Goal: Task Accomplishment & Management: Complete application form

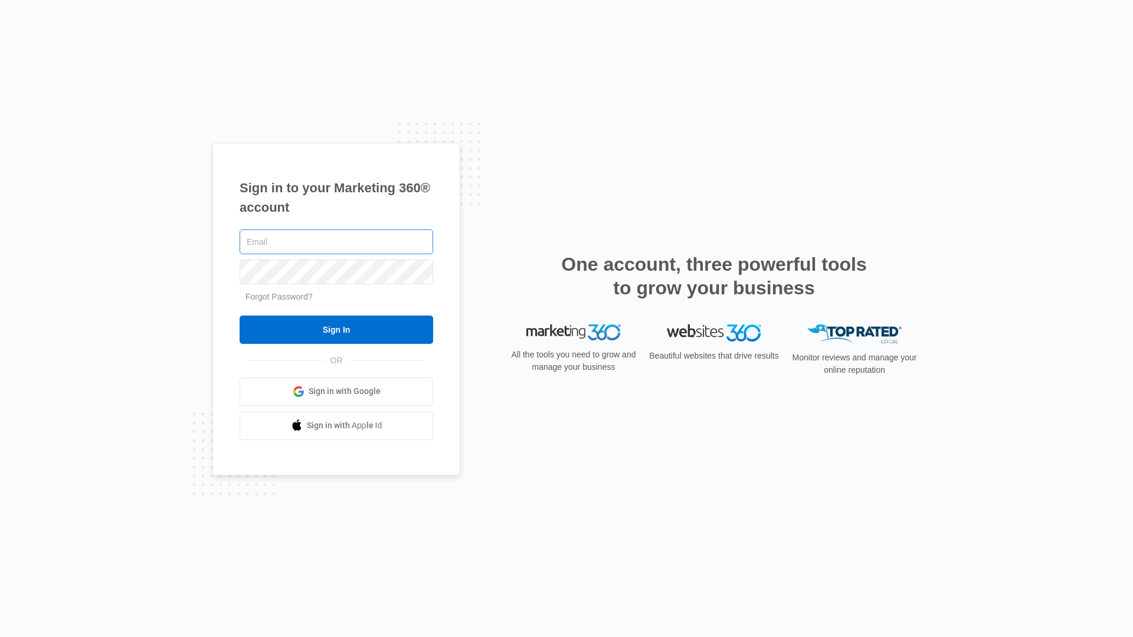
click at [296, 241] on input "text" at bounding box center [337, 242] width 194 height 25
type input "[EMAIL_ADDRESS][DOMAIN_NAME]"
click at [336, 329] on input "Sign In" at bounding box center [337, 330] width 194 height 28
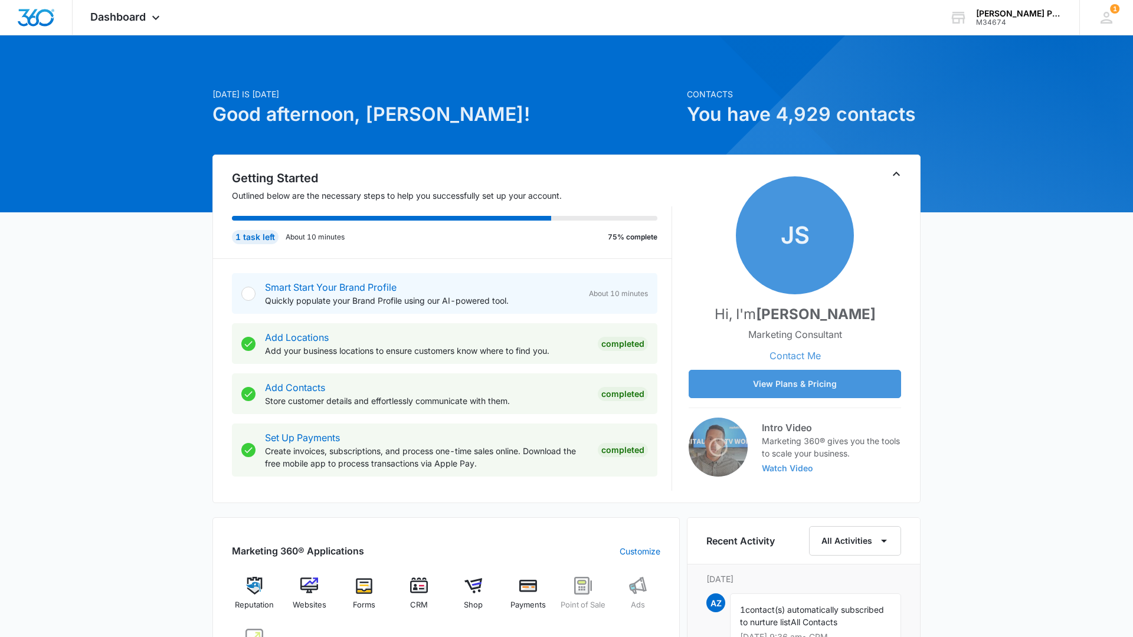
click at [899, 172] on icon "Toggle Collapse" at bounding box center [896, 174] width 14 height 14
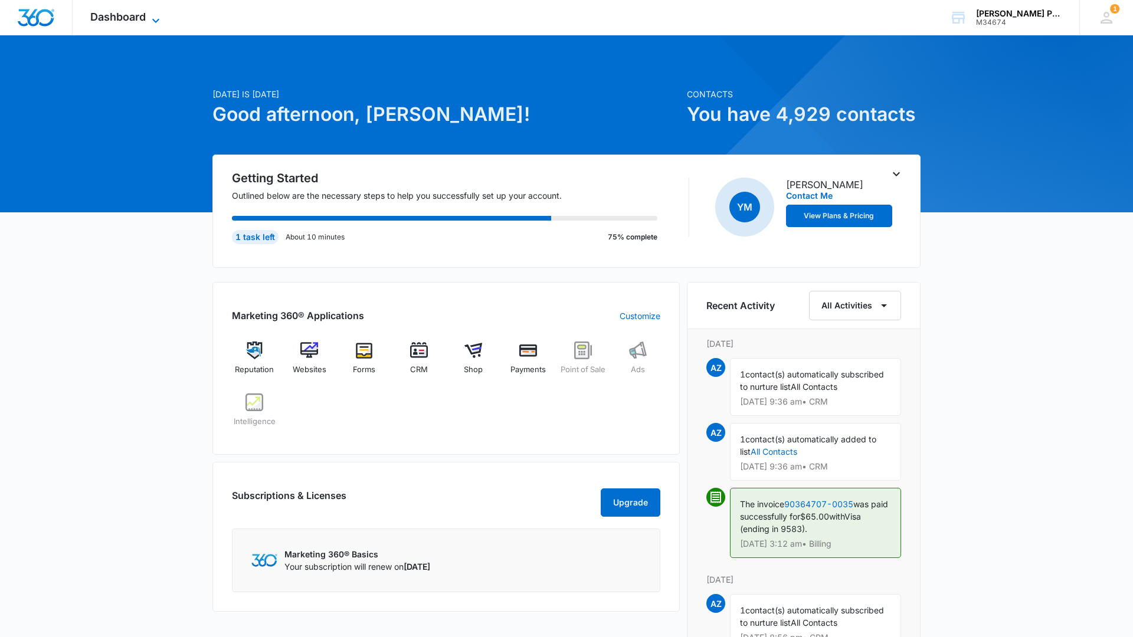
click at [129, 22] on span "Dashboard" at bounding box center [117, 17] width 55 height 12
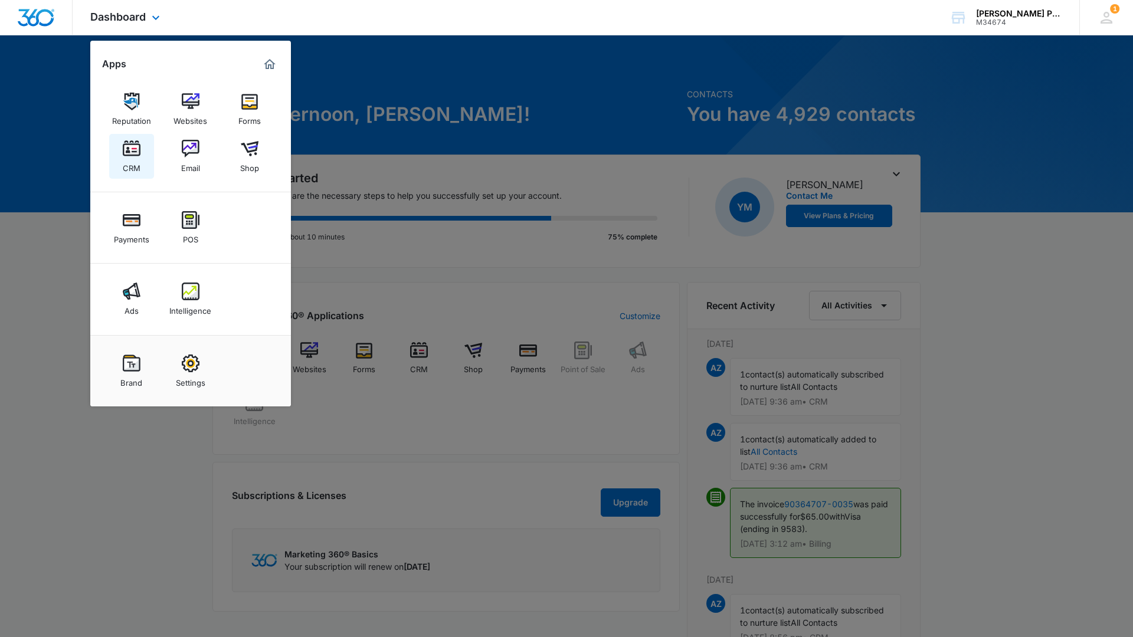
click at [124, 149] on img at bounding box center [132, 149] width 18 height 18
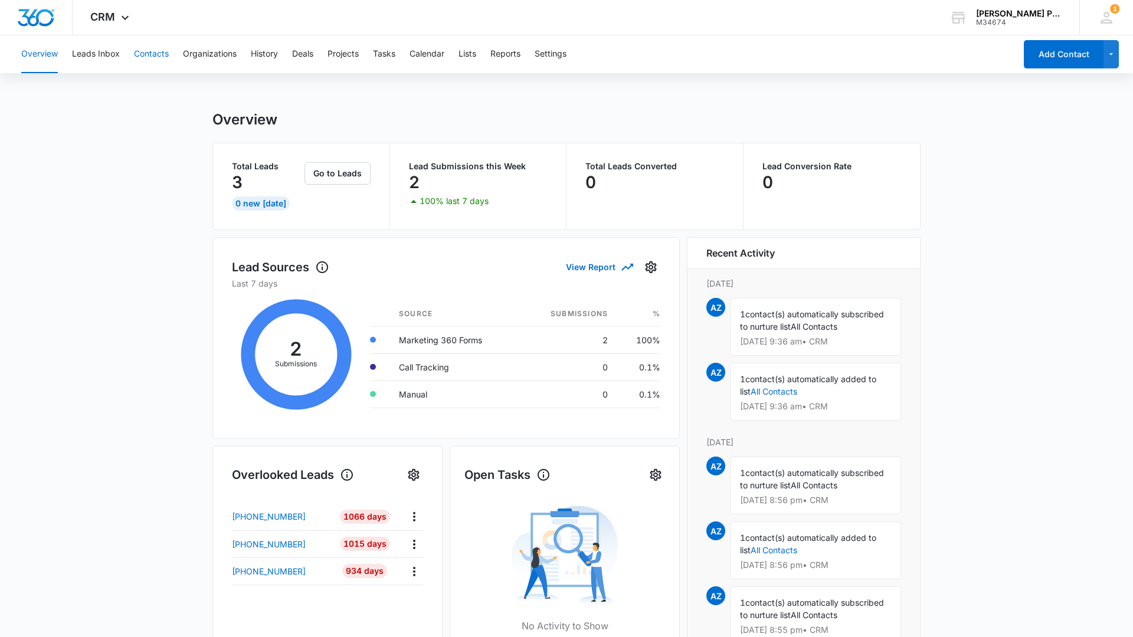
click at [155, 47] on button "Contacts" at bounding box center [151, 54] width 35 height 38
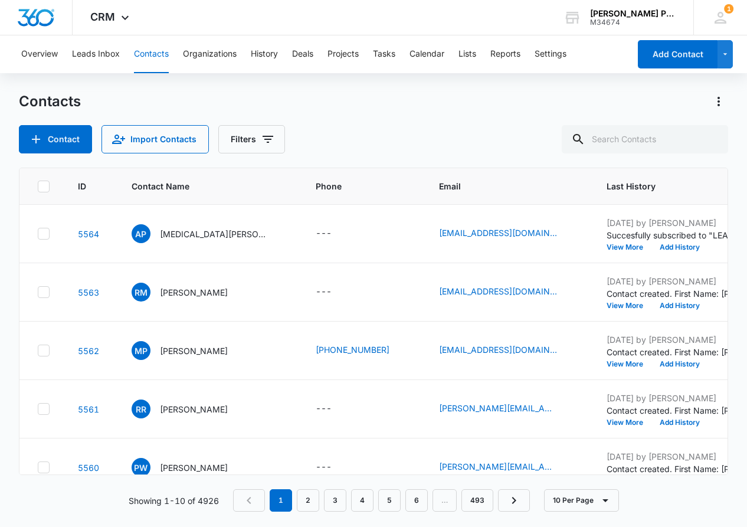
scroll to position [0, 1]
click at [656, 47] on button "Add Contact" at bounding box center [678, 54] width 80 height 28
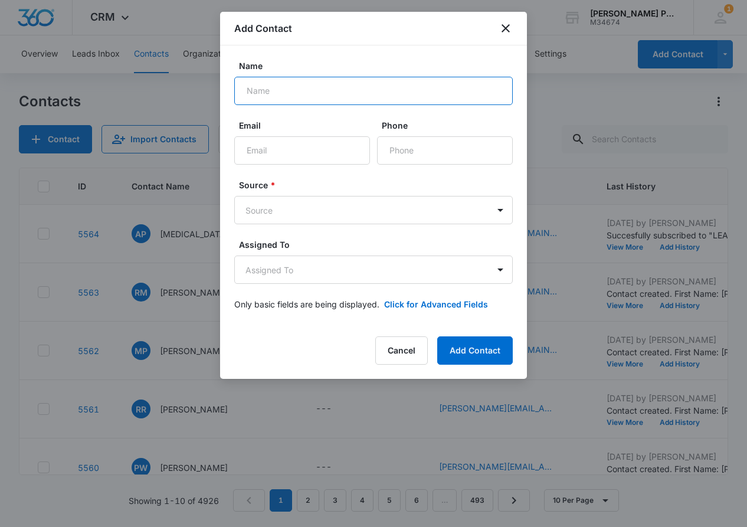
scroll to position [0, 0]
click at [508, 29] on icon "close" at bounding box center [506, 28] width 14 height 14
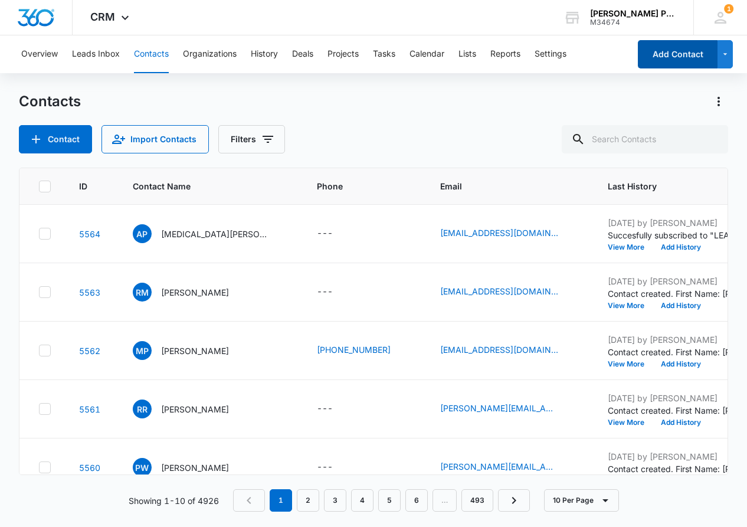
click at [660, 44] on button "Add Contact" at bounding box center [678, 54] width 80 height 28
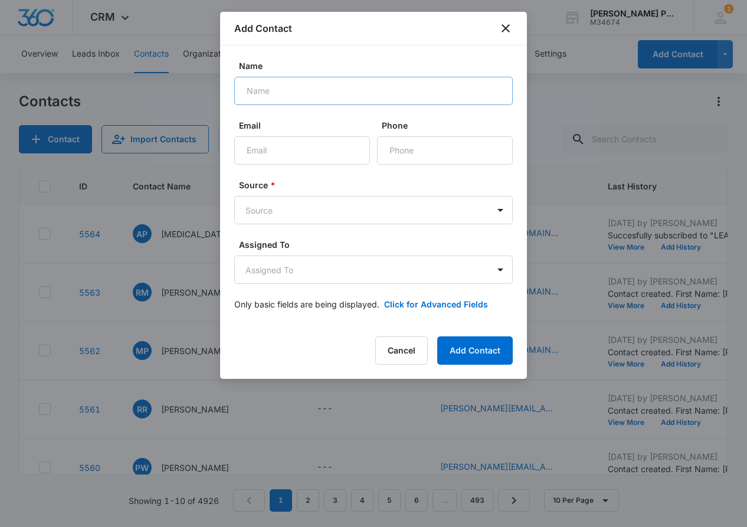
drag, startPoint x: 420, startPoint y: 68, endPoint x: 412, endPoint y: 81, distance: 14.6
click at [418, 70] on label "Name" at bounding box center [378, 66] width 279 height 12
click at [418, 77] on input "Name" at bounding box center [373, 91] width 279 height 28
click at [411, 81] on input "Name" at bounding box center [373, 91] width 279 height 28
type input "Matthew Pengosro"
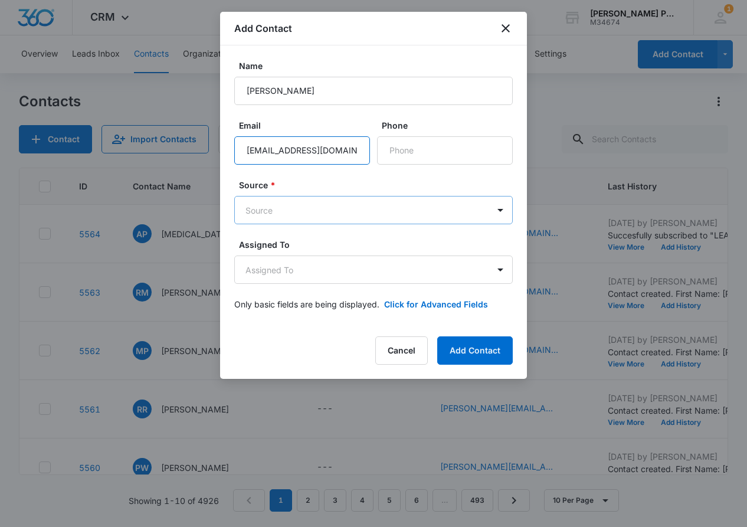
type input "rachelyc22@yahoo.com"
click at [349, 203] on body "CRM Apps Reputation Websites Forms CRM Email Shop Payments POS Ads Intelligence…" at bounding box center [373, 263] width 747 height 527
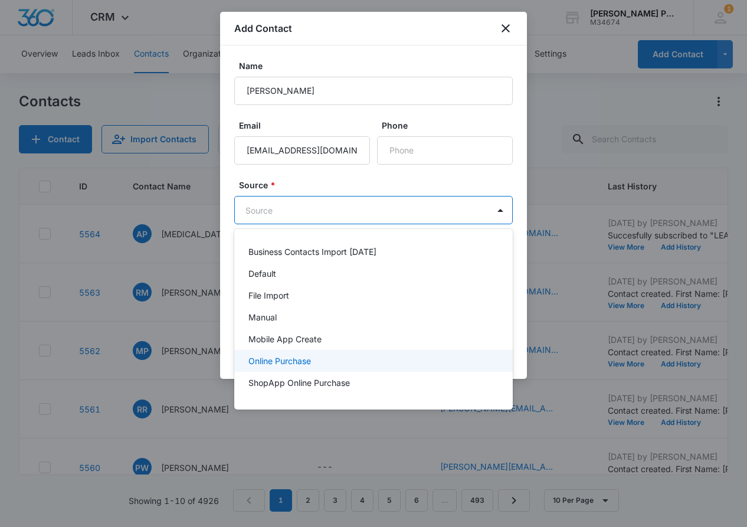
scroll to position [18, 0]
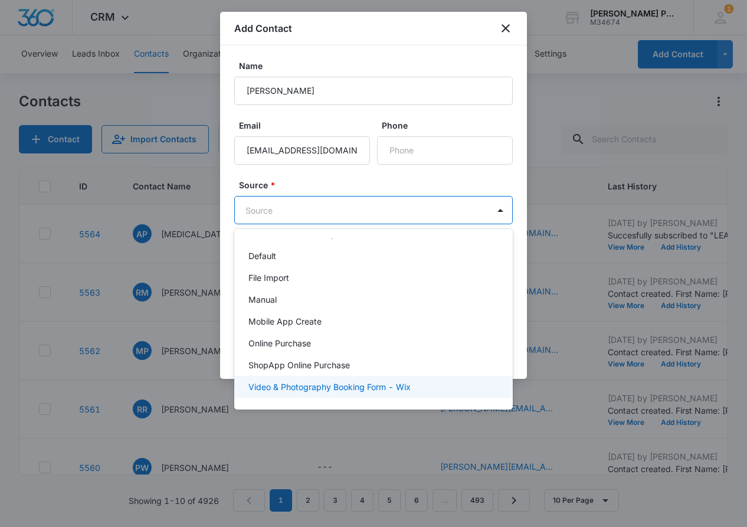
click at [361, 386] on p "Video & Photography Booking Form - Wix" at bounding box center [329, 387] width 162 height 12
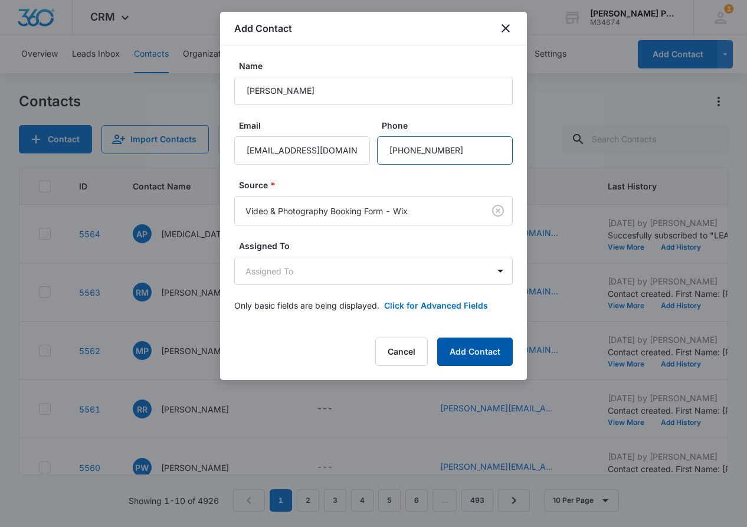
type input "(858) 413-5737"
click at [480, 343] on button "Add Contact" at bounding box center [475, 352] width 76 height 28
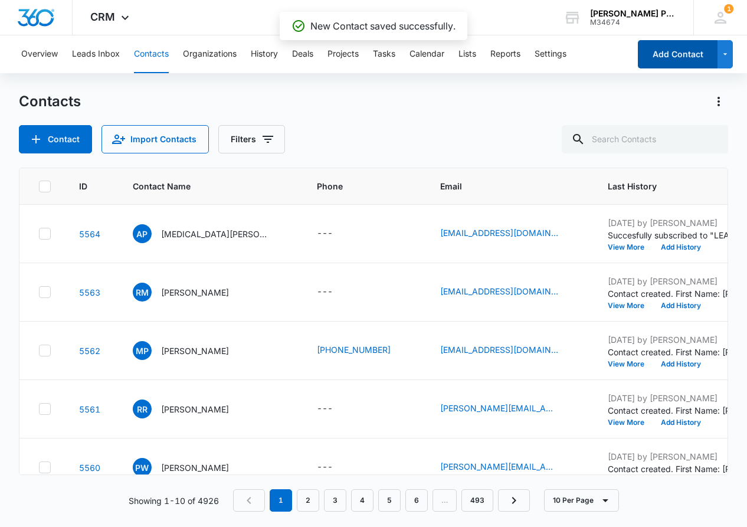
click at [658, 60] on button "Add Contact" at bounding box center [678, 54] width 80 height 28
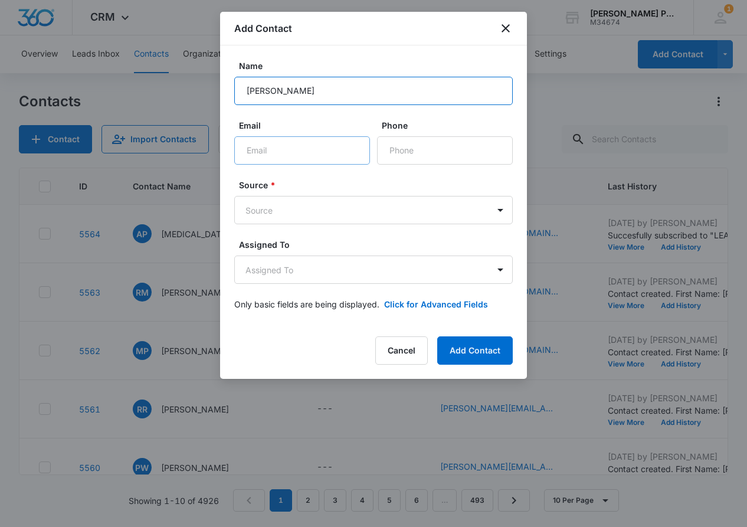
type input "Radhika Mandalam"
type input "r"
click at [342, 93] on input "Radhika Mandalam" at bounding box center [373, 91] width 279 height 28
type input "R"
type input "Radley R"
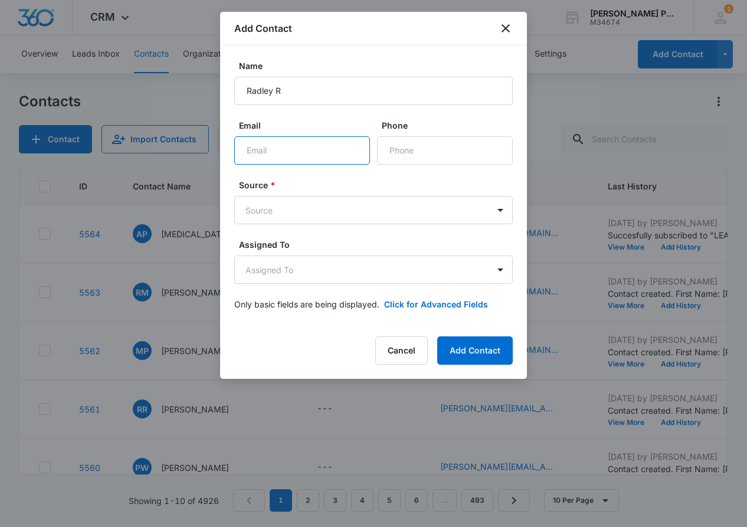
click at [318, 153] on input "Email" at bounding box center [302, 150] width 136 height 28
type input "radleyjilian@gmail.com"
click at [381, 212] on body "CRM Apps Reputation Websites Forms CRM Email Shop Payments POS Ads Intelligence…" at bounding box center [373, 263] width 747 height 527
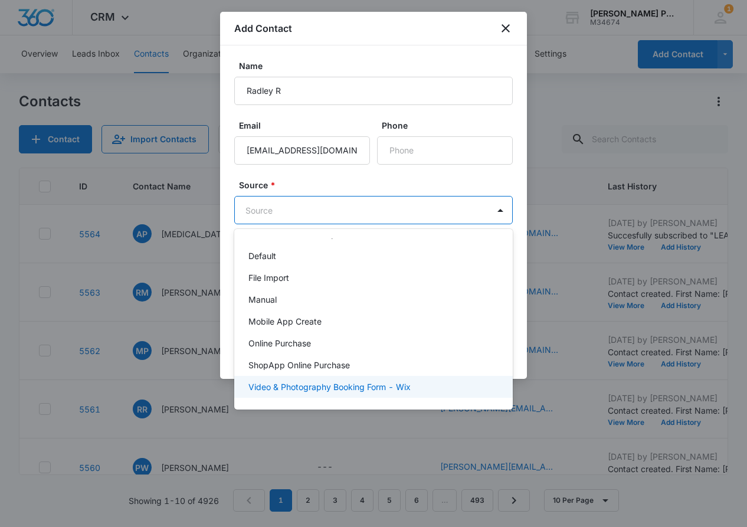
click at [369, 389] on p "Video & Photography Booking Form - Wix" at bounding box center [329, 387] width 162 height 12
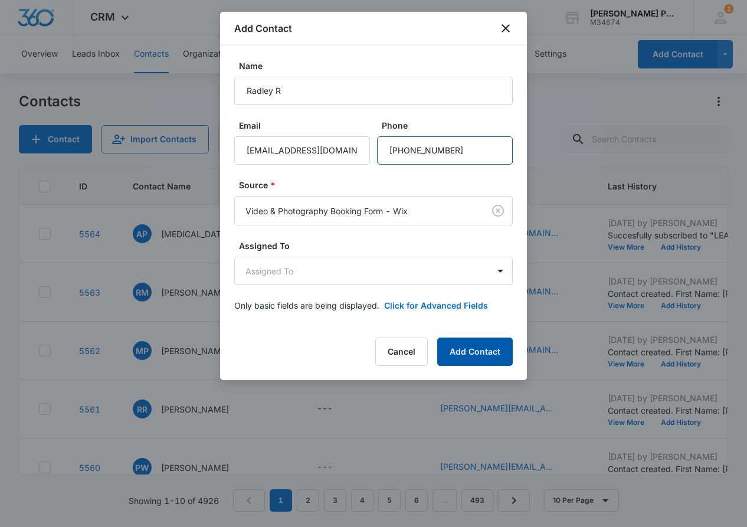
type input "(619) 876-7072"
click at [483, 343] on button "Add Contact" at bounding box center [475, 352] width 76 height 28
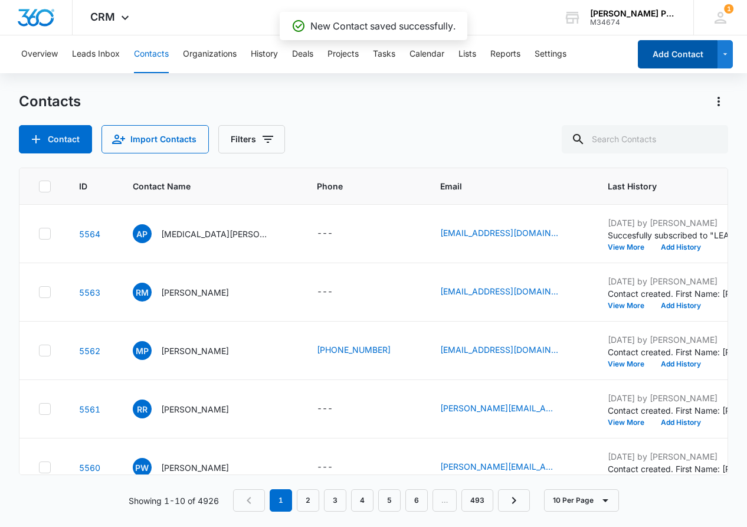
click at [671, 51] on button "Add Contact" at bounding box center [678, 54] width 80 height 28
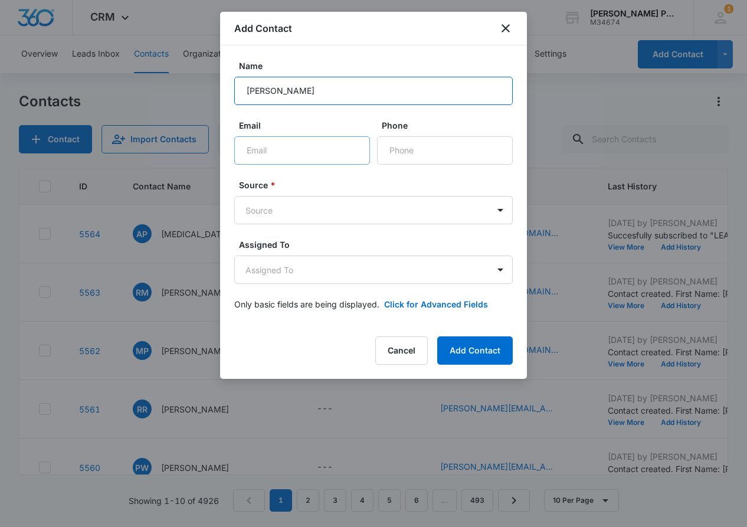
type input "Vivianne"
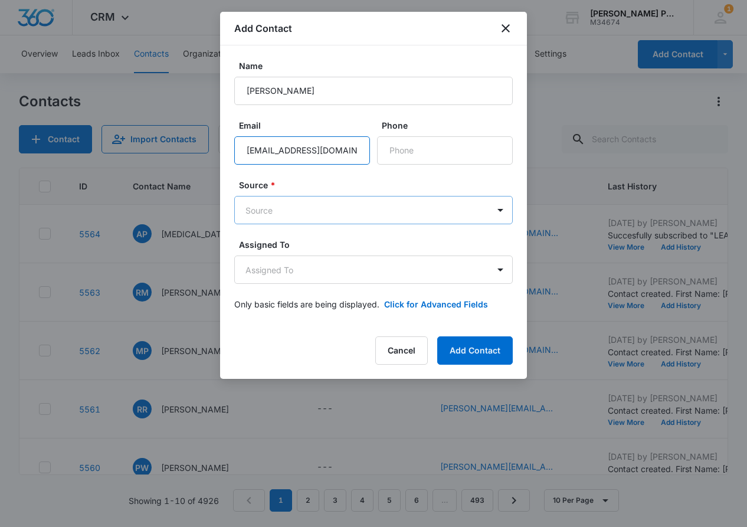
type input "ramirezvivianaaa@gmail.com"
click at [374, 214] on body "CRM Apps Reputation Websites Forms CRM Email Shop Payments POS Ads Intelligence…" at bounding box center [373, 263] width 747 height 527
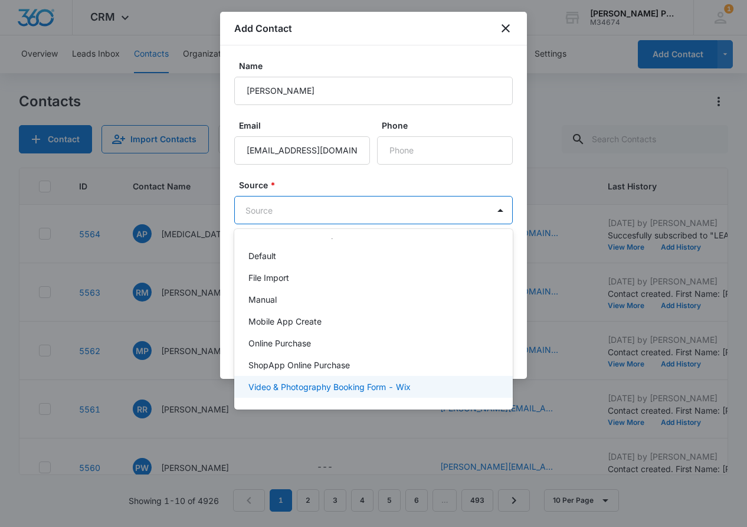
click at [389, 381] on p "Video & Photography Booking Form - Wix" at bounding box center [329, 387] width 162 height 12
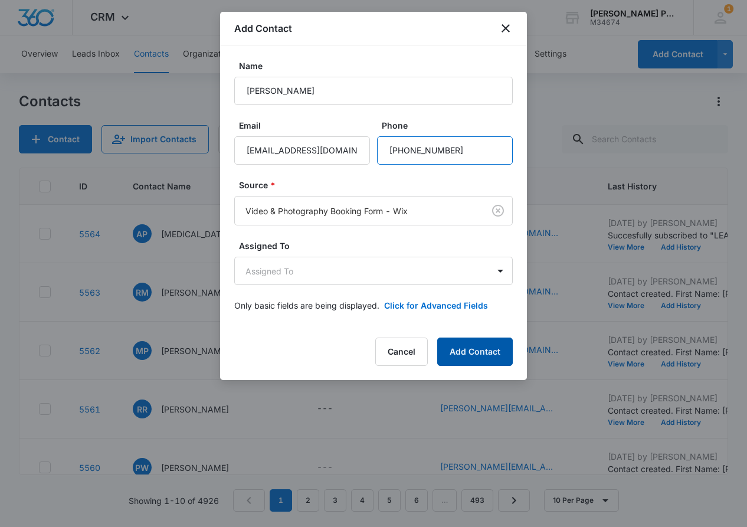
type input "(408) 514-8551"
click at [467, 349] on button "Add Contact" at bounding box center [475, 352] width 76 height 28
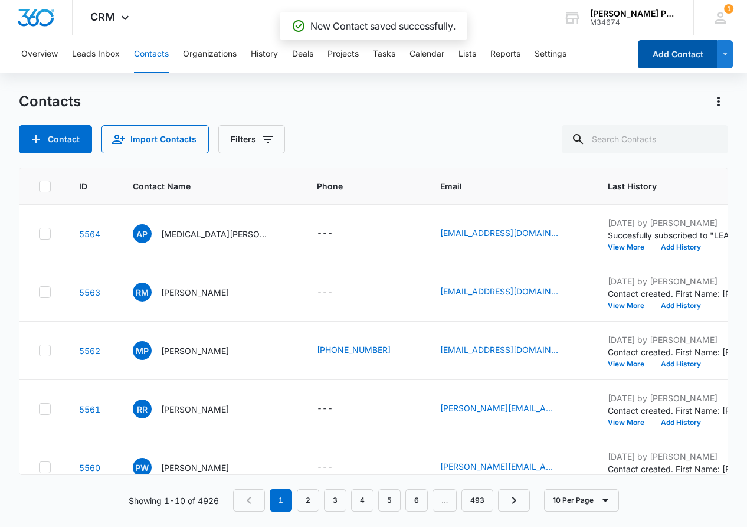
click at [679, 55] on button "Add Contact" at bounding box center [678, 54] width 80 height 28
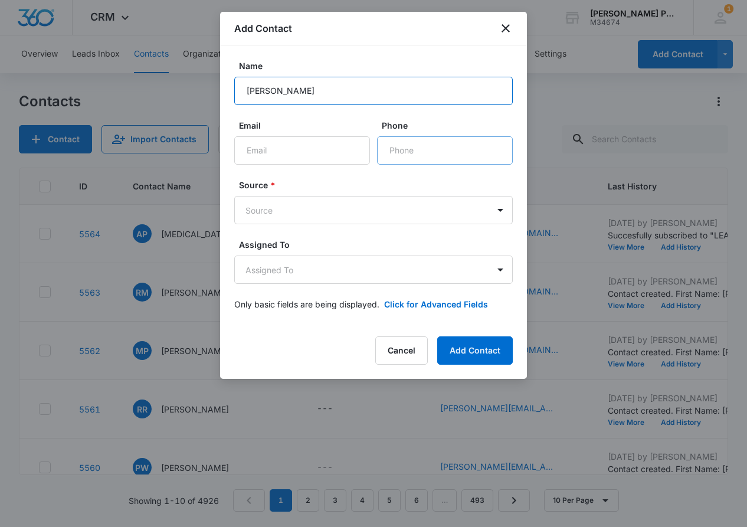
scroll to position [0, 0]
type input "Reilly"
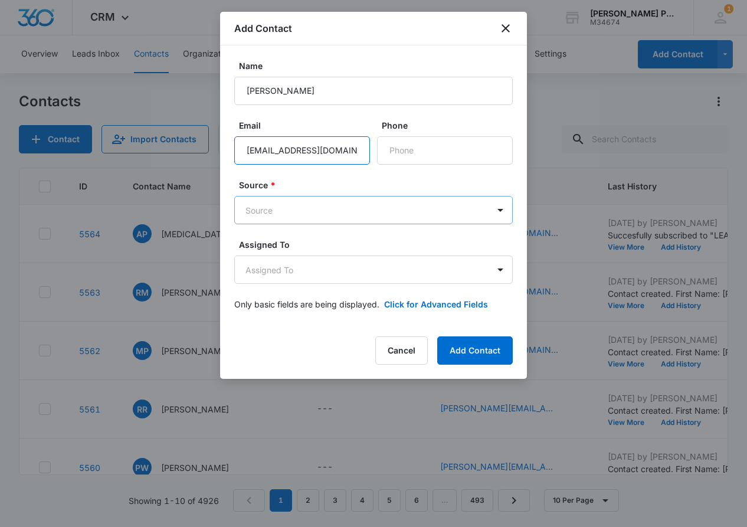
type input "reillycurtis1@yahoo.com"
click at [386, 206] on body "CRM Apps Reputation Websites Forms CRM Email Shop Payments POS Ads Intelligence…" at bounding box center [373, 263] width 747 height 527
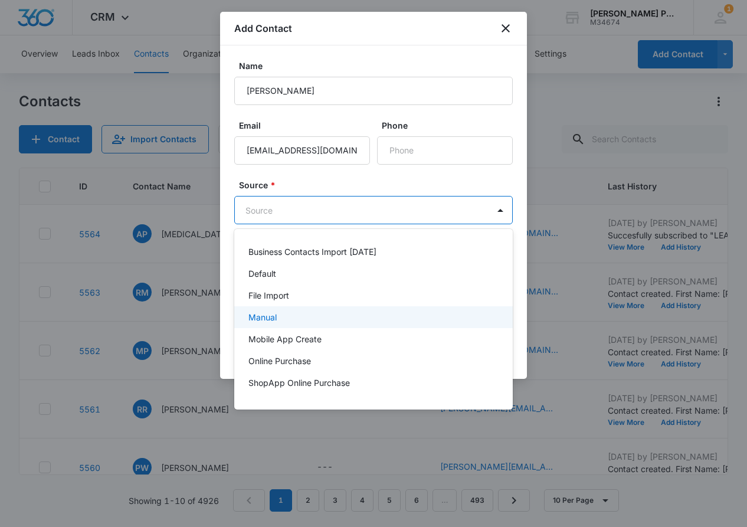
scroll to position [18, 0]
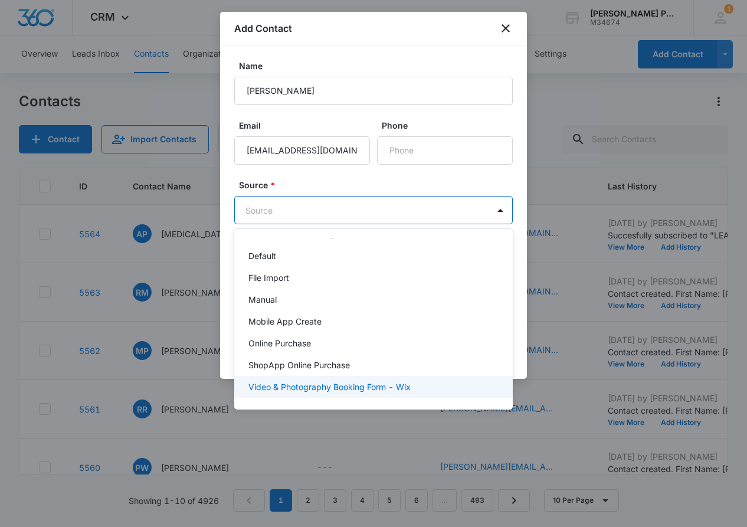
click at [375, 387] on p "Video & Photography Booking Form - Wix" at bounding box center [329, 387] width 162 height 12
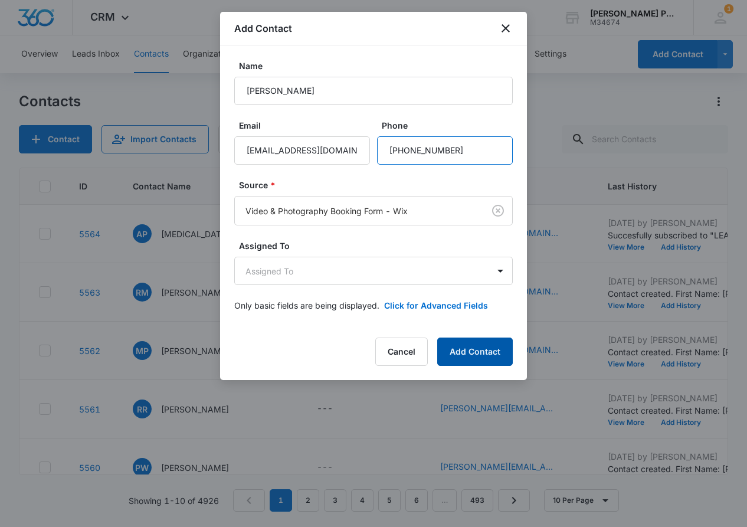
type input "(650) 644-9624"
click at [454, 346] on button "Add Contact" at bounding box center [475, 352] width 76 height 28
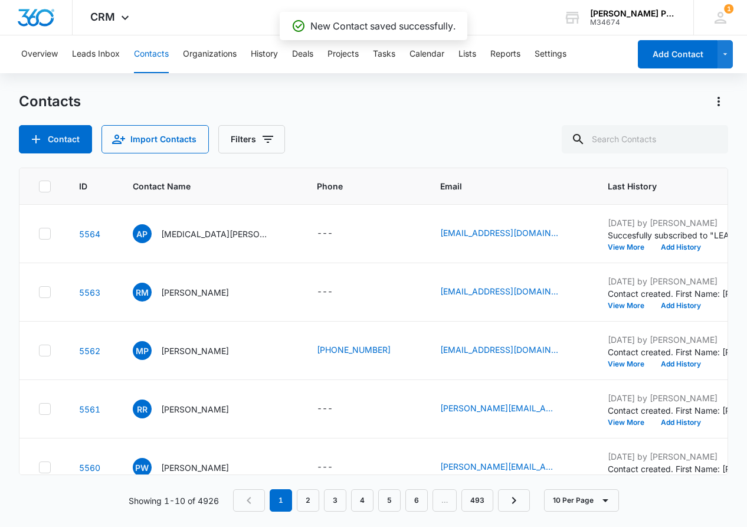
click at [676, 52] on button "Add Contact" at bounding box center [678, 54] width 80 height 28
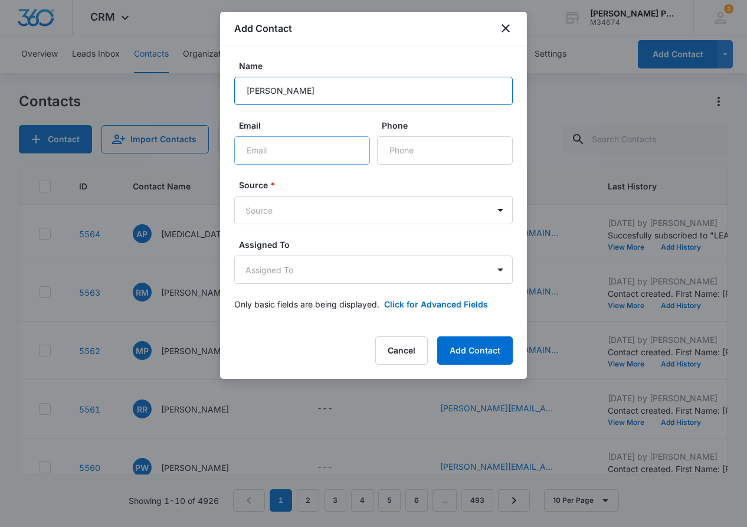
type input "Mirely Vasquez"
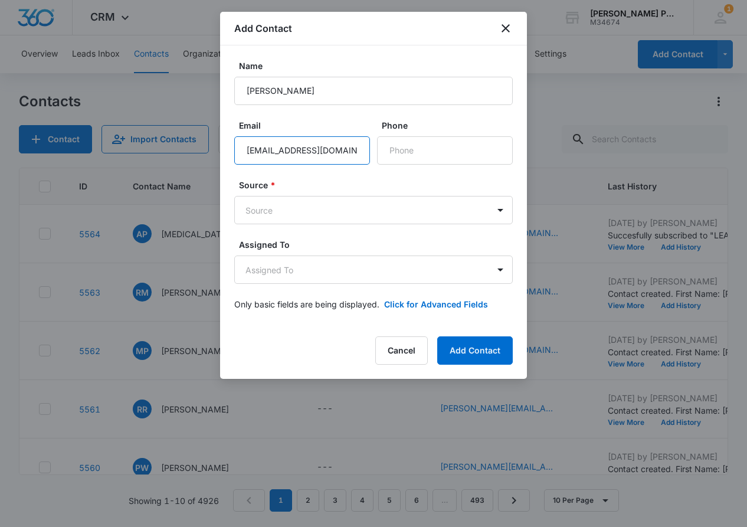
type input "rely8@yahoo.com"
click at [375, 194] on div "Source * Source" at bounding box center [373, 201] width 279 height 45
click at [376, 208] on body "CRM Apps Reputation Websites Forms CRM Email Shop Payments POS Ads Intelligence…" at bounding box center [373, 263] width 747 height 527
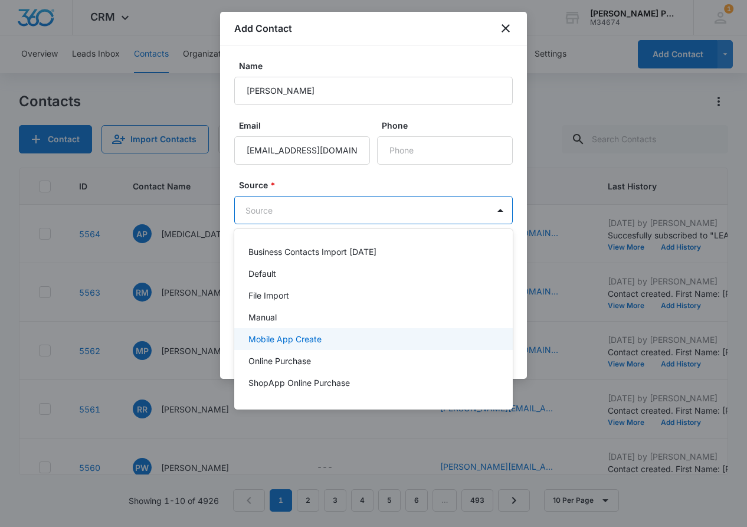
scroll to position [18, 0]
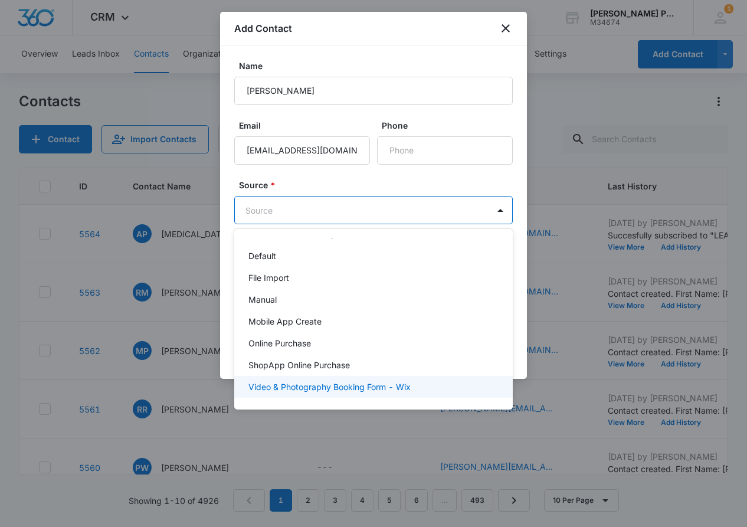
click at [358, 380] on div "Video & Photography Booking Form - Wix" at bounding box center [373, 387] width 279 height 22
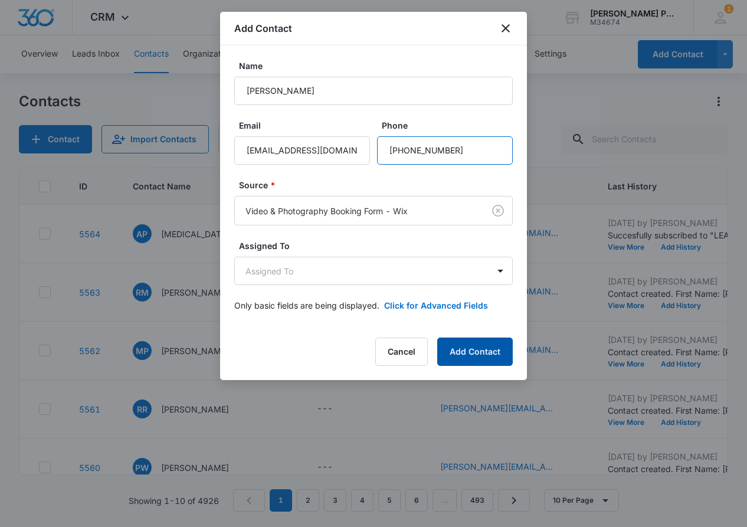
type input "(973) 296-7202"
click at [477, 356] on button "Add Contact" at bounding box center [475, 352] width 76 height 28
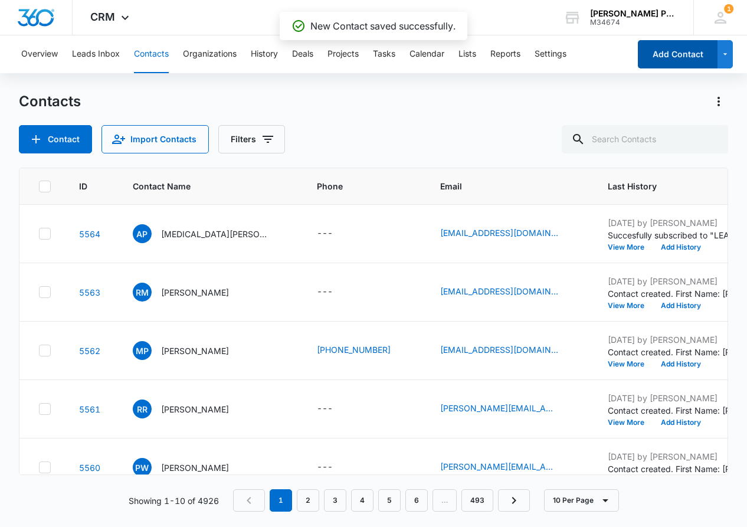
click at [666, 57] on button "Add Contact" at bounding box center [678, 54] width 80 height 28
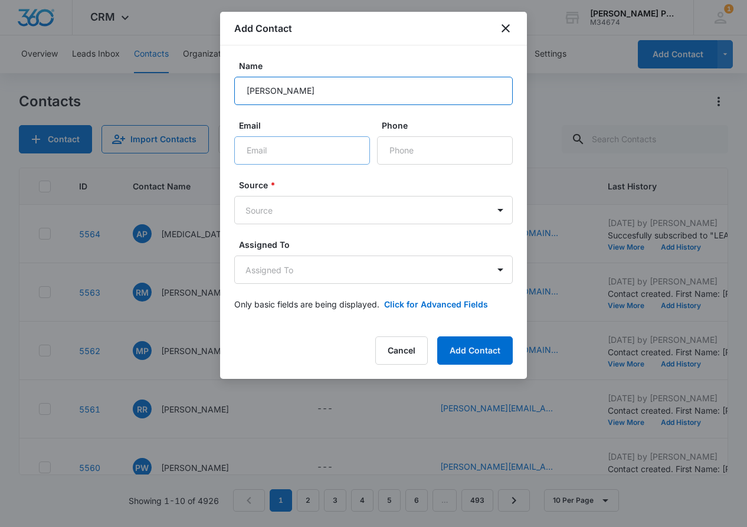
type input "Sagar Katbamna"
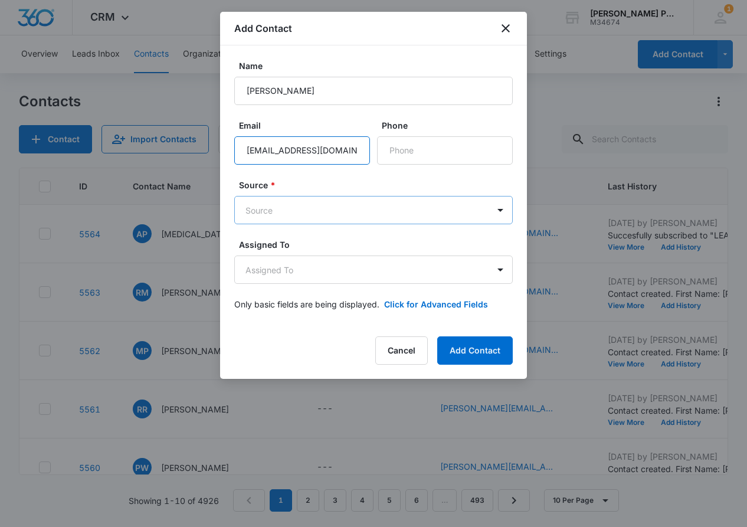
type input "sagarkatbamna@gmail.com"
click at [399, 216] on body "CRM Apps Reputation Websites Forms CRM Email Shop Payments POS Ads Intelligence…" at bounding box center [373, 263] width 747 height 527
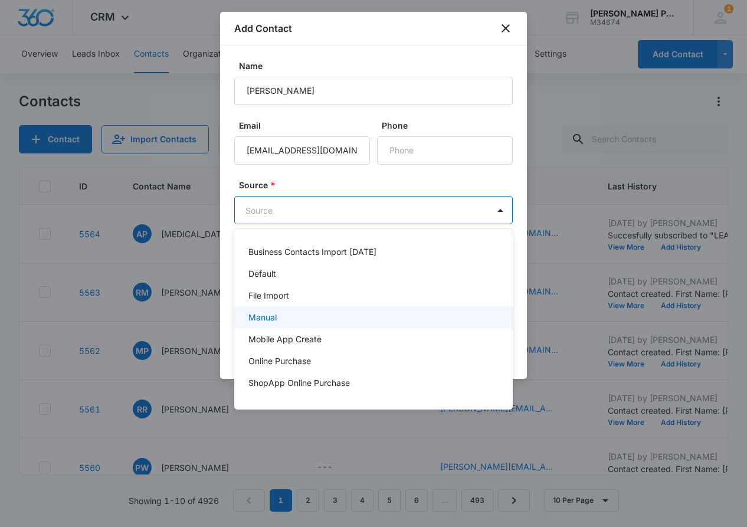
scroll to position [1, 0]
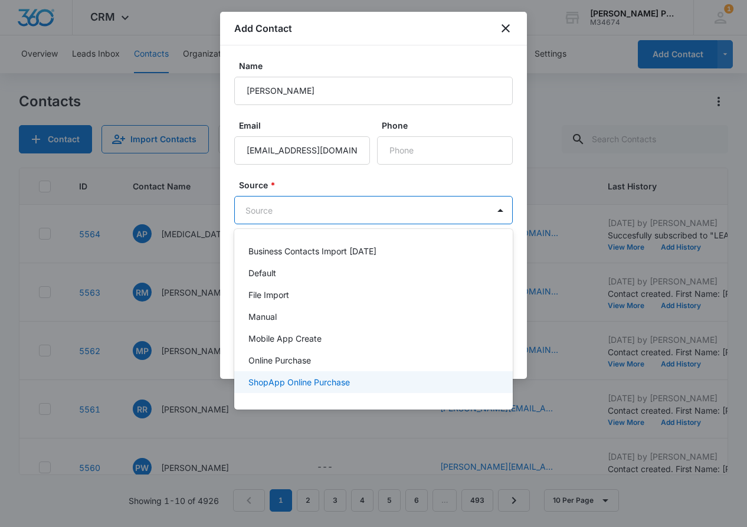
click at [384, 384] on div "ShopApp Online Purchase" at bounding box center [372, 382] width 248 height 12
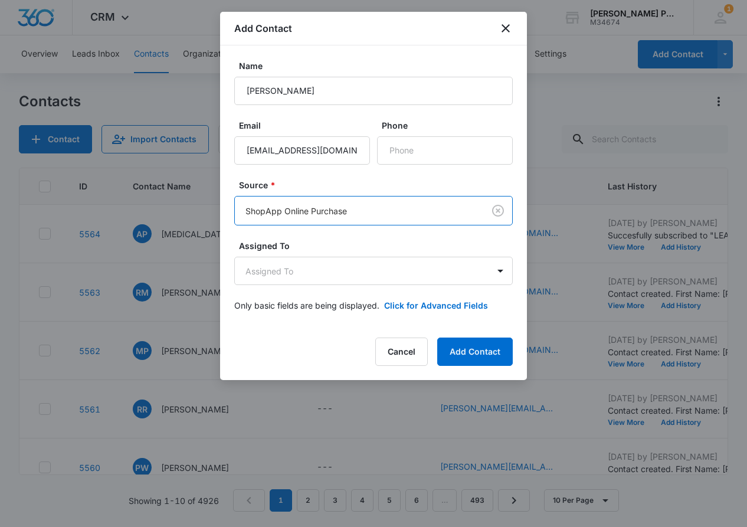
click at [389, 202] on body "CRM Apps Reputation Websites Forms CRM Email Shop Payments POS Ads Intelligence…" at bounding box center [373, 263] width 747 height 527
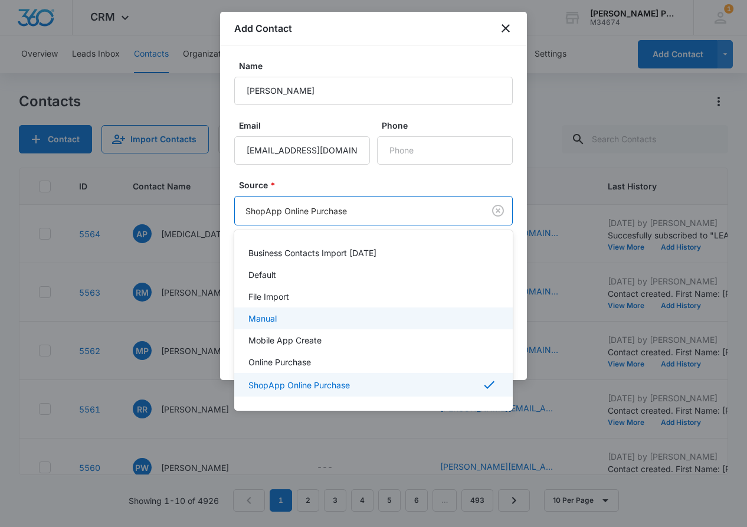
scroll to position [19, 0]
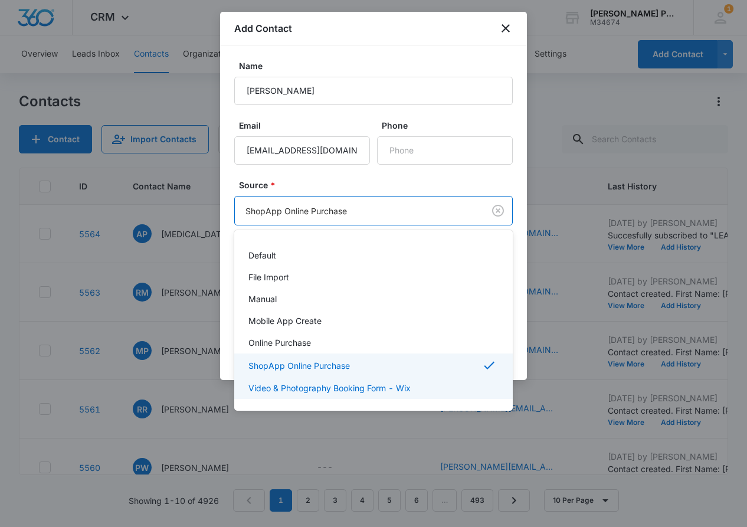
click at [391, 388] on p "Video & Photography Booking Form - Wix" at bounding box center [329, 388] width 162 height 12
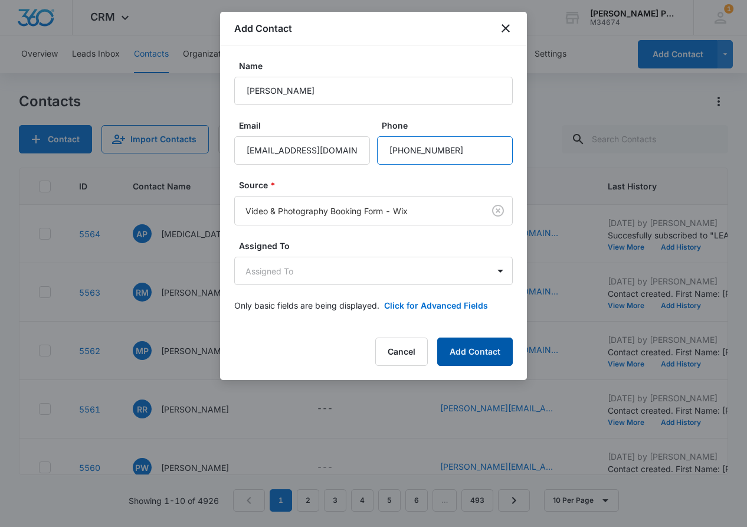
type input "(562) 704-0720"
click at [470, 344] on button "Add Contact" at bounding box center [475, 352] width 76 height 28
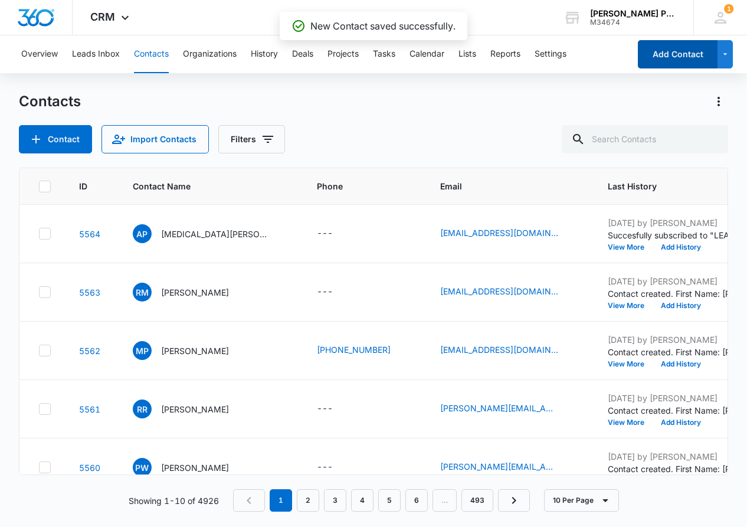
click at [696, 59] on button "Add Contact" at bounding box center [678, 54] width 80 height 28
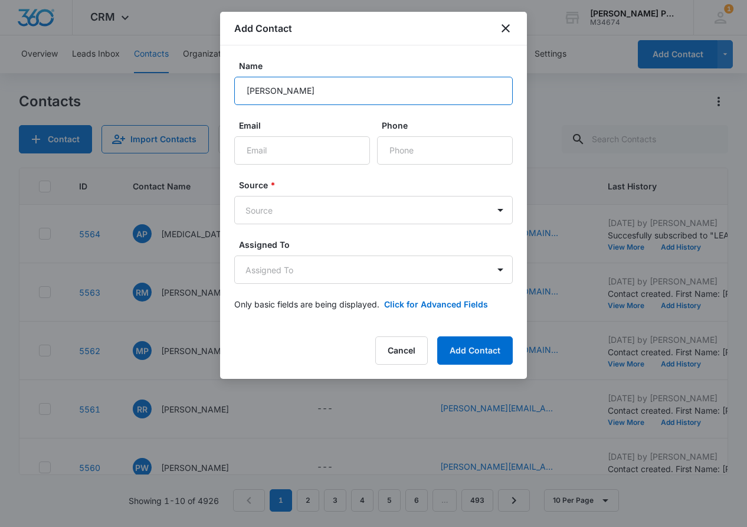
scroll to position [0, 0]
type input "Samta"
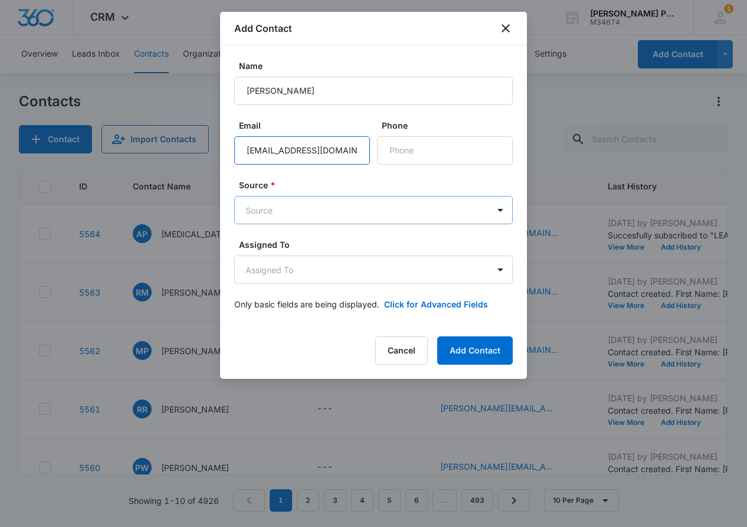
type input "samta_bansal@yahoo.com"
click at [368, 210] on body "CRM Apps Reputation Websites Forms CRM Email Shop Payments POS Ads Intelligence…" at bounding box center [373, 263] width 747 height 527
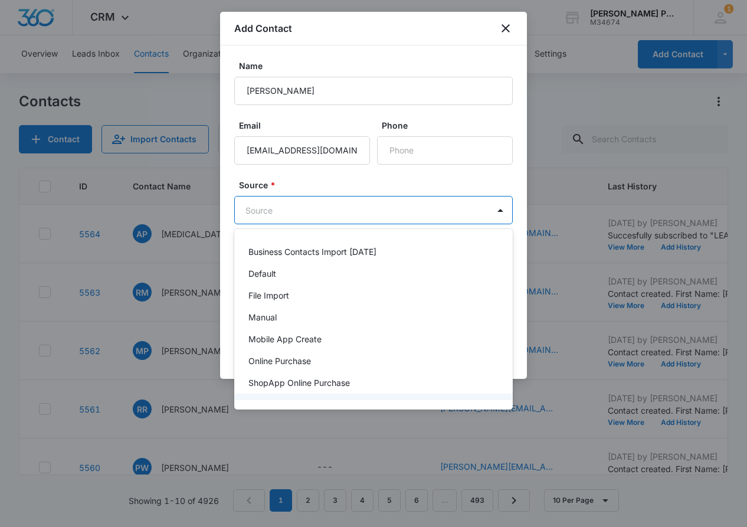
scroll to position [18, 0]
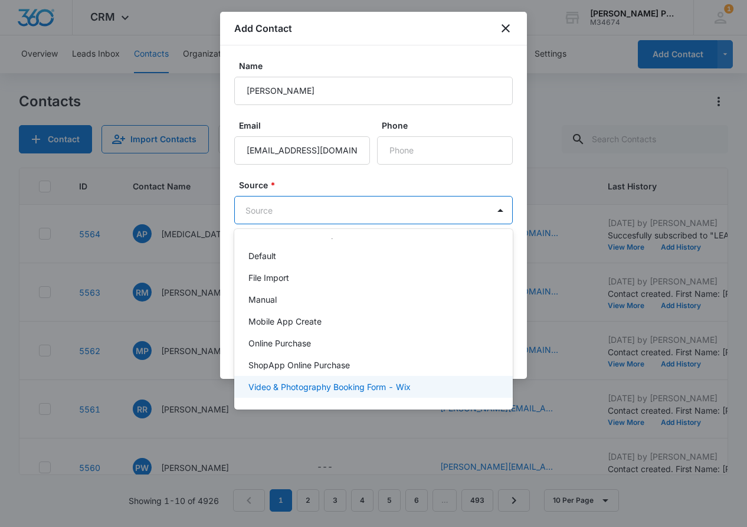
click at [390, 389] on p "Video & Photography Booking Form - Wix" at bounding box center [329, 387] width 162 height 12
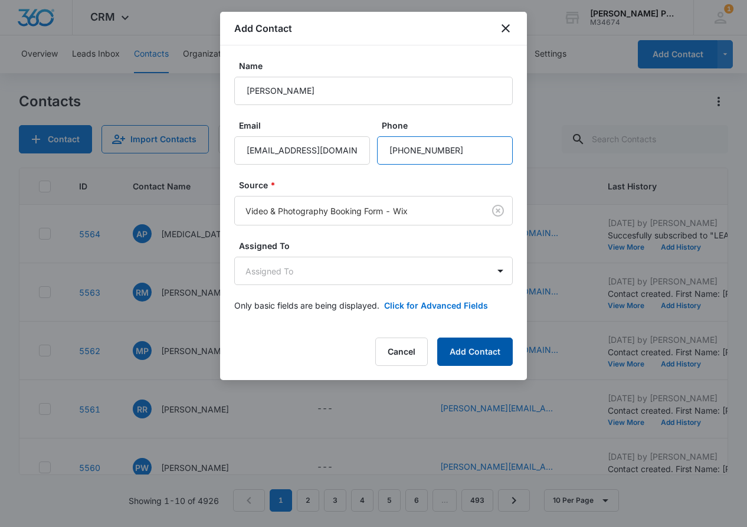
type input "(925) 413-6810"
click at [477, 351] on button "Add Contact" at bounding box center [475, 352] width 76 height 28
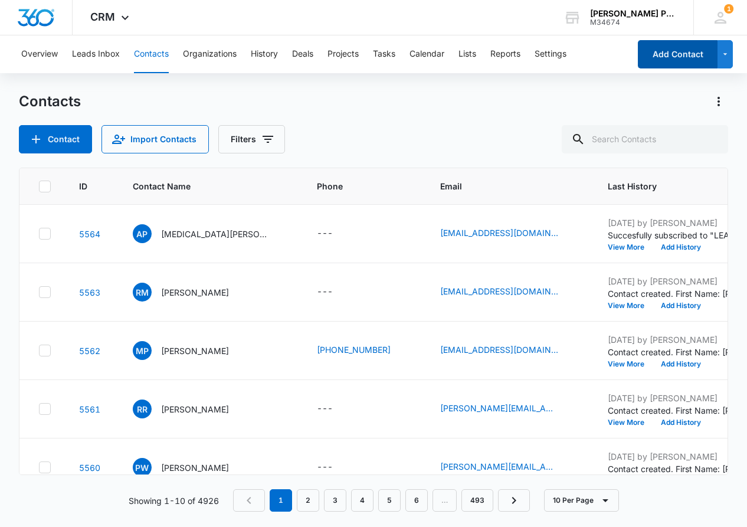
click at [668, 57] on button "Add Contact" at bounding box center [678, 54] width 80 height 28
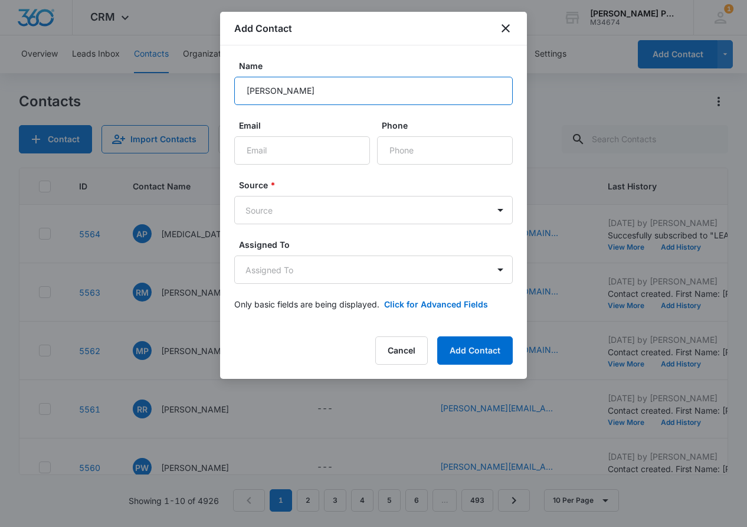
scroll to position [0, 0]
type input "Sarah Preciado"
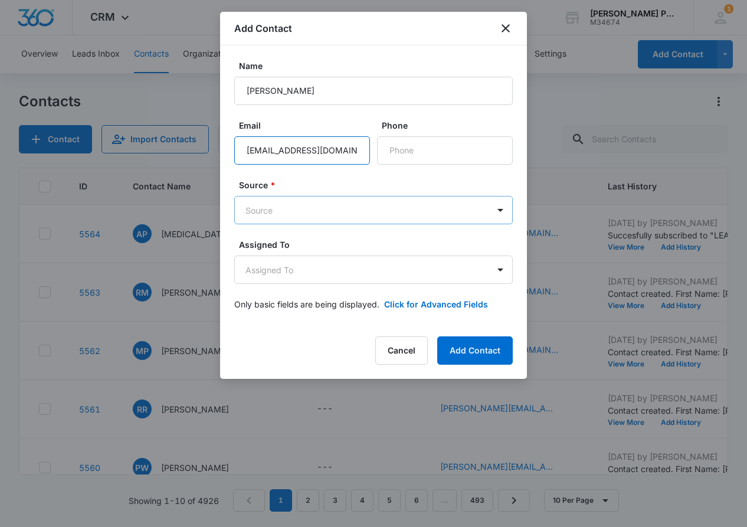
type input "sarahprecia@gmail.com"
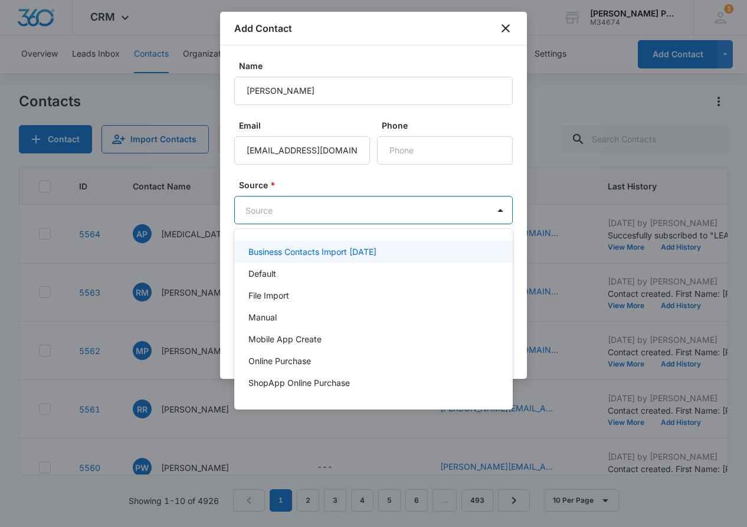
click at [428, 206] on body "CRM Apps Reputation Websites Forms CRM Email Shop Payments POS Ads Intelligence…" at bounding box center [373, 263] width 747 height 527
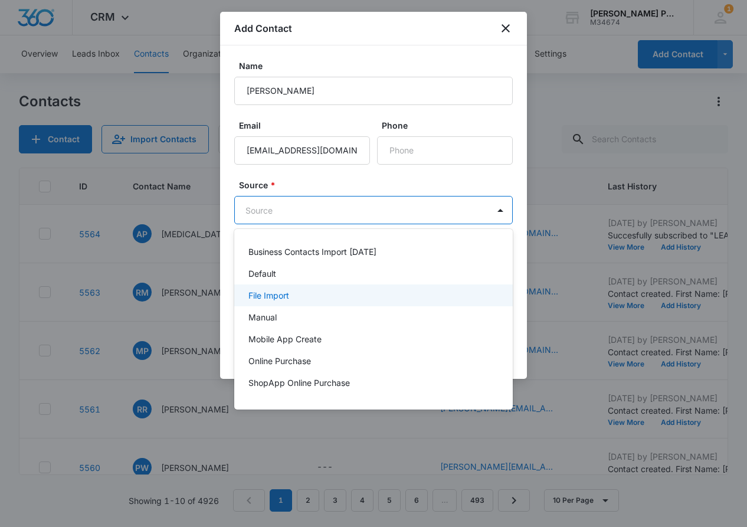
scroll to position [18, 0]
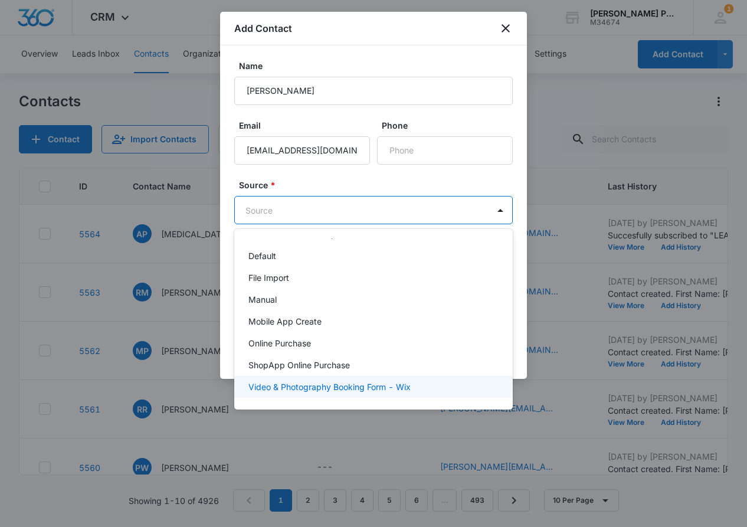
click at [400, 388] on p "Video & Photography Booking Form - Wix" at bounding box center [329, 387] width 162 height 12
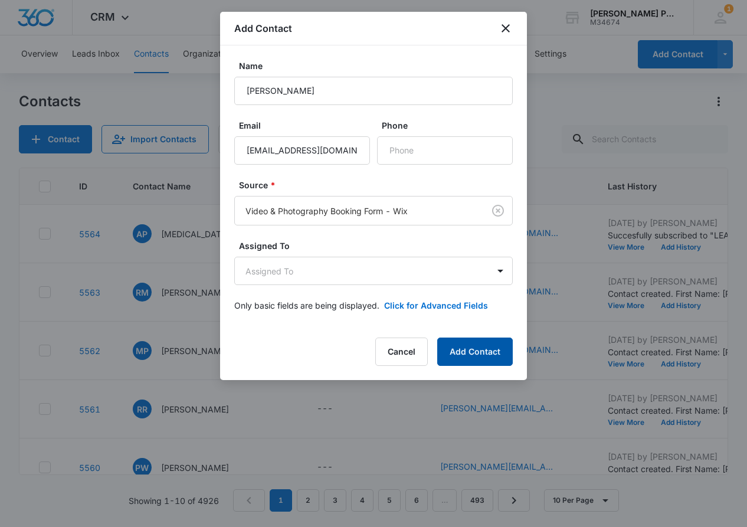
click at [474, 345] on button "Add Contact" at bounding box center [475, 352] width 76 height 28
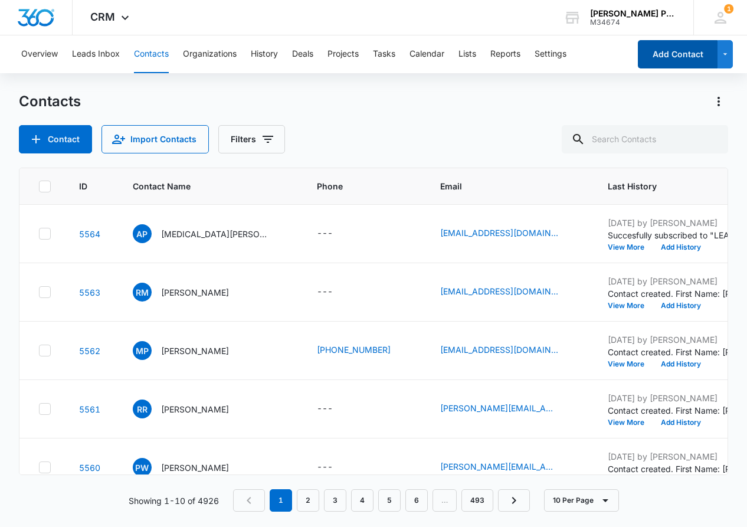
click at [683, 50] on button "Add Contact" at bounding box center [678, 54] width 80 height 28
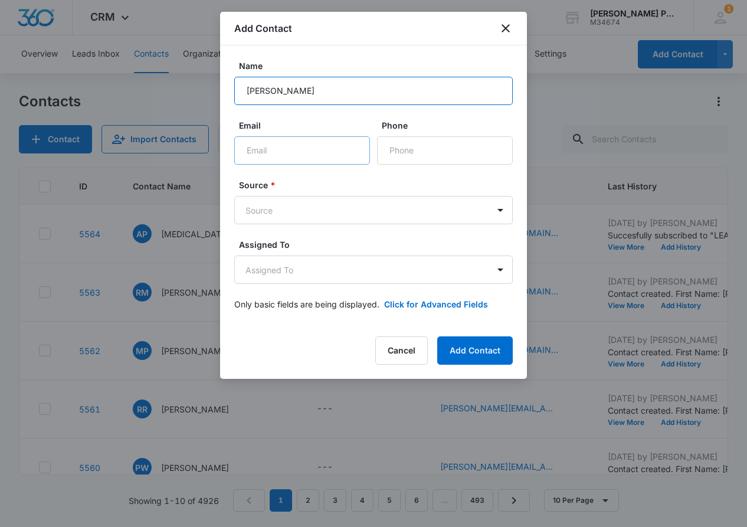
type input "Sholeh Jahanfard"
type input "s"
click at [353, 94] on input "Sholeh Jahanfar" at bounding box center [373, 91] width 279 height 28
type input "S"
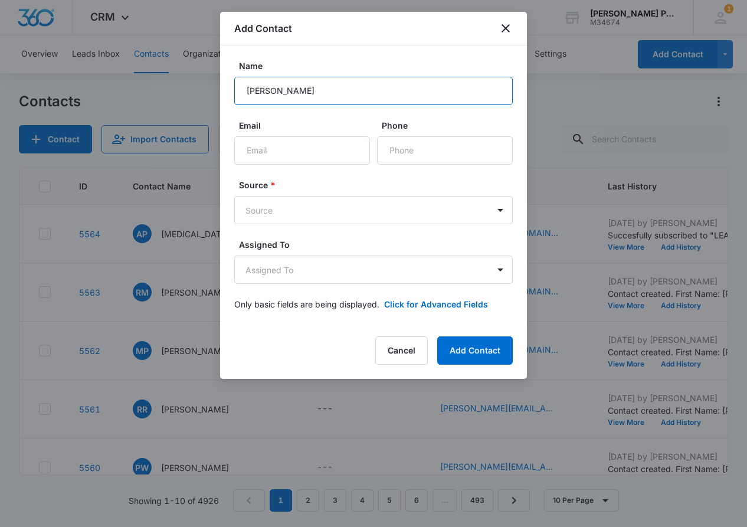
type input "Vishakha Sharma"
click at [327, 166] on form "Name Vishakha Sharma Email Phone Source * Source Assigned To Assigned To Only b…" at bounding box center [373, 192] width 279 height 265
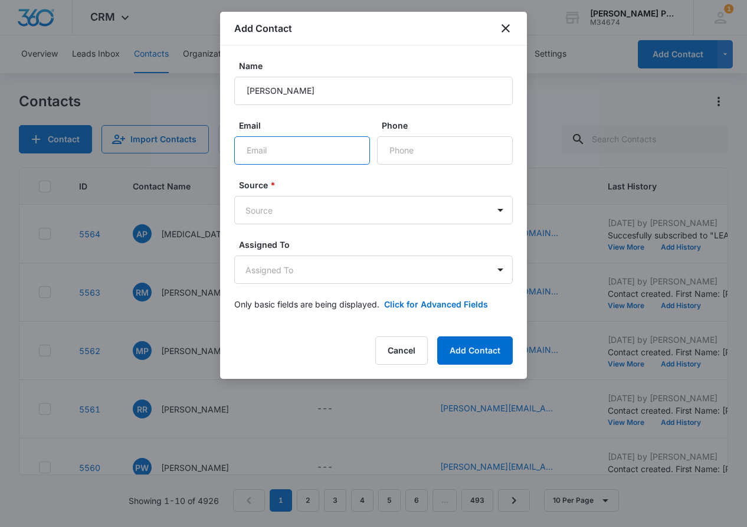
click at [326, 162] on input "Email" at bounding box center [302, 150] width 136 height 28
type input "s"
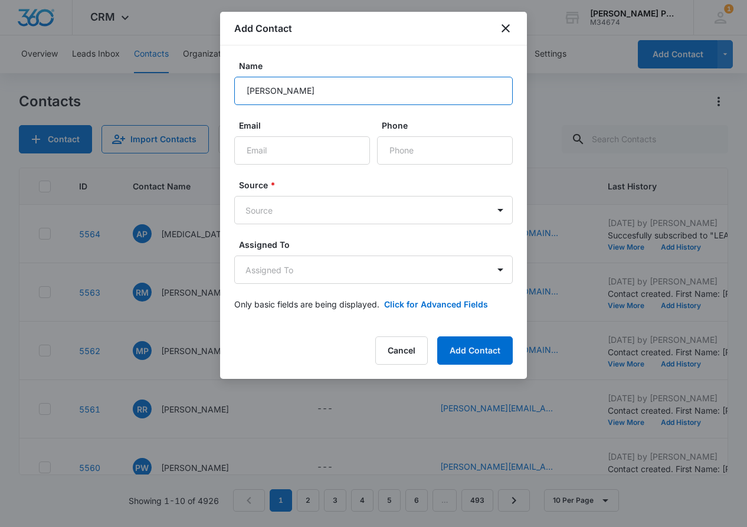
click at [411, 88] on input "Vishakha Sharma" at bounding box center [373, 91] width 279 height 28
type input "V"
type input "Sia"
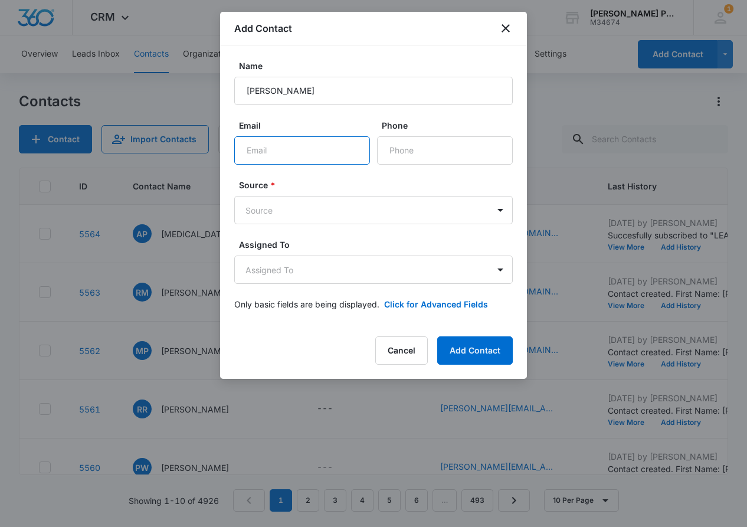
click at [325, 142] on input "Email" at bounding box center [302, 150] width 136 height 28
type input "a"
type input "siaarora@yahoo.com"
click at [377, 204] on body "CRM Apps Reputation Websites Forms CRM Email Shop Payments POS Ads Intelligence…" at bounding box center [373, 263] width 747 height 527
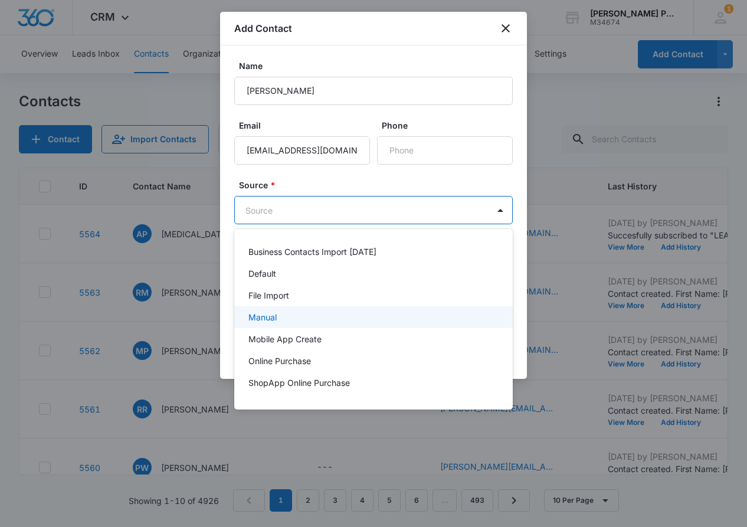
scroll to position [18, 0]
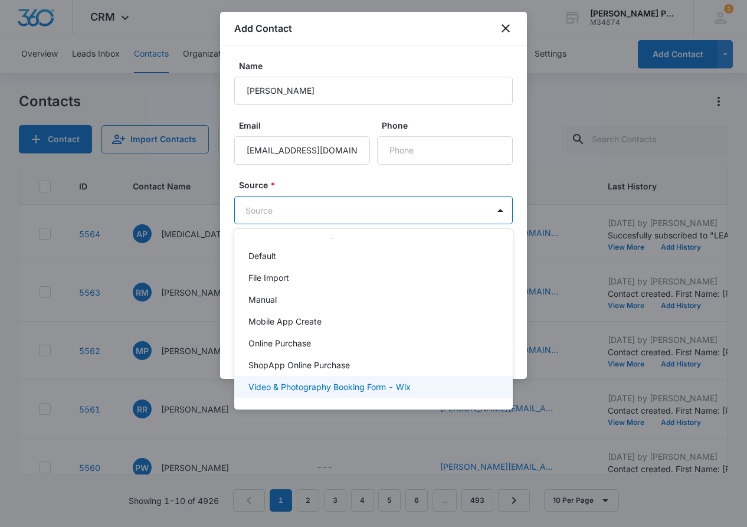
click at [374, 389] on p "Video & Photography Booking Form - Wix" at bounding box center [329, 387] width 162 height 12
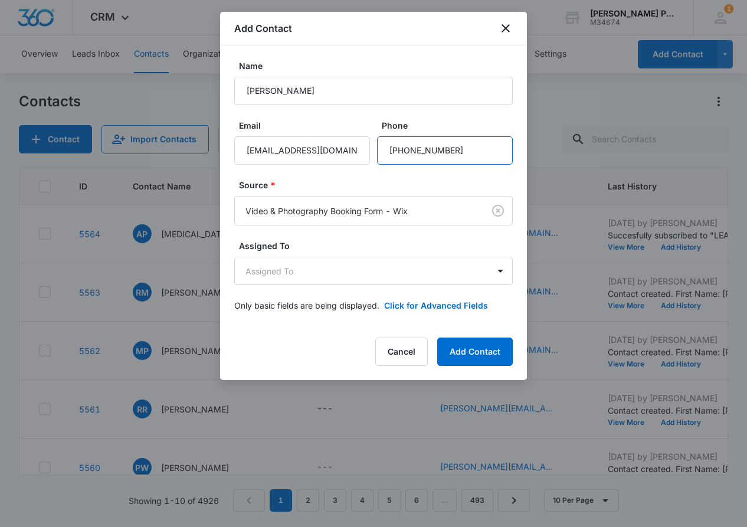
type input "(408) 660-6055"
click at [473, 336] on div "Add Contact Name Sia Email siaarora@yahoo.com Phone Source * Video & Photograph…" at bounding box center [373, 196] width 307 height 368
click at [472, 348] on button "Add Contact" at bounding box center [475, 352] width 76 height 28
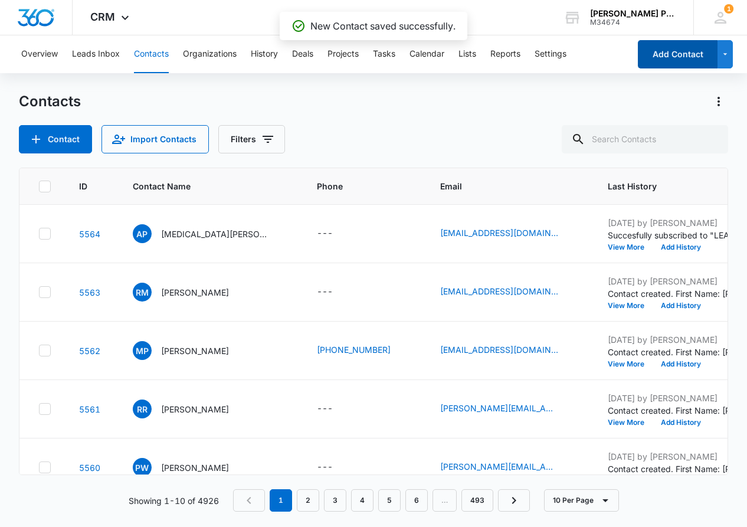
click at [676, 57] on button "Add Contact" at bounding box center [678, 54] width 80 height 28
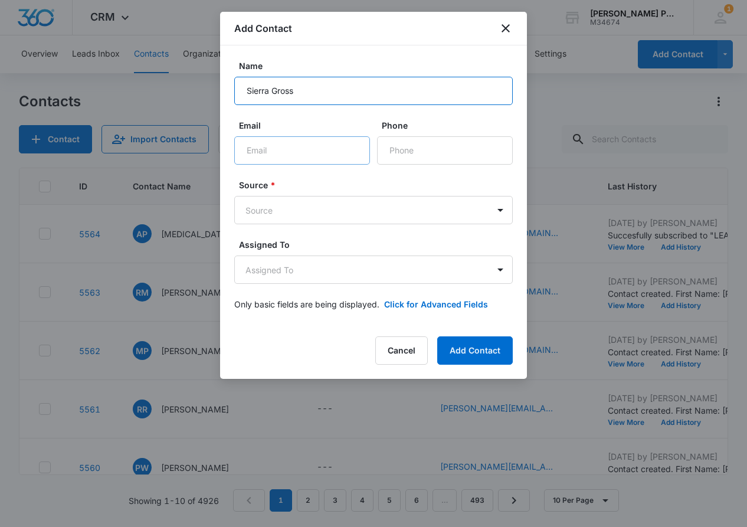
type input "Sierra Gross"
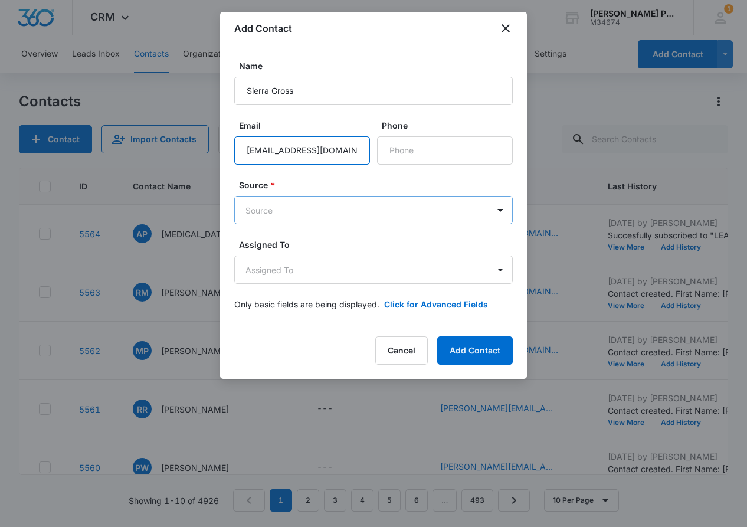
type input "sierraelainnagross@gmail.com"
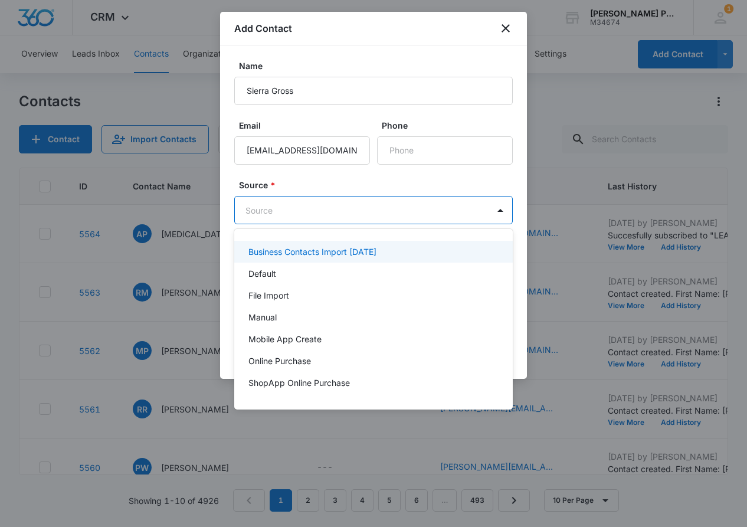
click at [385, 204] on body "CRM Apps Reputation Websites Forms CRM Email Shop Payments POS Ads Intelligence…" at bounding box center [373, 263] width 747 height 527
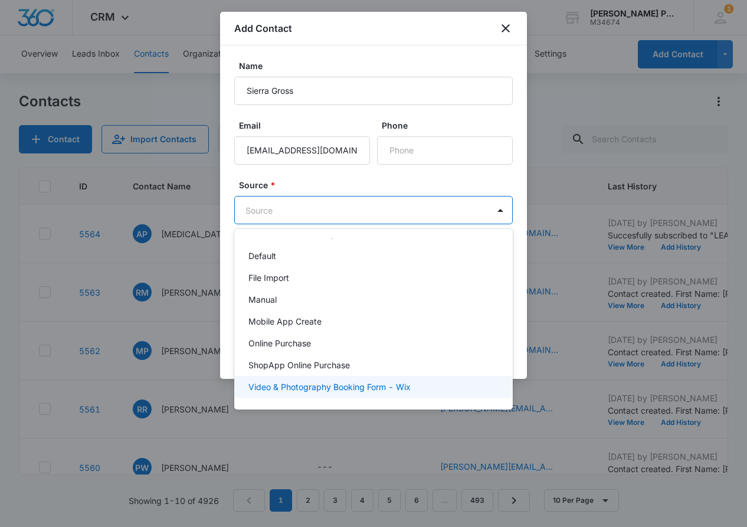
click at [387, 386] on p "Video & Photography Booking Form - Wix" at bounding box center [329, 387] width 162 height 12
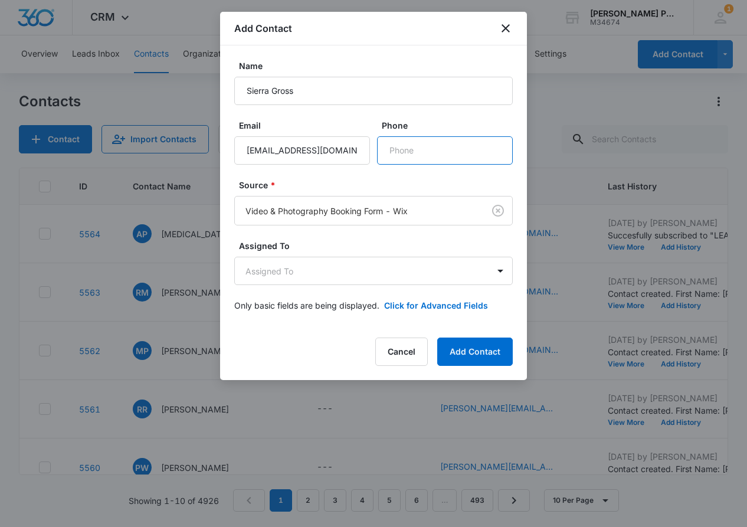
scroll to position [0, 0]
click at [489, 342] on button "Add Contact" at bounding box center [475, 352] width 76 height 28
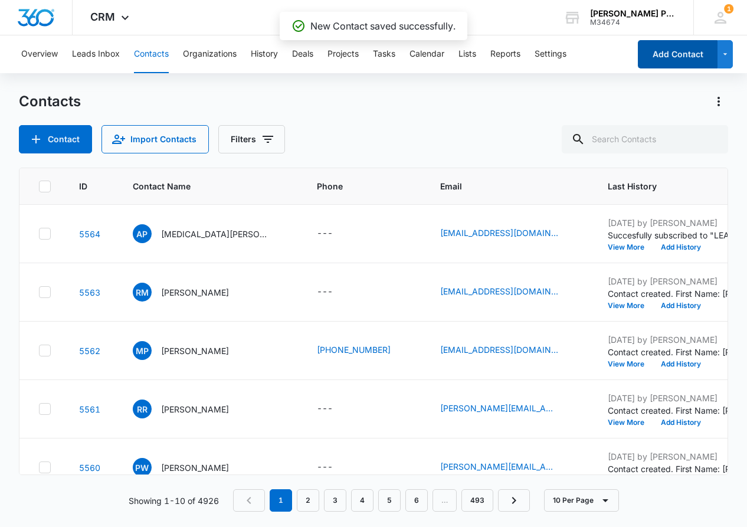
click at [684, 58] on button "Add Contact" at bounding box center [678, 54] width 80 height 28
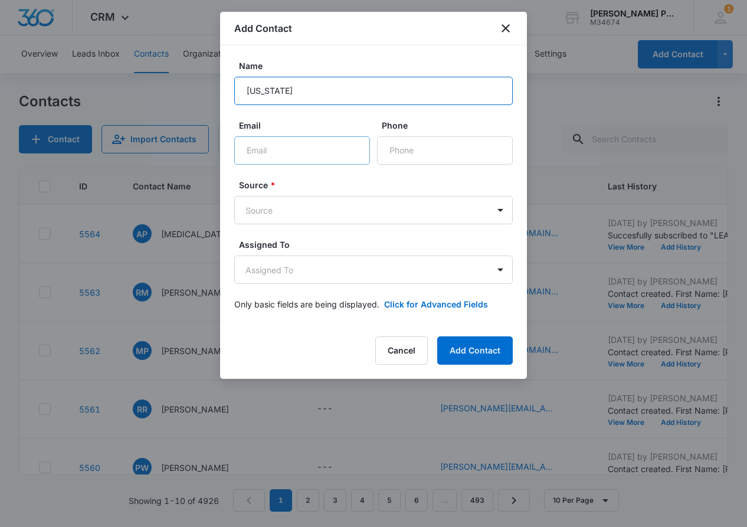
type input "Virginia"
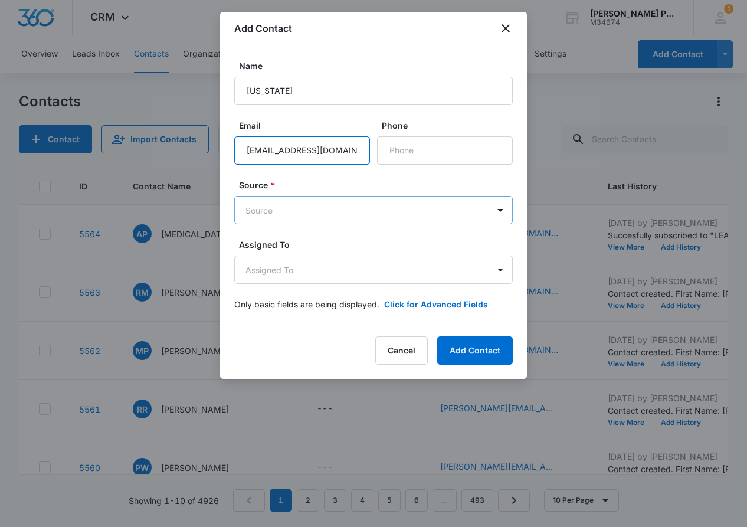
type input "stirs.useless-5n@icloud.com"
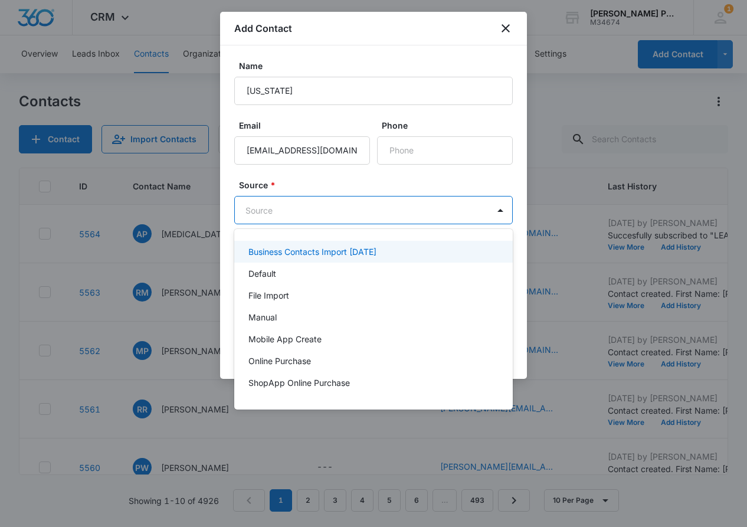
click at [399, 207] on body "CRM Apps Reputation Websites Forms CRM Email Shop Payments POS Ads Intelligence…" at bounding box center [373, 263] width 747 height 527
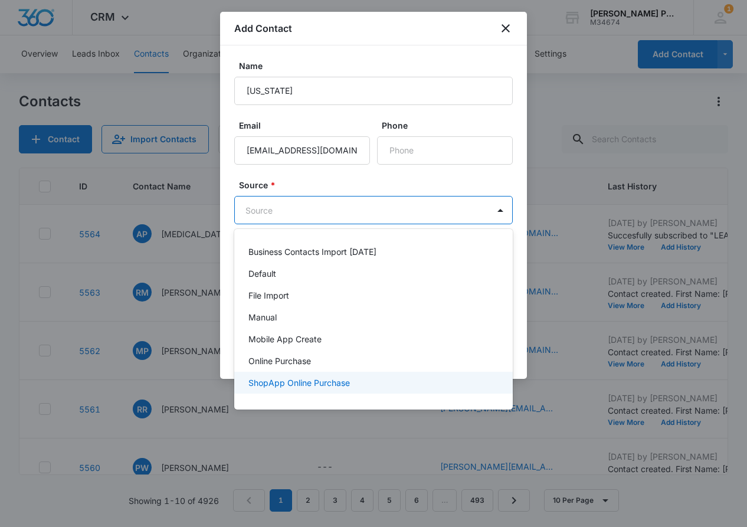
scroll to position [18, 0]
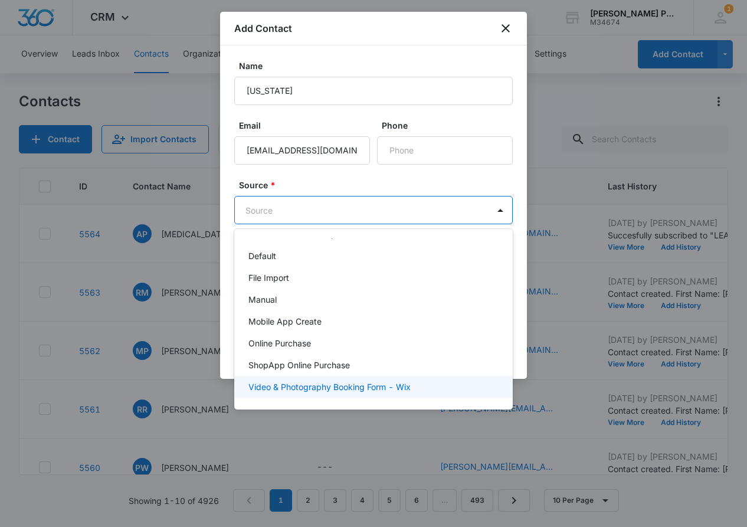
click at [407, 386] on p "Video & Photography Booking Form - Wix" at bounding box center [329, 387] width 162 height 12
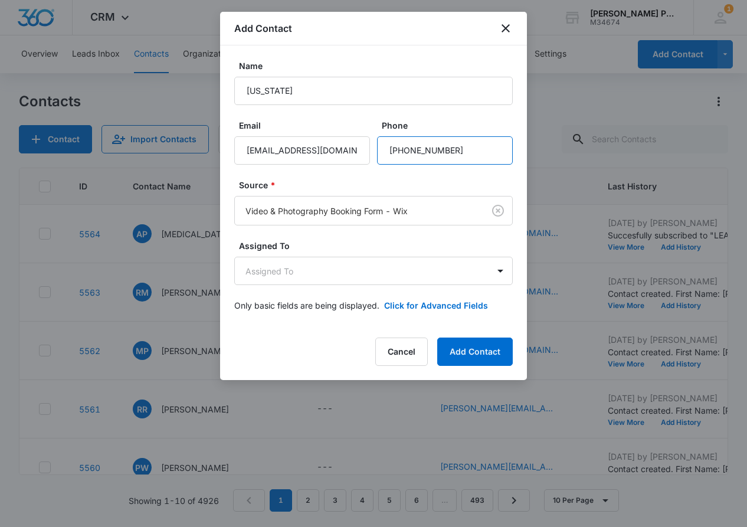
type input "(408) 509-5397"
click at [474, 337] on div "Add Contact Name Virginia Email stirs.useless-5n@icloud.com Phone Source * Vide…" at bounding box center [373, 196] width 307 height 368
click at [470, 346] on button "Add Contact" at bounding box center [475, 352] width 76 height 28
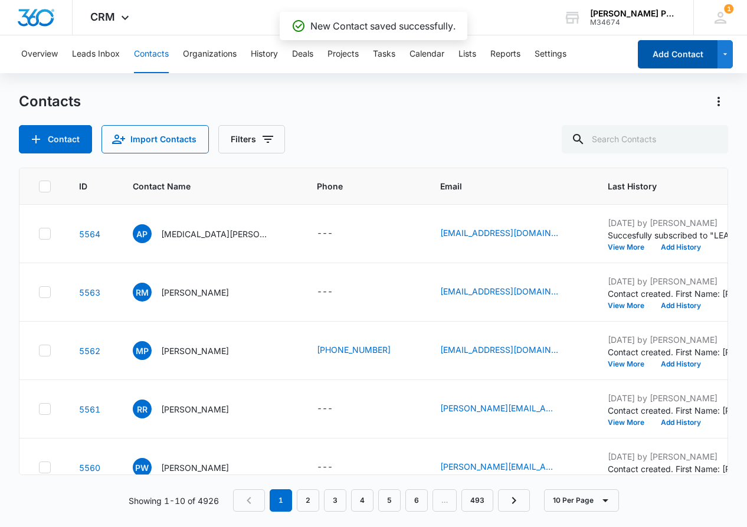
click at [686, 53] on button "Add Contact" at bounding box center [678, 54] width 80 height 28
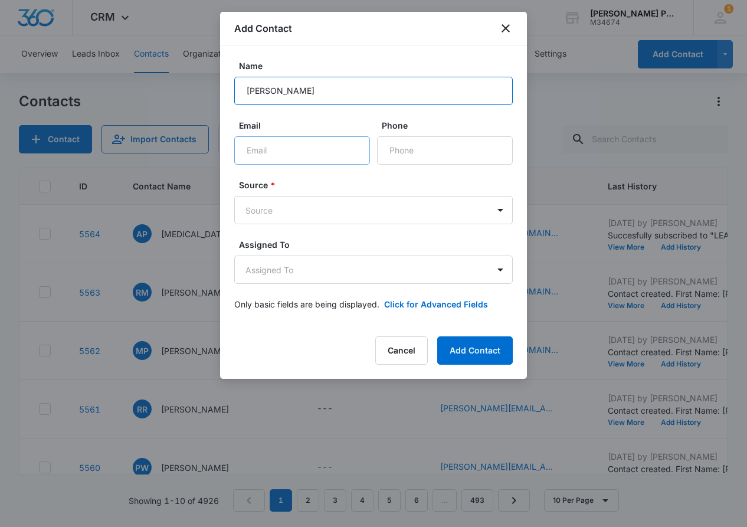
type input "Vivian Garcia"
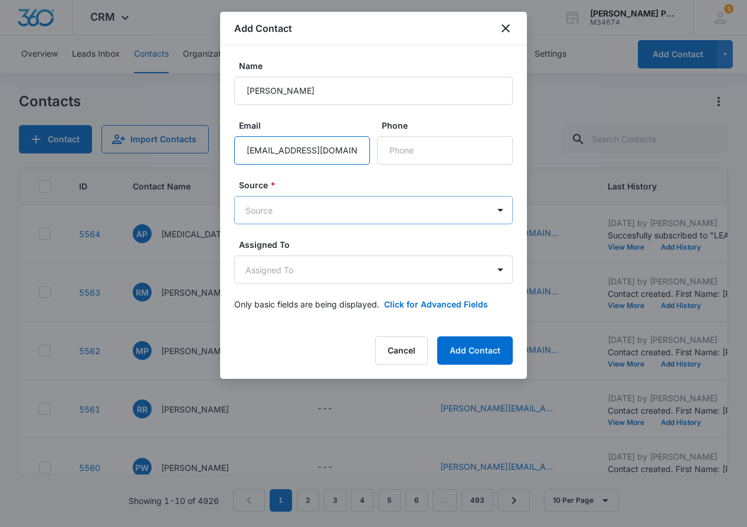
type input "sweetprgrl@gmail.com"
click at [358, 211] on body "CRM Apps Reputation Websites Forms CRM Email Shop Payments POS Ads Intelligence…" at bounding box center [373, 263] width 747 height 527
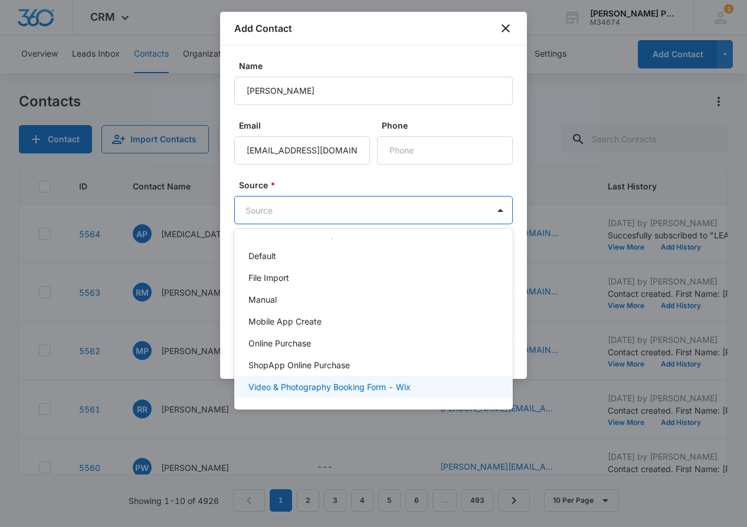
click at [381, 386] on p "Video & Photography Booking Form - Wix" at bounding box center [329, 387] width 162 height 12
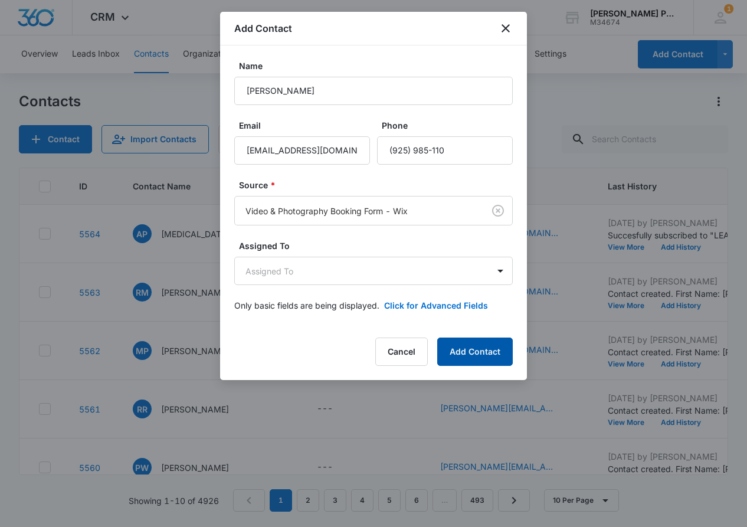
click at [481, 343] on button "Add Contact" at bounding box center [475, 352] width 76 height 28
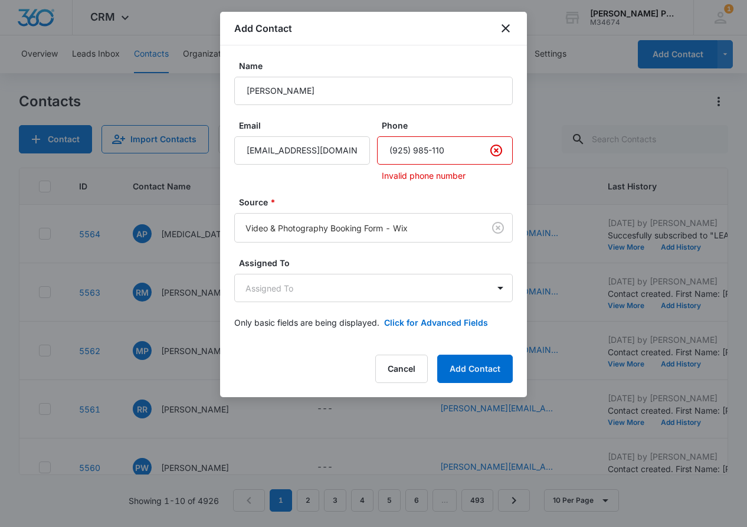
click at [459, 160] on input "Phone" at bounding box center [445, 150] width 136 height 28
type input "(925) 980-5110"
click at [469, 362] on button "Add Contact" at bounding box center [475, 369] width 76 height 28
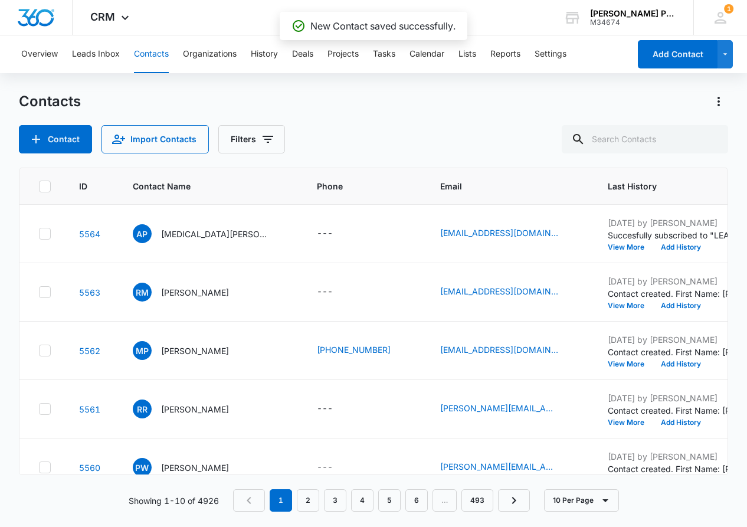
click at [683, 63] on button "Add Contact" at bounding box center [678, 54] width 80 height 28
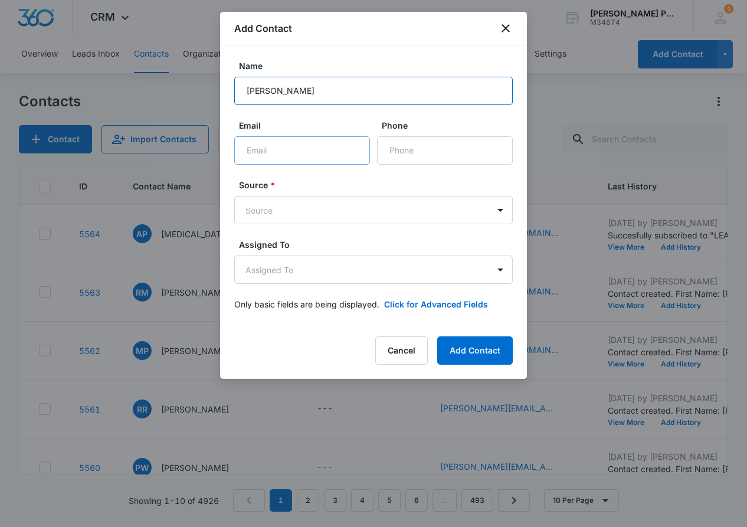
type input "Tammy Melton"
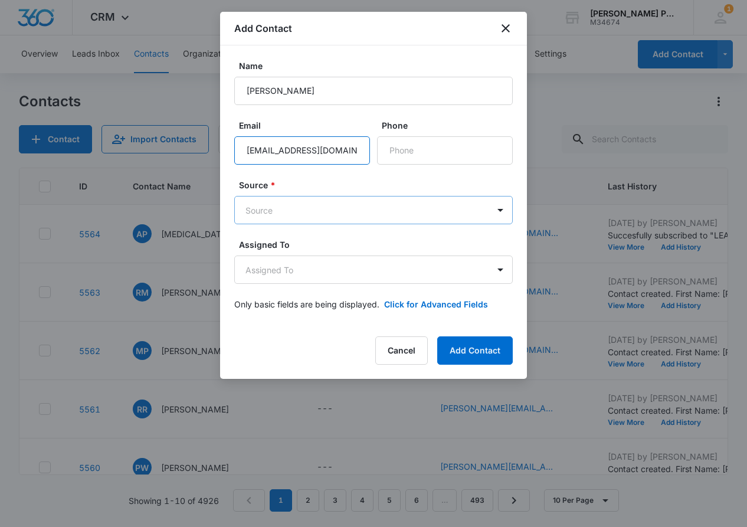
type input "t143melton@hotmail.com"
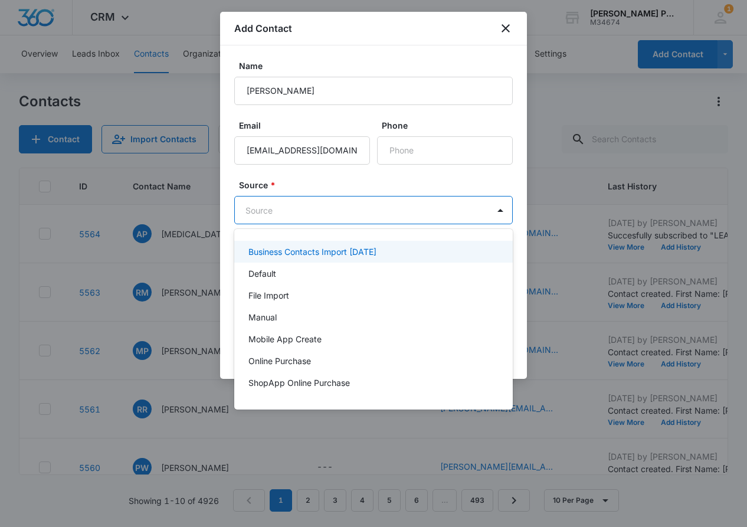
click at [376, 210] on body "CRM Apps Reputation Websites Forms CRM Email Shop Payments POS Ads Intelligence…" at bounding box center [373, 263] width 747 height 527
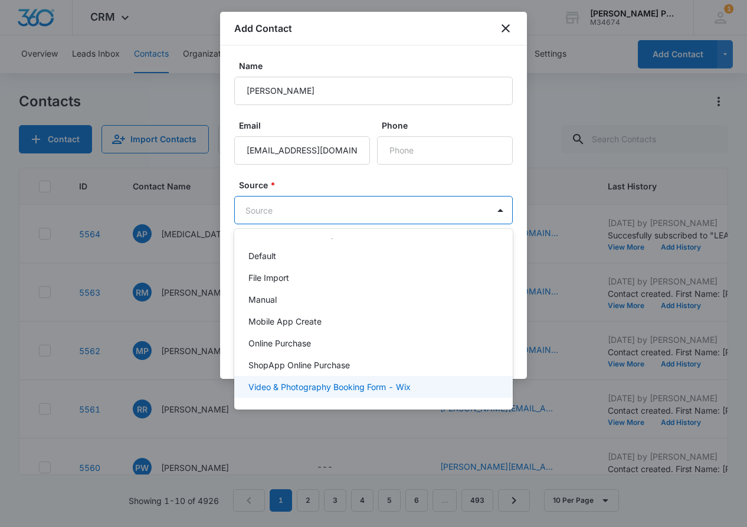
click at [378, 388] on p "Video & Photography Booking Form - Wix" at bounding box center [329, 387] width 162 height 12
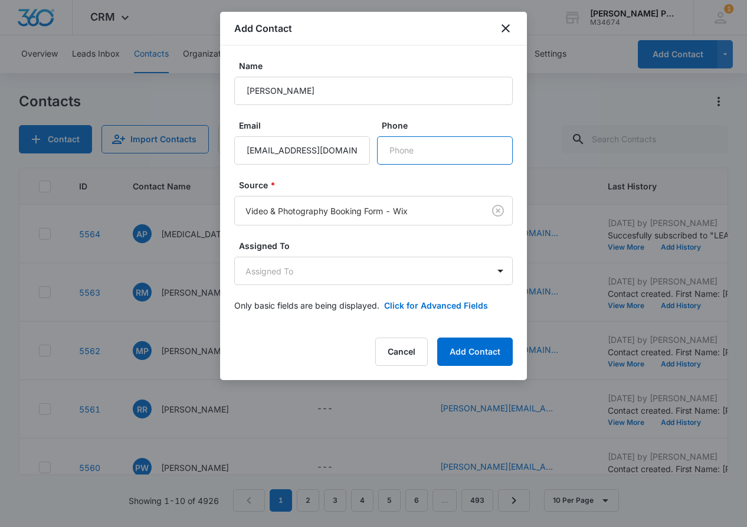
scroll to position [0, 0]
click at [468, 353] on button "Add Contact" at bounding box center [475, 352] width 76 height 28
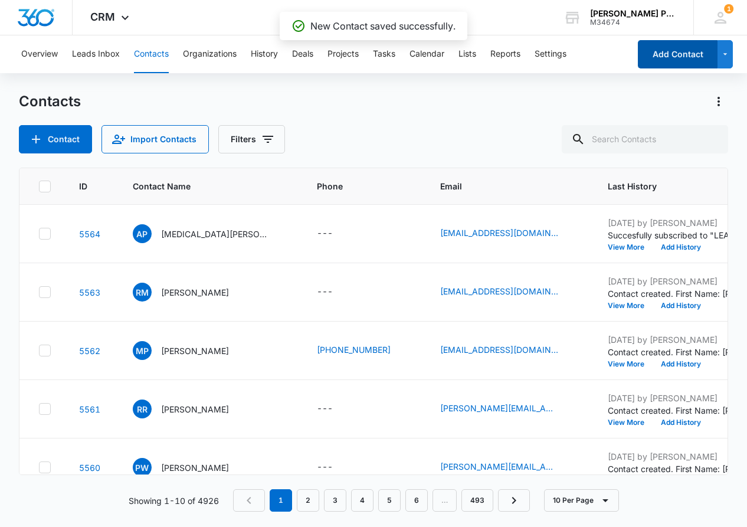
click at [676, 51] on button "Add Contact" at bounding box center [678, 54] width 80 height 28
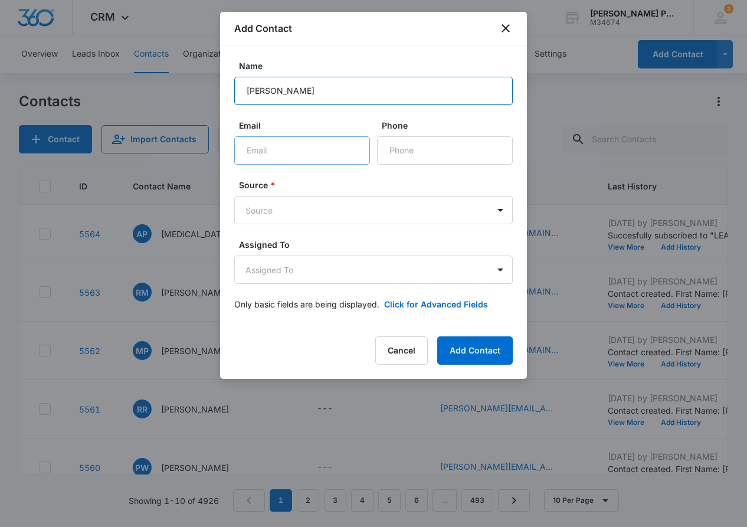
type input "Tanav Shah"
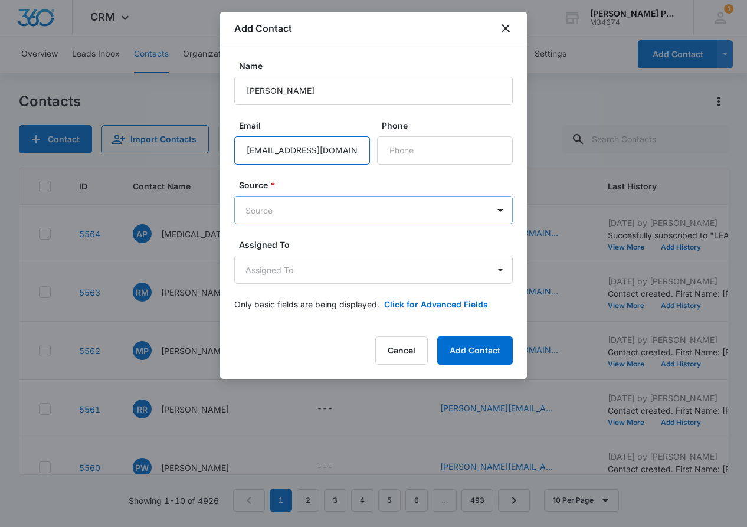
type input "tanavshah@gmail.com"
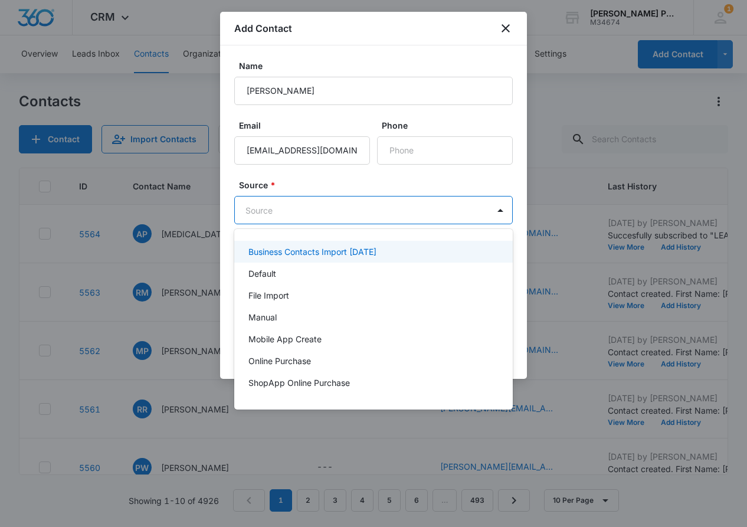
click at [366, 218] on body "CRM Apps Reputation Websites Forms CRM Email Shop Payments POS Ads Intelligence…" at bounding box center [373, 263] width 747 height 527
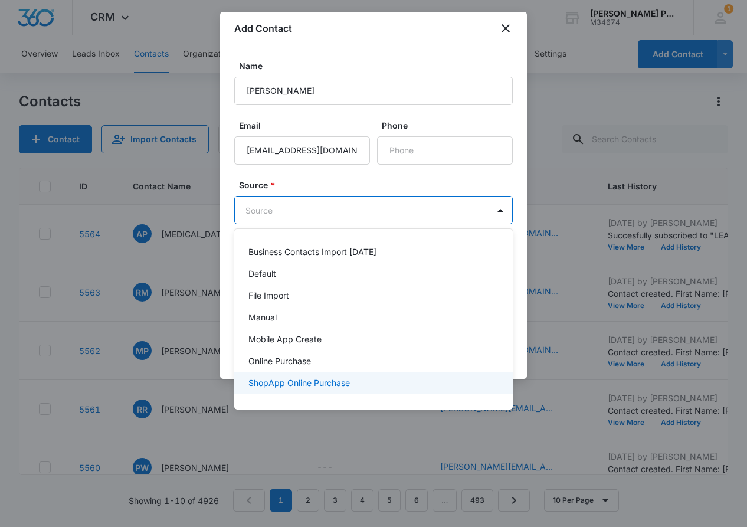
scroll to position [18, 0]
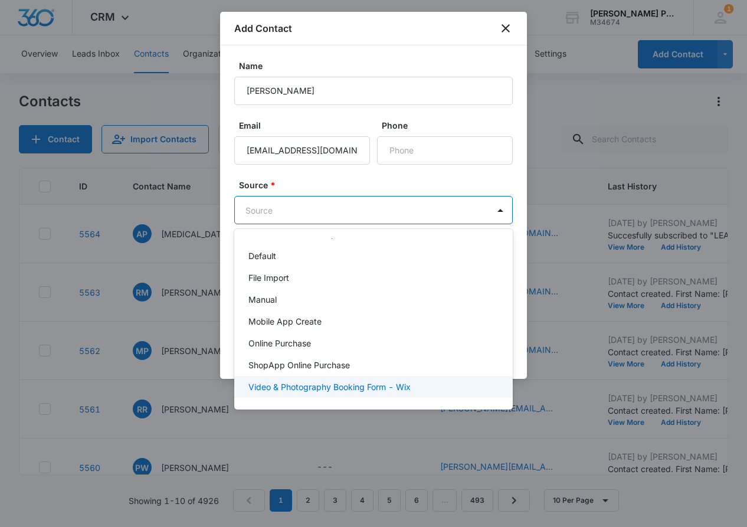
click at [389, 382] on p "Video & Photography Booking Form - Wix" at bounding box center [329, 387] width 162 height 12
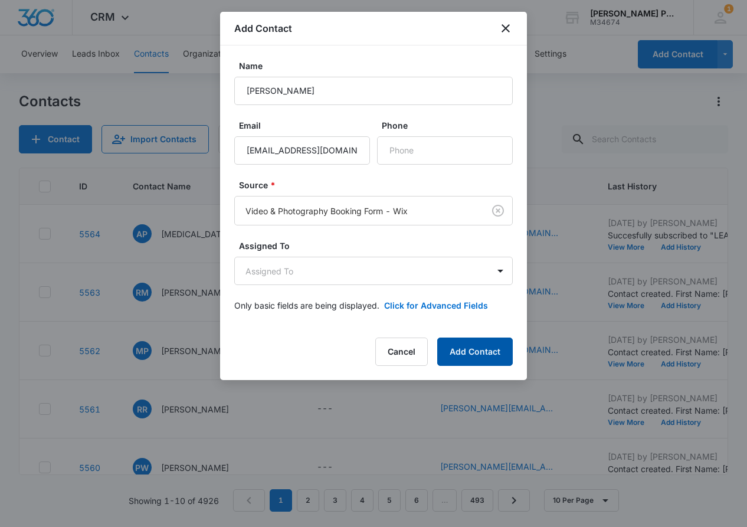
click at [487, 349] on button "Add Contact" at bounding box center [475, 352] width 76 height 28
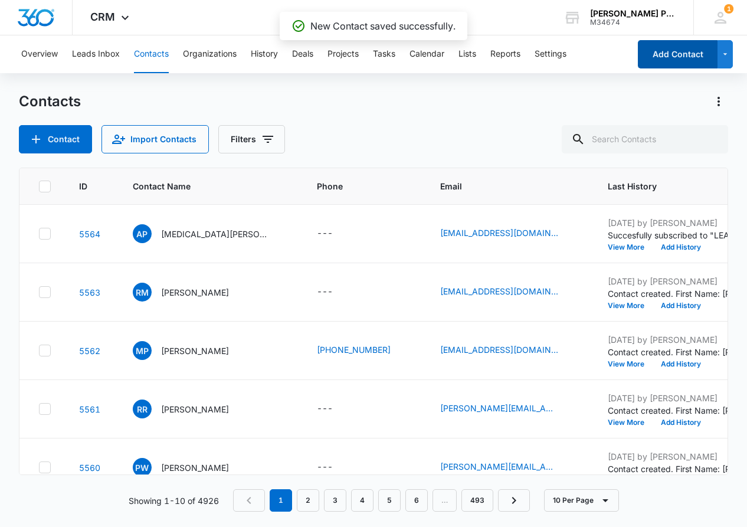
click at [687, 61] on button "Add Contact" at bounding box center [678, 54] width 80 height 28
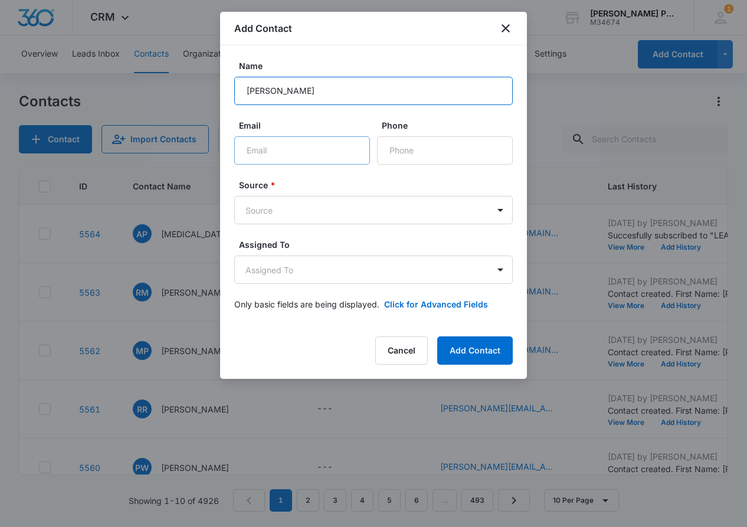
type input "TArika Bhundhumani"
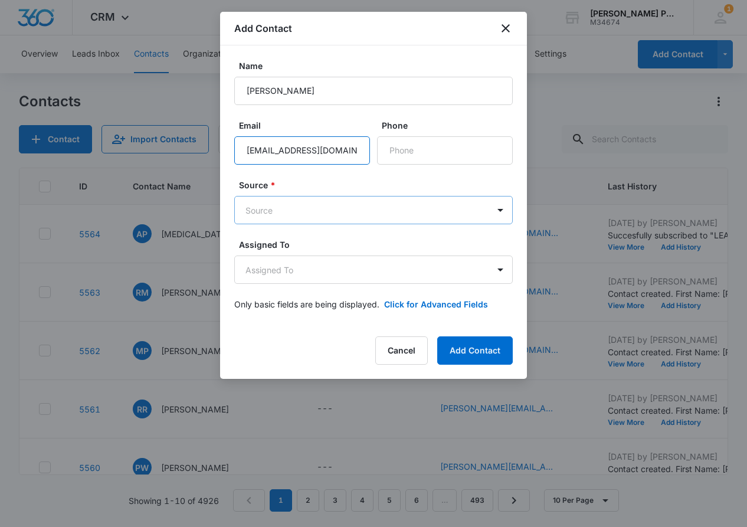
type input "tarikavicky@gmail.com"
click at [383, 211] on body "CRM Apps Reputation Websites Forms CRM Email Shop Payments POS Ads Intelligence…" at bounding box center [373, 263] width 747 height 527
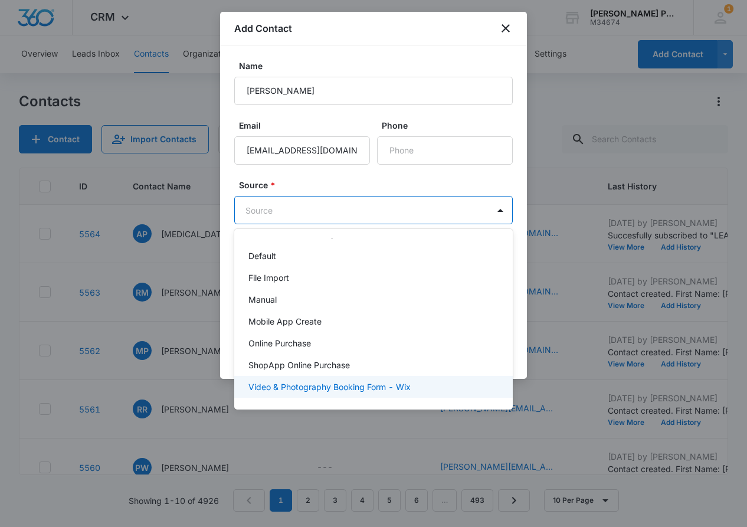
click at [398, 391] on p "Video & Photography Booking Form - Wix" at bounding box center [329, 387] width 162 height 12
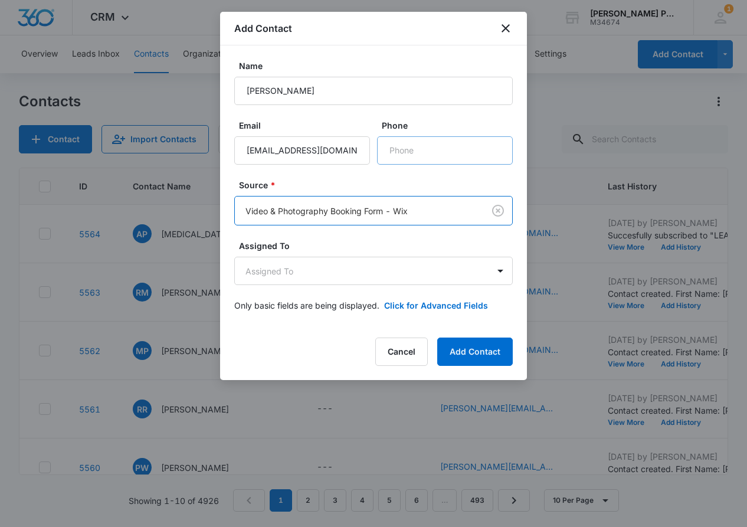
scroll to position [0, 0]
click at [477, 345] on button "Add Contact" at bounding box center [475, 352] width 76 height 28
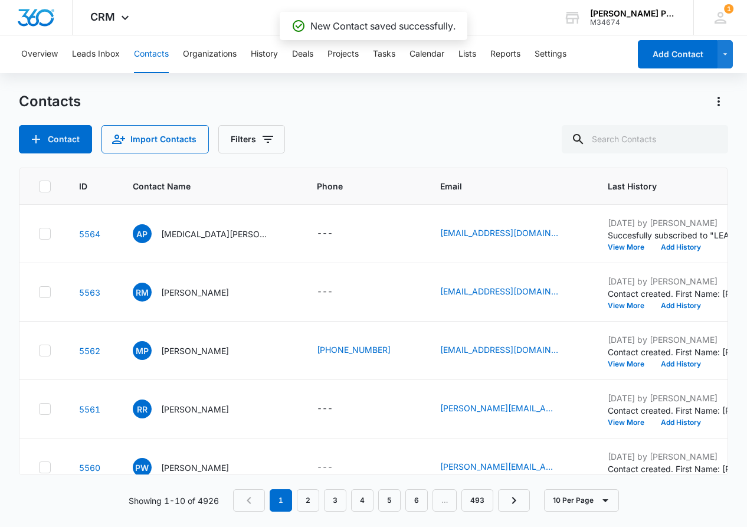
click at [669, 38] on div "Overview Leads Inbox Contacts Organizations History Deals Projects Tasks Calend…" at bounding box center [373, 54] width 747 height 38
click at [669, 53] on button "Add Contact" at bounding box center [678, 54] width 80 height 28
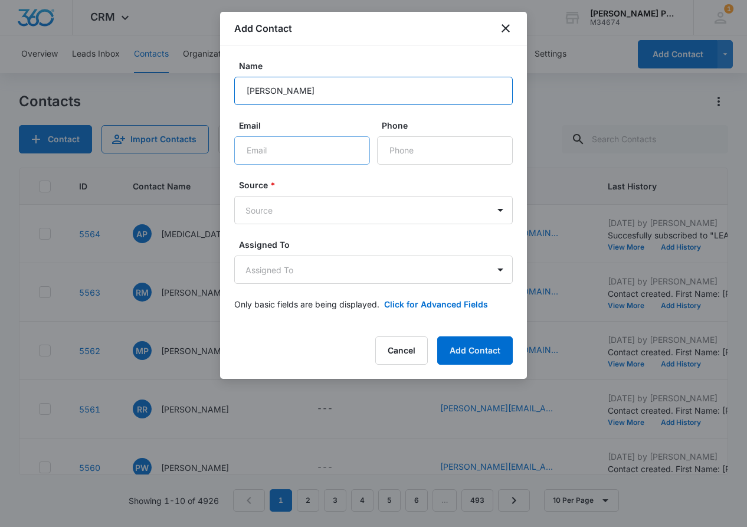
type input "Faith Spiro"
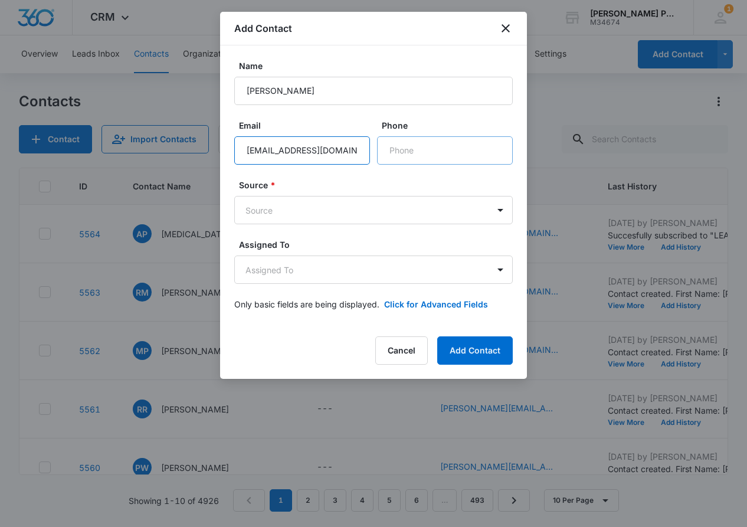
type input "thegreekartist@yahoo.com"
type input "(408) 506-3435"
click at [434, 195] on div "Source * Source" at bounding box center [373, 201] width 279 height 45
click at [418, 207] on body "CRM Apps Reputation Websites Forms CRM Email Shop Payments POS Ads Intelligence…" at bounding box center [373, 263] width 747 height 527
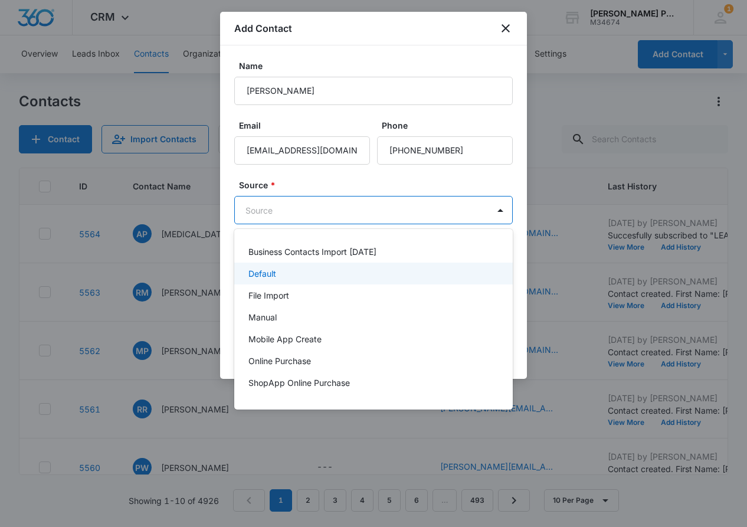
scroll to position [18, 0]
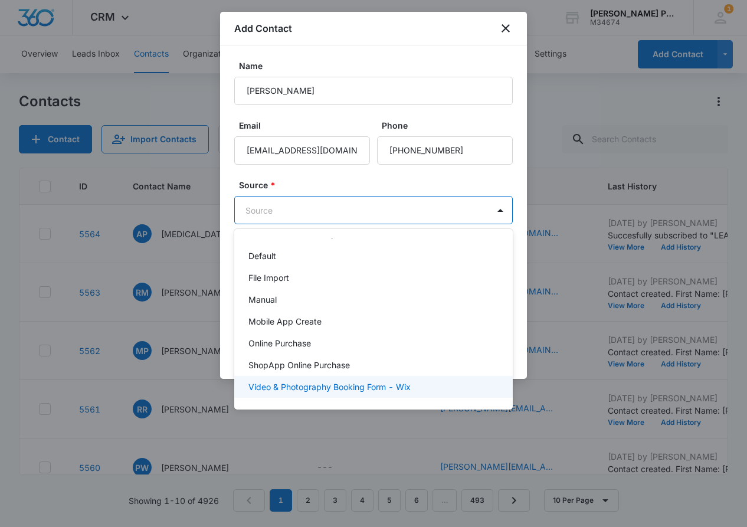
click at [425, 382] on div "Video & Photography Booking Form - Wix" at bounding box center [372, 387] width 248 height 12
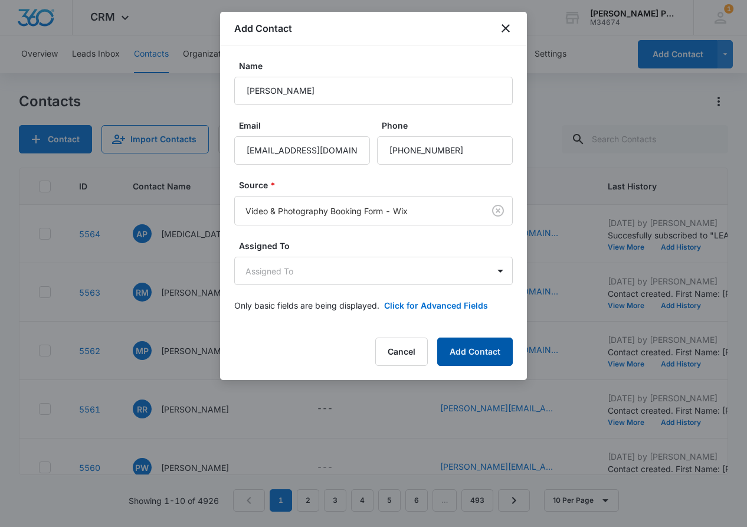
click at [473, 353] on button "Add Contact" at bounding box center [475, 352] width 76 height 28
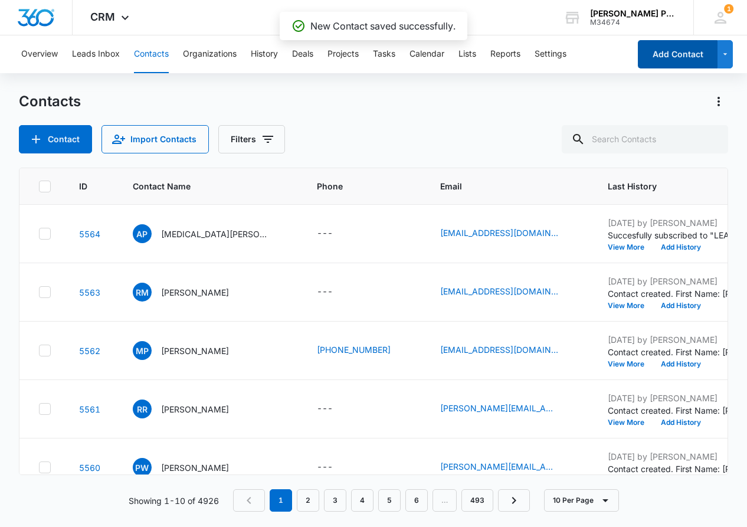
click at [674, 58] on button "Add Contact" at bounding box center [678, 54] width 80 height 28
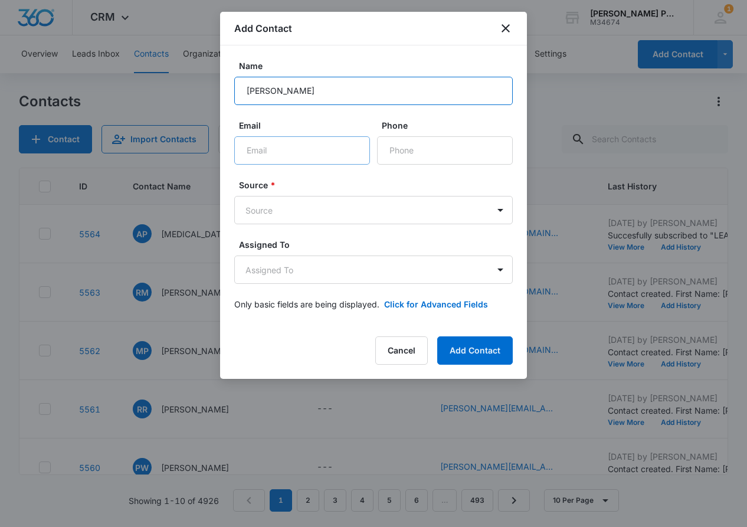
type input "Ivette"
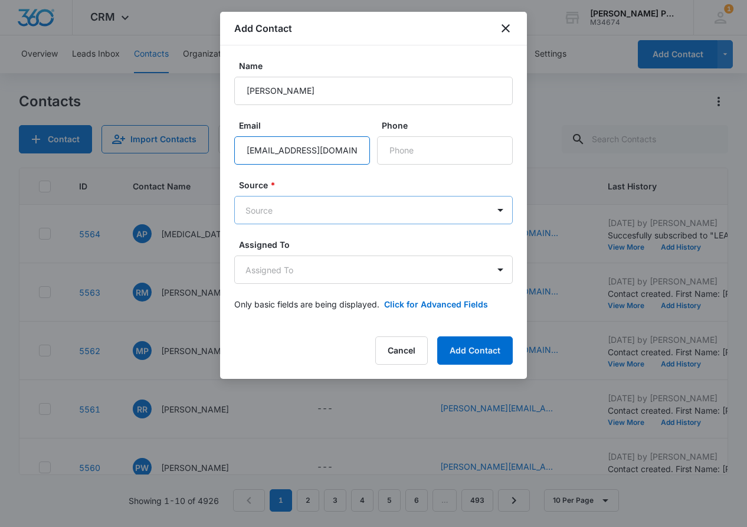
type input "thequituguas@gmail.com"
click at [373, 203] on body "CRM Apps Reputation Websites Forms CRM Email Shop Payments POS Ads Intelligence…" at bounding box center [373, 263] width 747 height 527
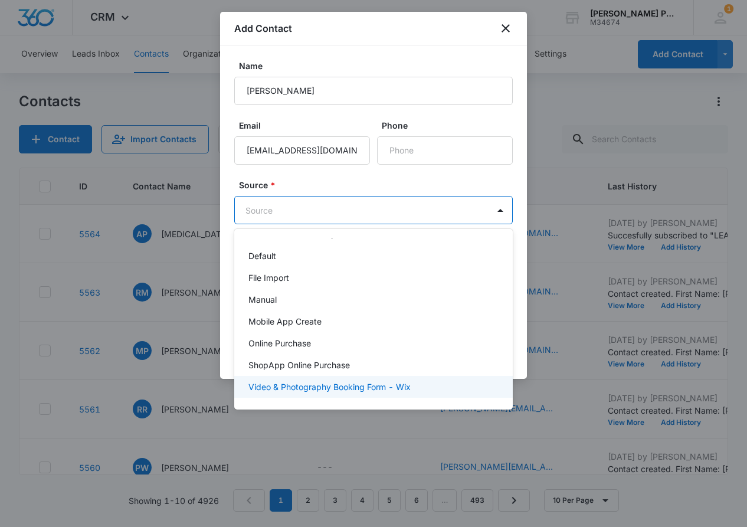
click at [379, 390] on p "Video & Photography Booking Form - Wix" at bounding box center [329, 387] width 162 height 12
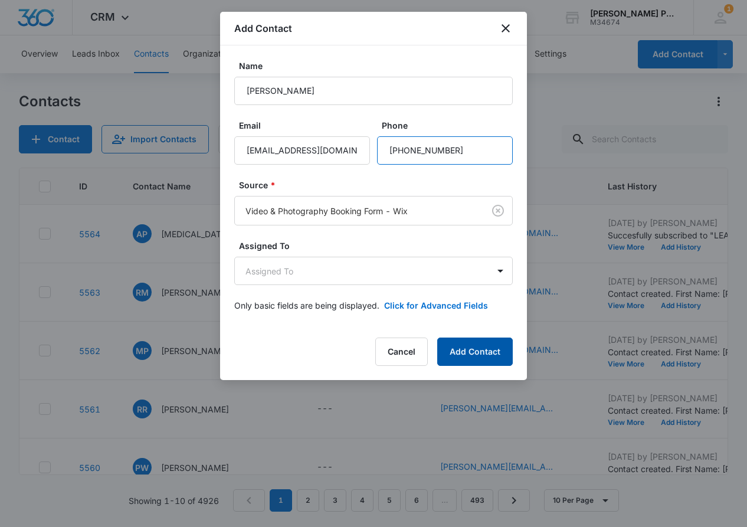
type input "(415) 370-5783"
click at [473, 349] on button "Add Contact" at bounding box center [475, 352] width 76 height 28
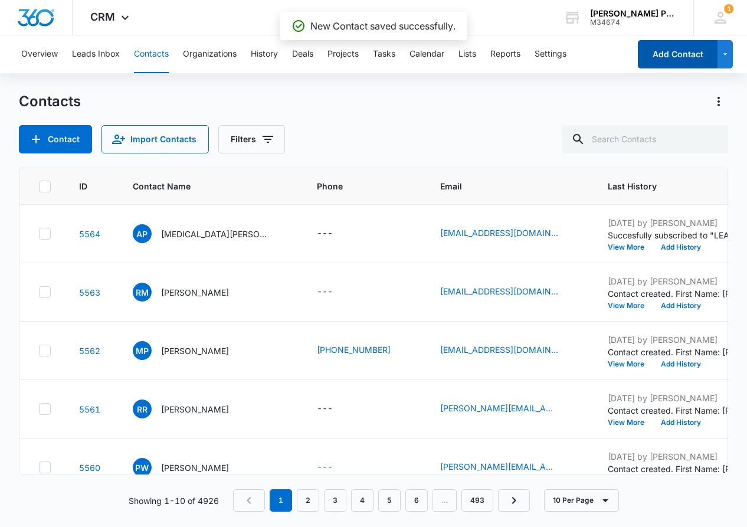
click at [667, 53] on button "Add Contact" at bounding box center [678, 54] width 80 height 28
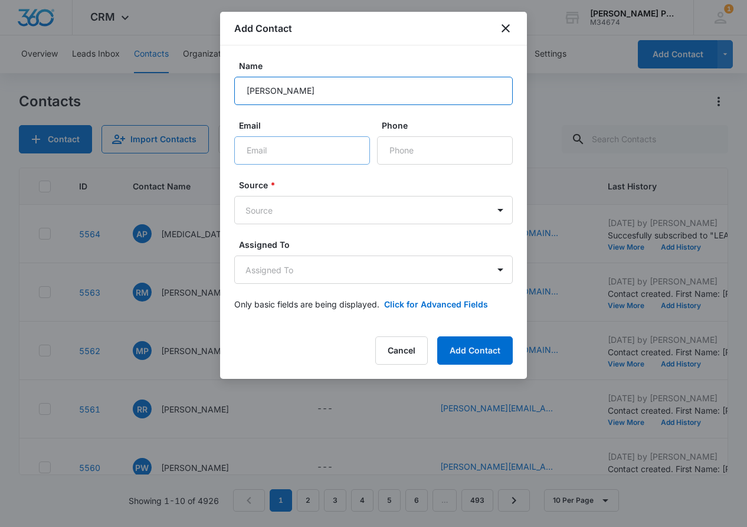
type input "Christina Wong"
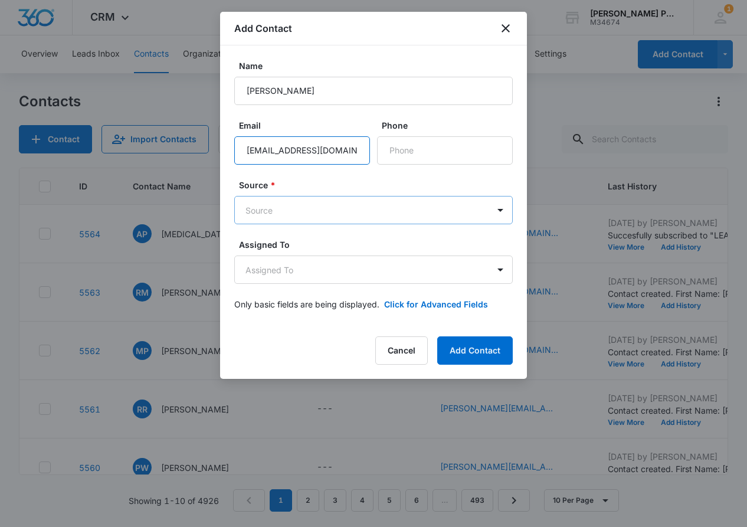
type input "tinatakwong@gmail.com"
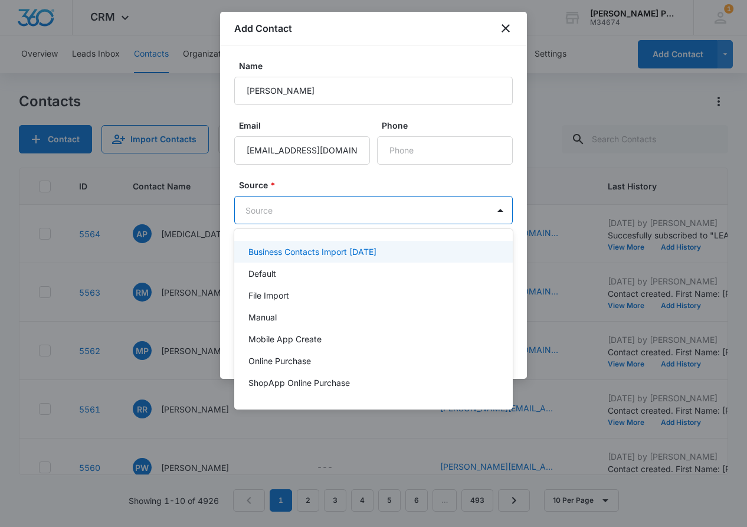
click at [404, 202] on body "CRM Apps Reputation Websites Forms CRM Email Shop Payments POS Ads Intelligence…" at bounding box center [373, 263] width 747 height 527
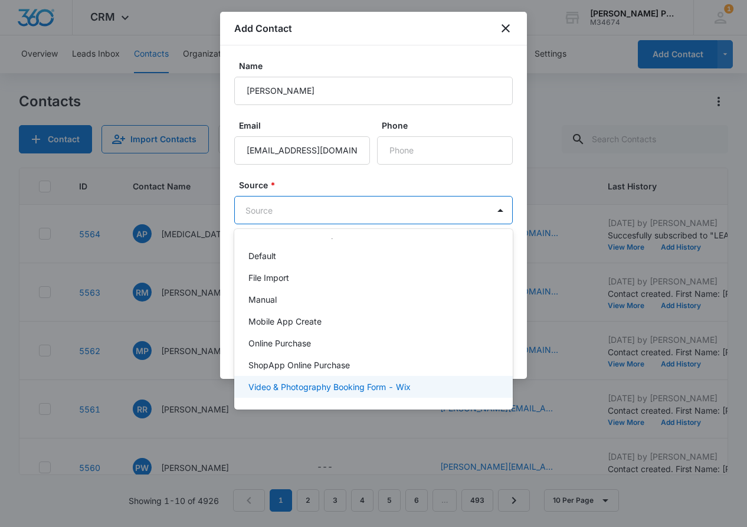
click at [394, 385] on p "Video & Photography Booking Form - Wix" at bounding box center [329, 387] width 162 height 12
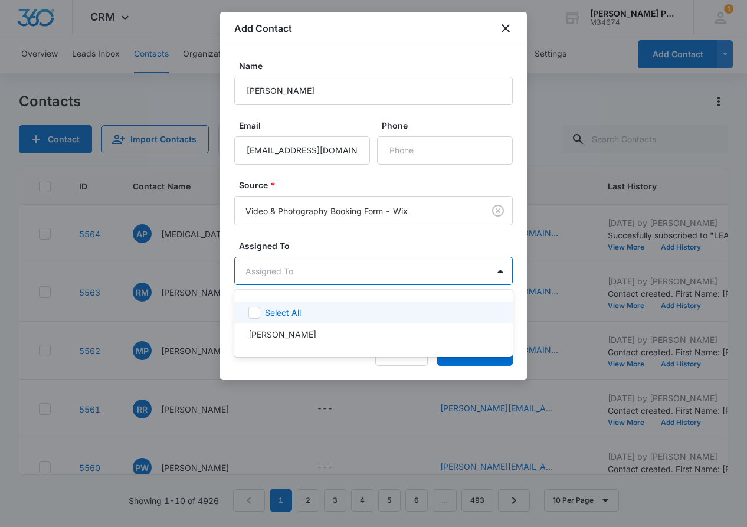
click at [421, 270] on body "CRM Apps Reputation Websites Forms CRM Email Shop Payments POS Ads Intelligence…" at bounding box center [373, 263] width 747 height 527
click at [420, 264] on div at bounding box center [373, 263] width 747 height 527
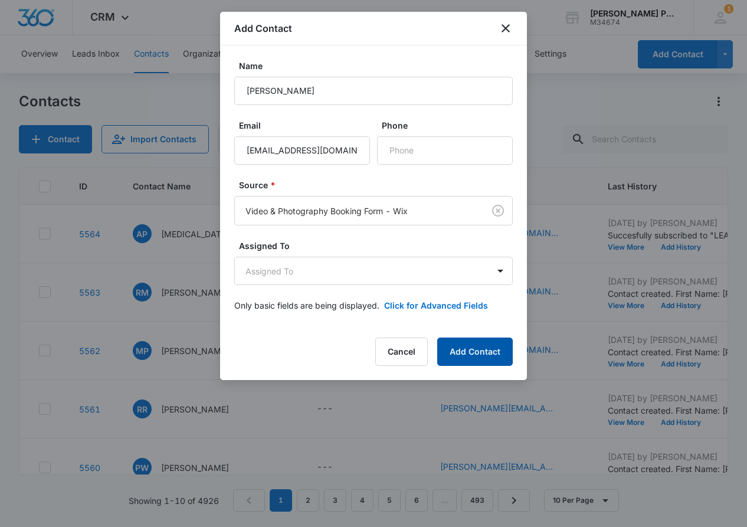
click at [462, 342] on button "Add Contact" at bounding box center [475, 352] width 76 height 28
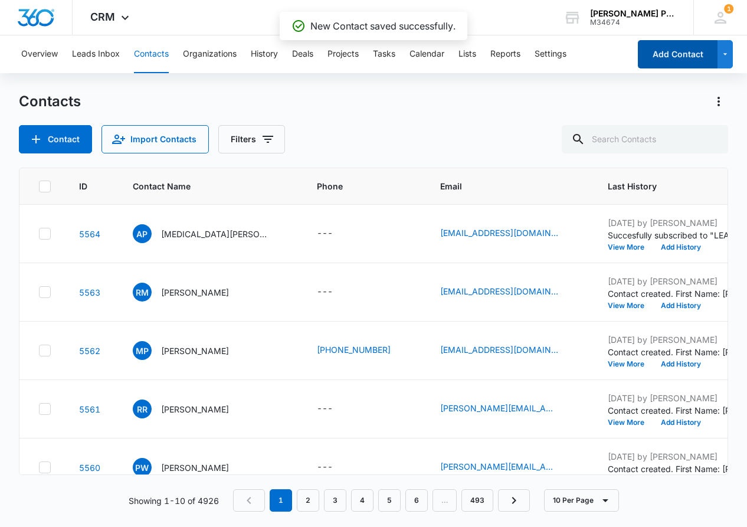
click at [670, 55] on button "Add Contact" at bounding box center [678, 54] width 80 height 28
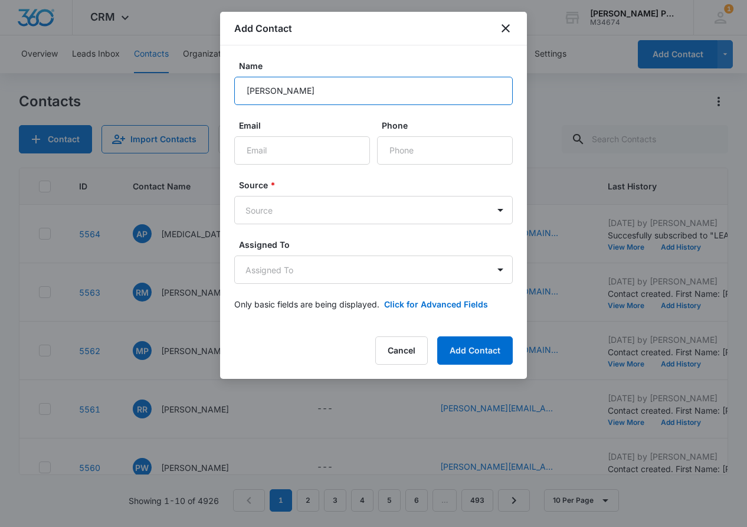
scroll to position [0, 0]
type input "Thao Nguyen"
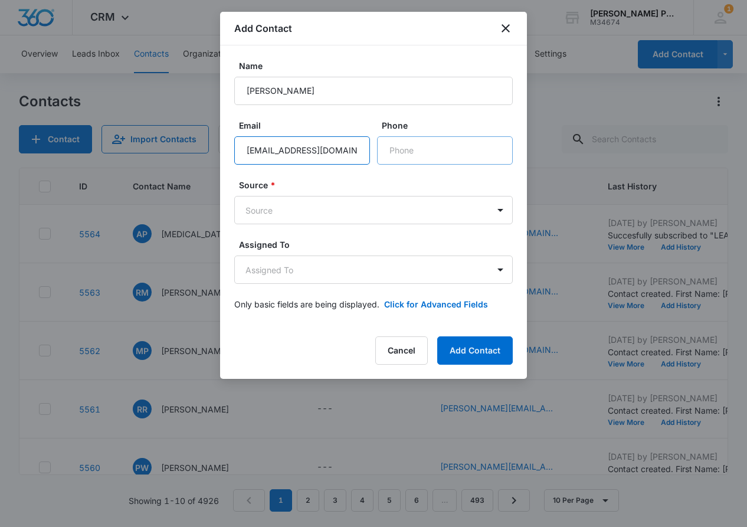
type input "tn3@princeton.edu"
type input "(626) 642-6839"
click at [420, 196] on body "CRM Apps Reputation Websites Forms CRM Email Shop Payments POS Ads Intelligence…" at bounding box center [373, 263] width 747 height 527
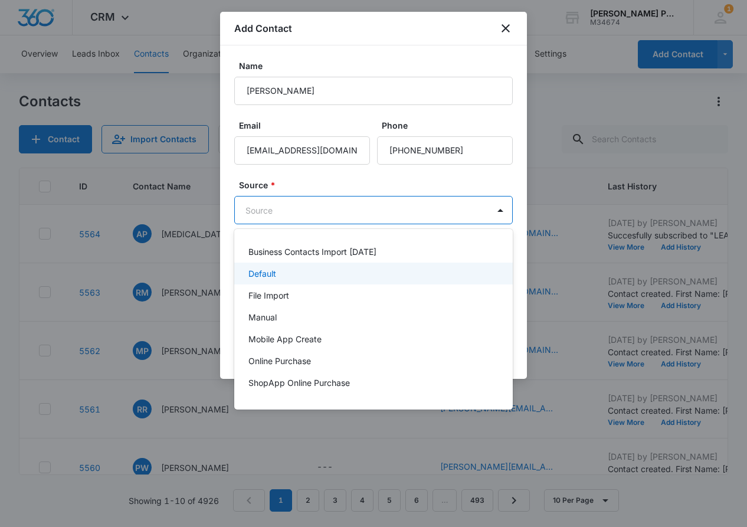
scroll to position [18, 0]
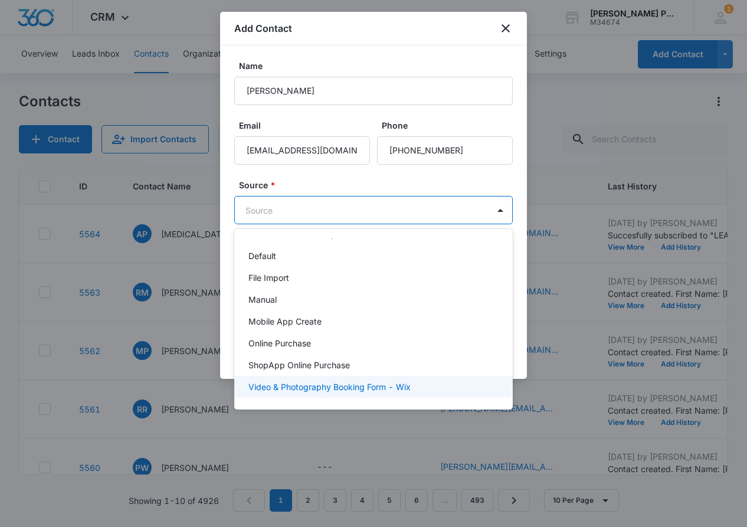
click at [417, 388] on div "Video & Photography Booking Form - Wix" at bounding box center [372, 387] width 248 height 12
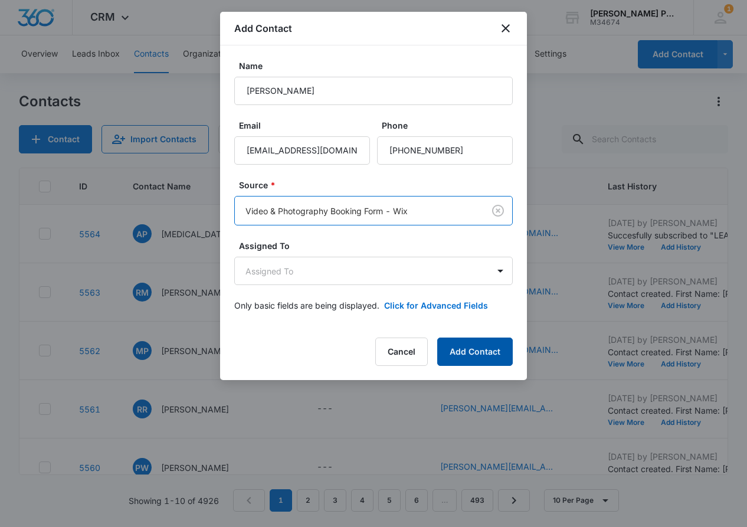
click at [480, 353] on button "Add Contact" at bounding box center [475, 352] width 76 height 28
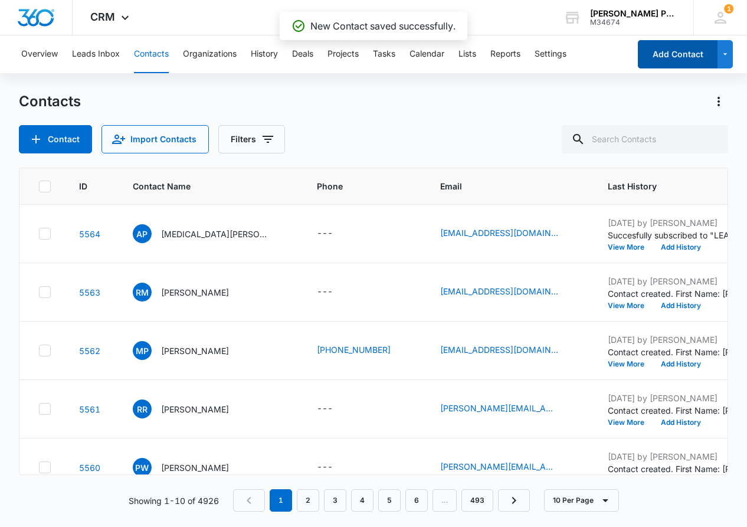
click at [680, 58] on button "Add Contact" at bounding box center [678, 54] width 80 height 28
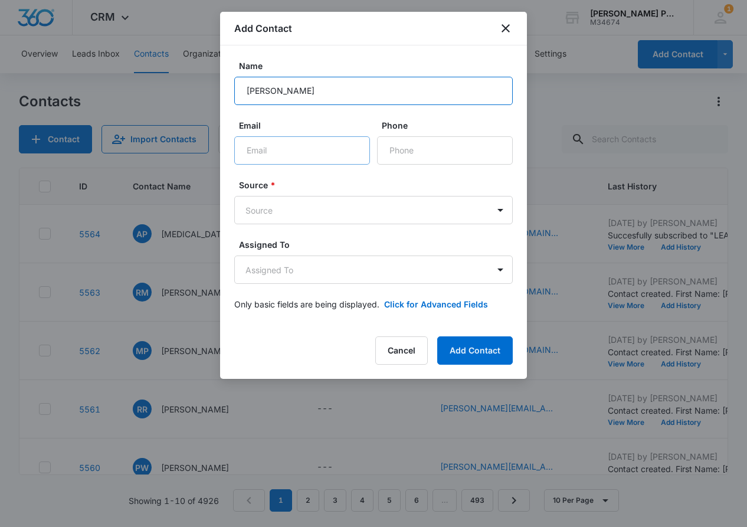
type input "Tony Kim"
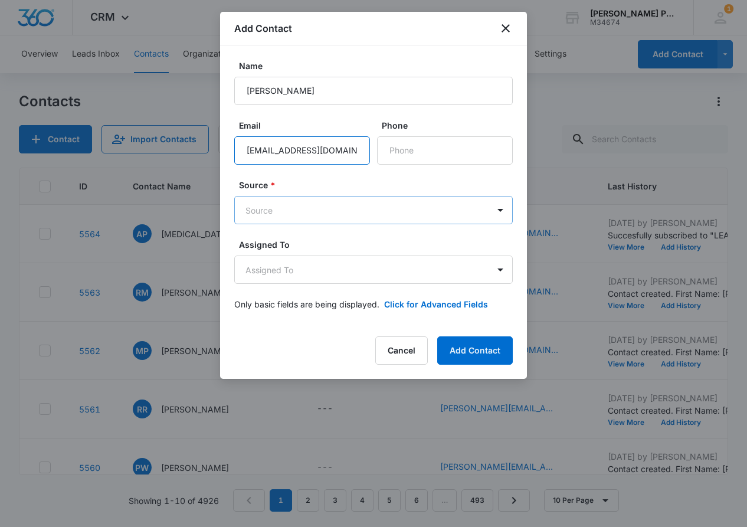
type input "tonykim136@gmail.com"
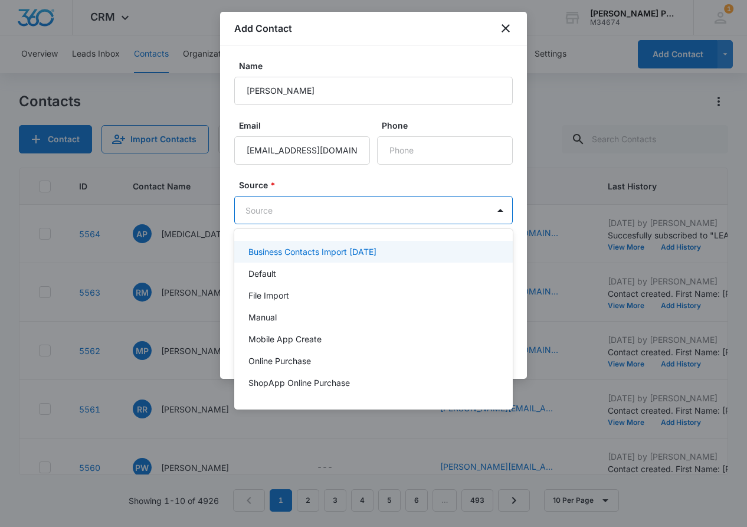
click at [338, 205] on body "CRM Apps Reputation Websites Forms CRM Email Shop Payments POS Ads Intelligence…" at bounding box center [373, 263] width 747 height 527
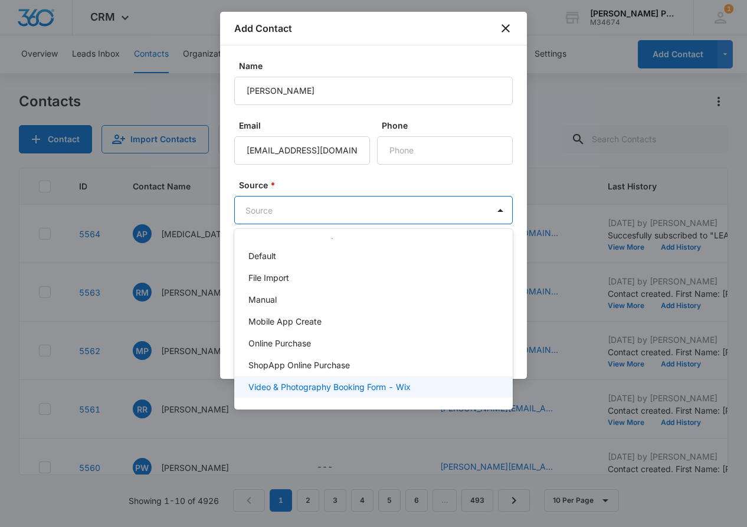
click at [363, 390] on p "Video & Photography Booking Form - Wix" at bounding box center [329, 387] width 162 height 12
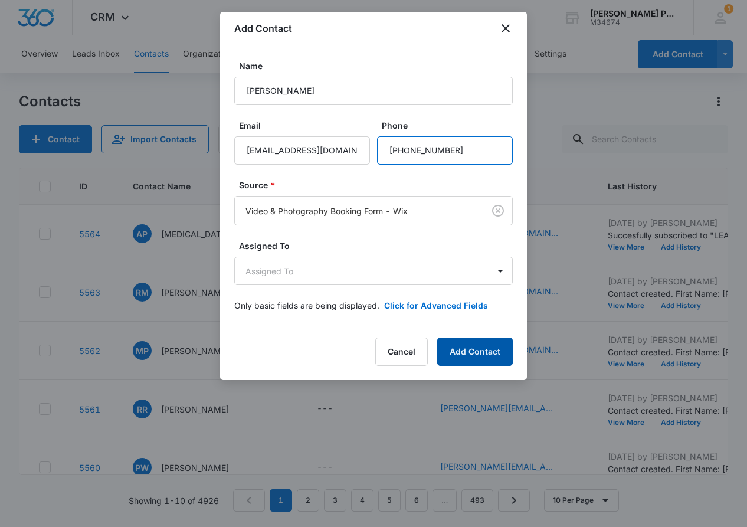
type input "(614) 625-9621"
click at [483, 348] on button "Add Contact" at bounding box center [475, 352] width 76 height 28
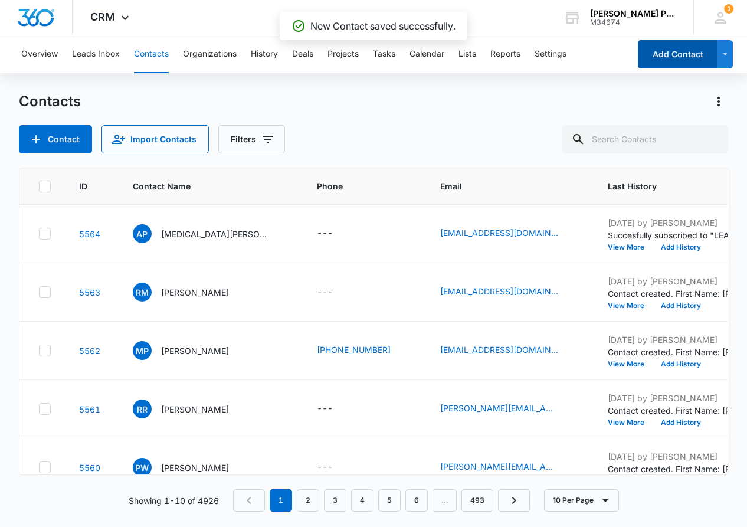
click at [662, 60] on button "Add Contact" at bounding box center [678, 54] width 80 height 28
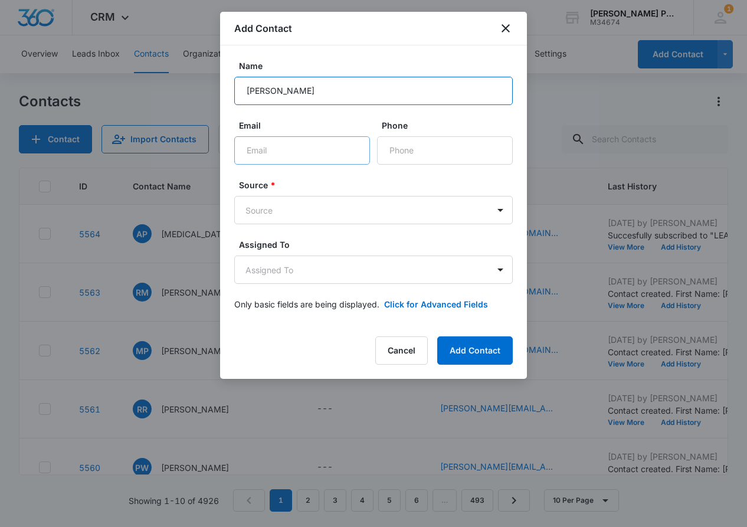
type input "Tony Lai"
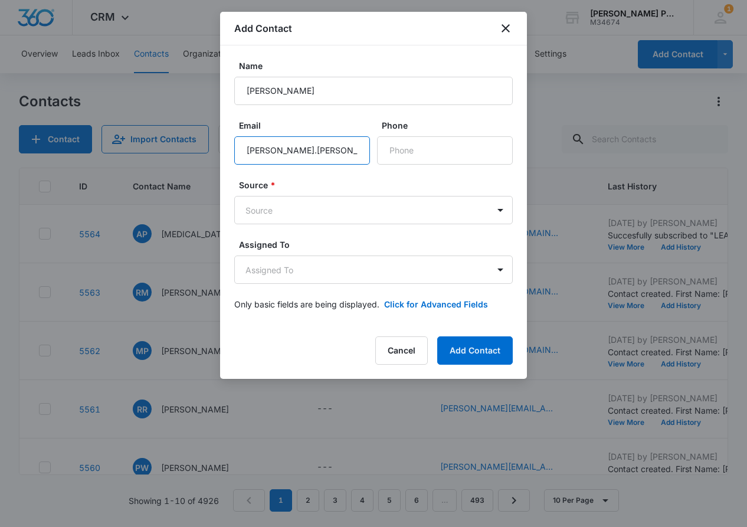
click at [338, 148] on input "tony.y.lai" at bounding box center [302, 150] width 136 height 28
type input "tony.y.lai@gmail.com"
click at [395, 213] on body "CRM Apps Reputation Websites Forms CRM Email Shop Payments POS Ads Intelligence…" at bounding box center [373, 263] width 747 height 527
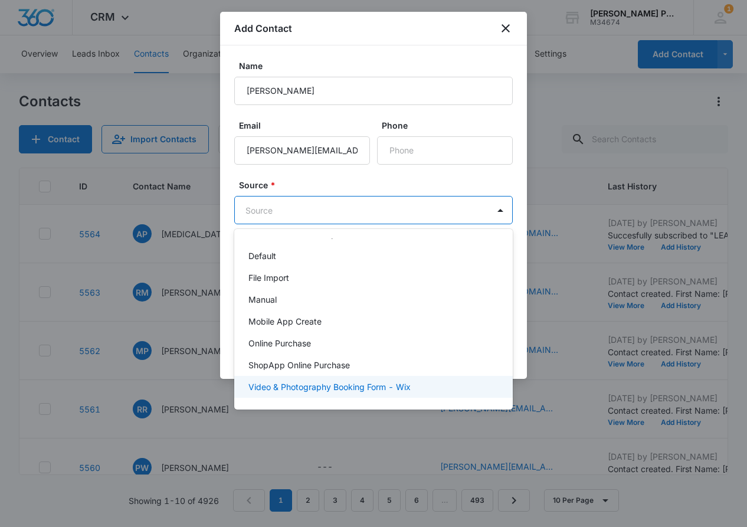
click at [386, 391] on p "Video & Photography Booking Form - Wix" at bounding box center [329, 387] width 162 height 12
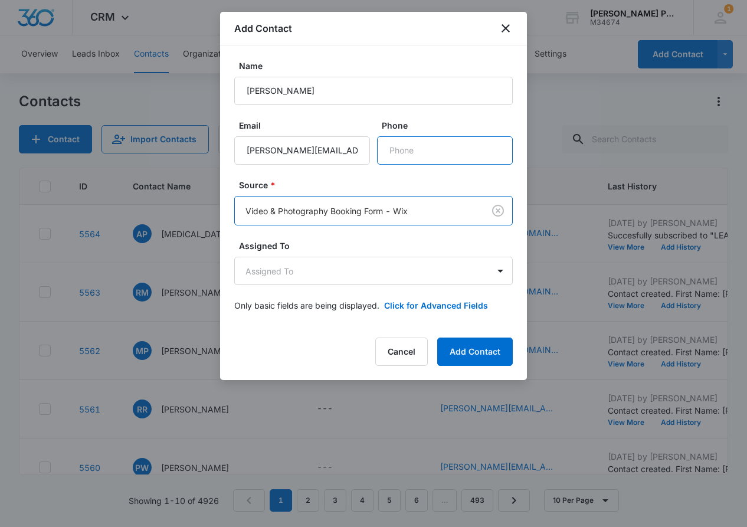
click at [443, 154] on input "Phone" at bounding box center [445, 150] width 136 height 28
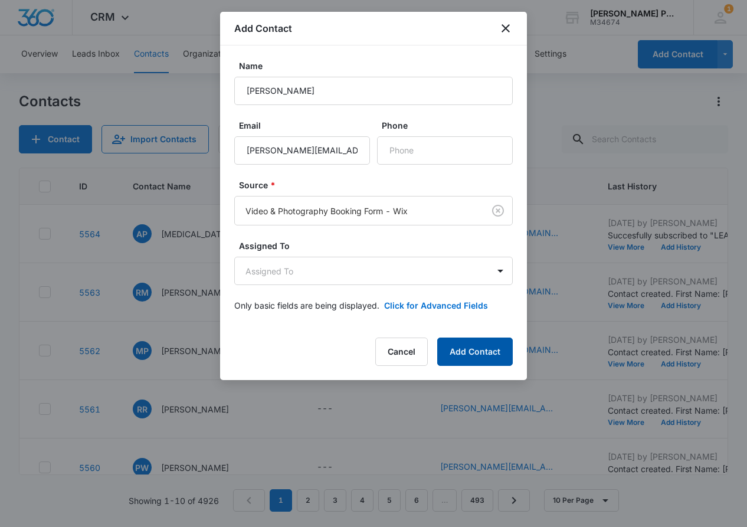
click at [471, 345] on button "Add Contact" at bounding box center [475, 352] width 76 height 28
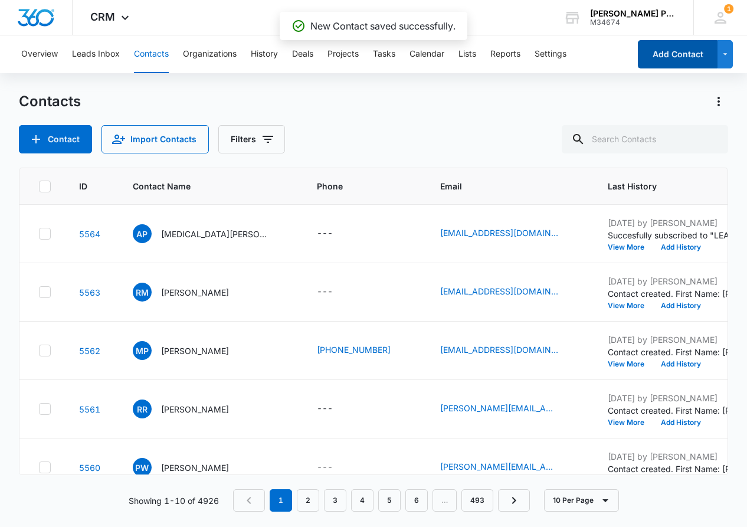
click at [668, 53] on button "Add Contact" at bounding box center [678, 54] width 80 height 28
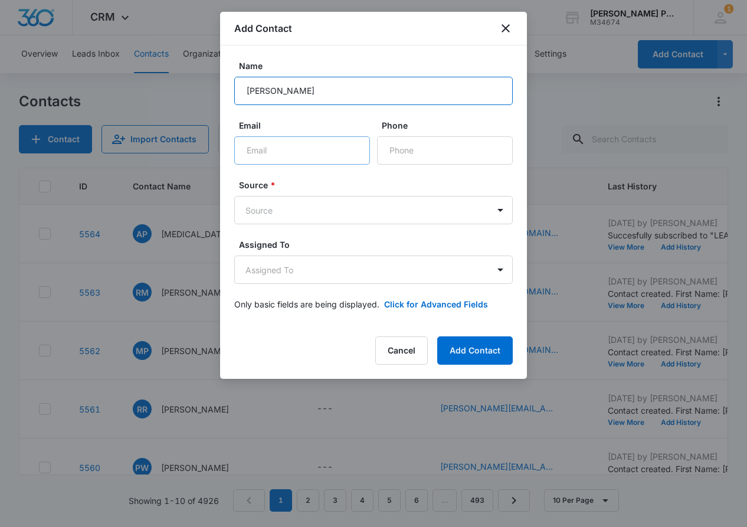
type input "Maria Torres"
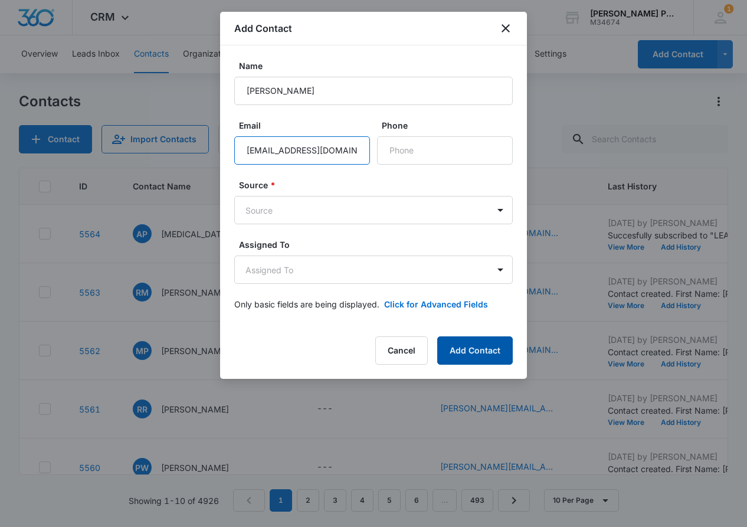
type input "torres_8105@yahoo.com"
click at [476, 350] on button "Add Contact" at bounding box center [475, 350] width 76 height 28
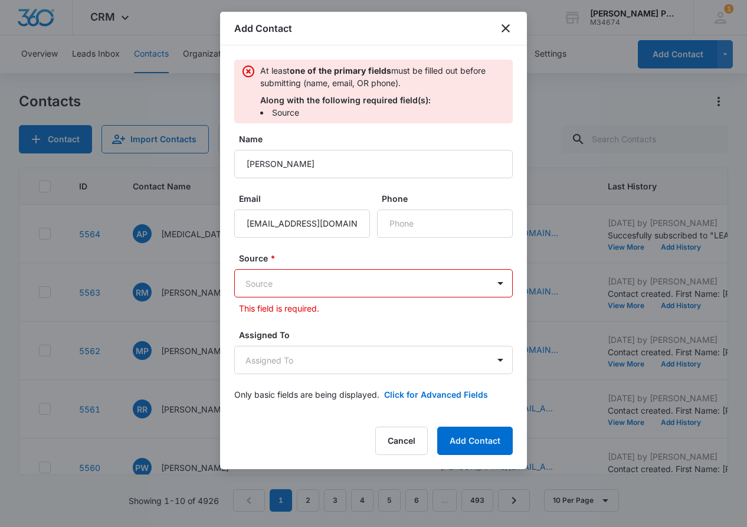
click at [434, 275] on body "CRM Apps Reputation Websites Forms CRM Email Shop Payments POS Ads Intelligence…" at bounding box center [373, 263] width 747 height 527
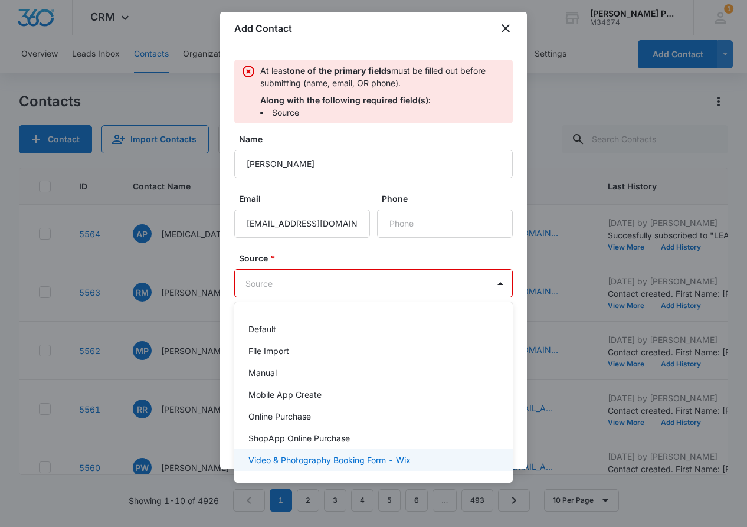
click at [387, 456] on p "Video & Photography Booking Form - Wix" at bounding box center [329, 460] width 162 height 12
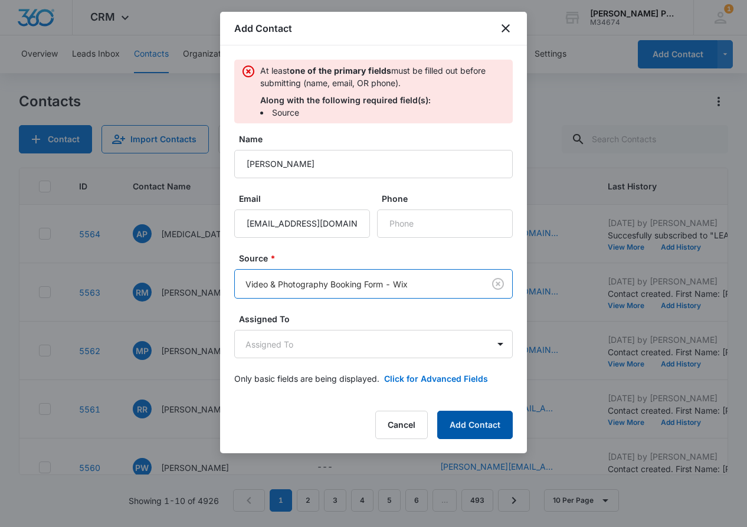
click at [458, 425] on button "Add Contact" at bounding box center [475, 425] width 76 height 28
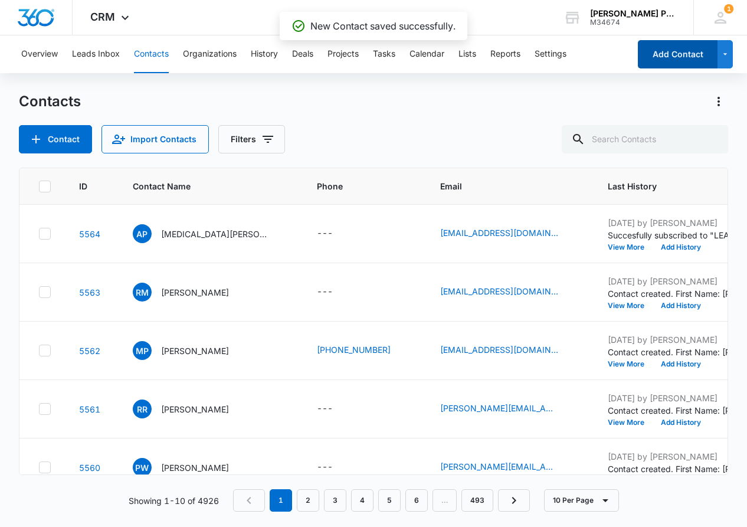
click at [690, 48] on button "Add Contact" at bounding box center [678, 54] width 80 height 28
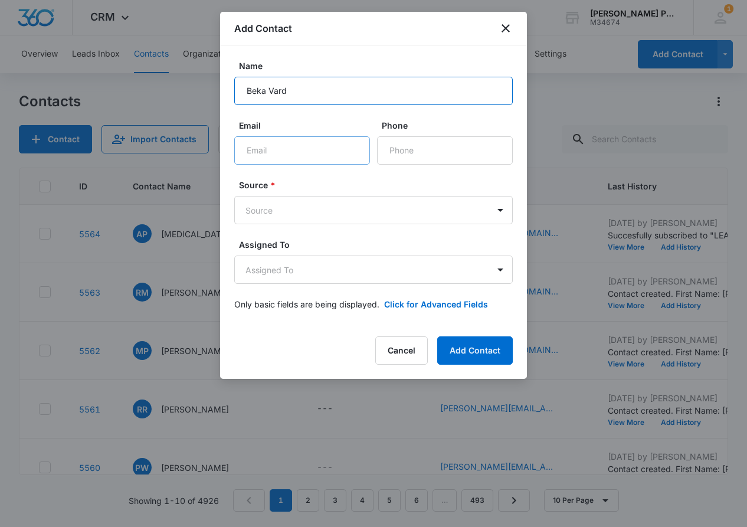
type input "Beka Vard"
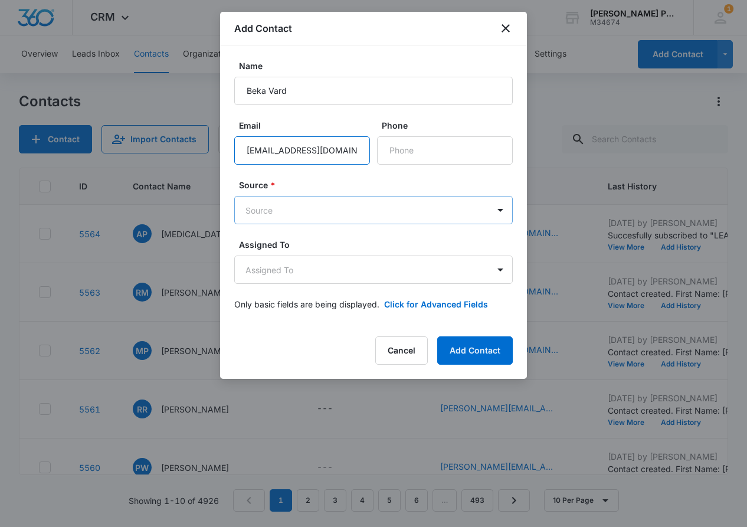
type input "varduashvilibeqa@gmail.com"
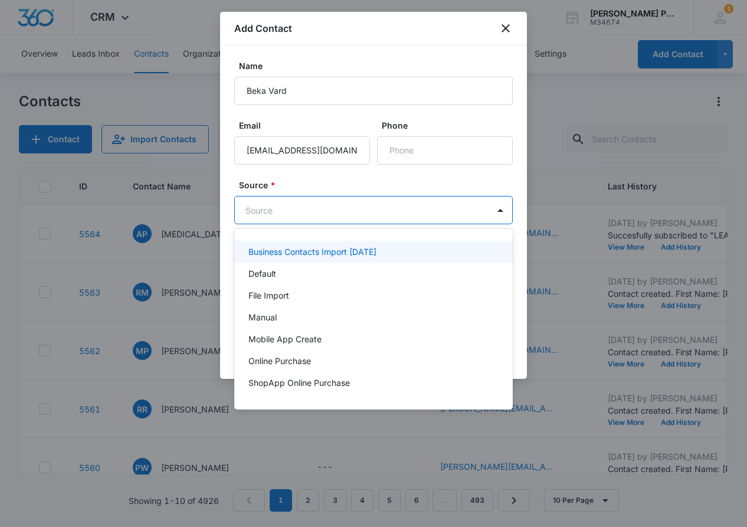
click at [364, 209] on body "CRM Apps Reputation Websites Forms CRM Email Shop Payments POS Ads Intelligence…" at bounding box center [373, 263] width 747 height 527
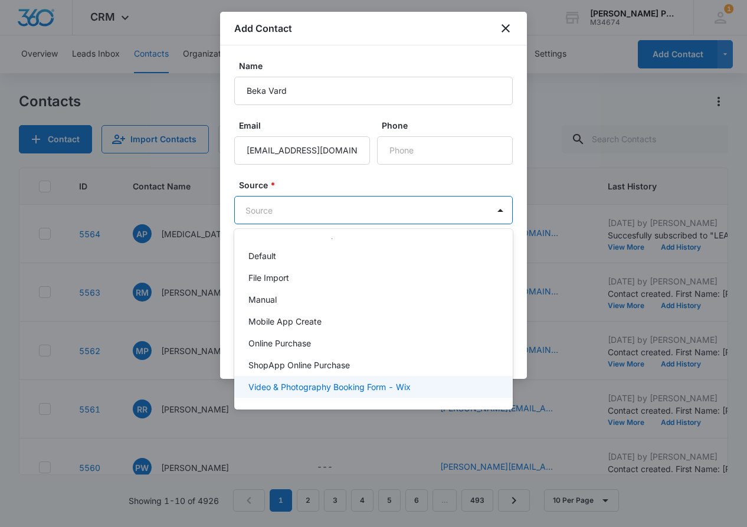
click at [374, 391] on p "Video & Photography Booking Form - Wix" at bounding box center [329, 387] width 162 height 12
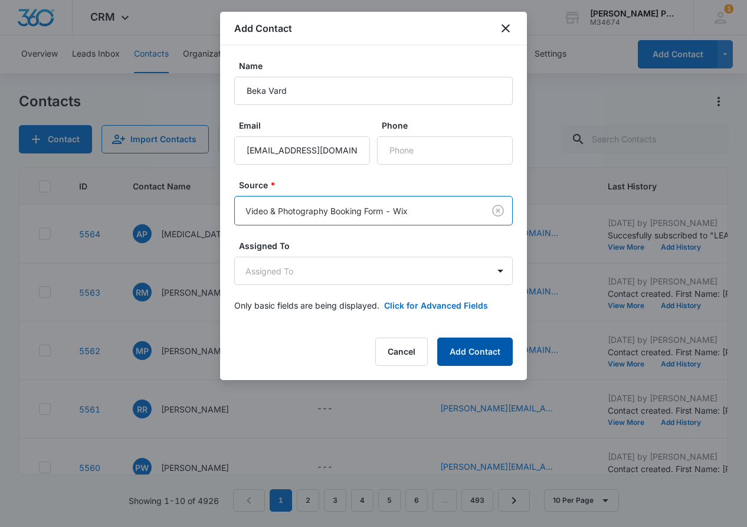
click at [489, 348] on button "Add Contact" at bounding box center [475, 352] width 76 height 28
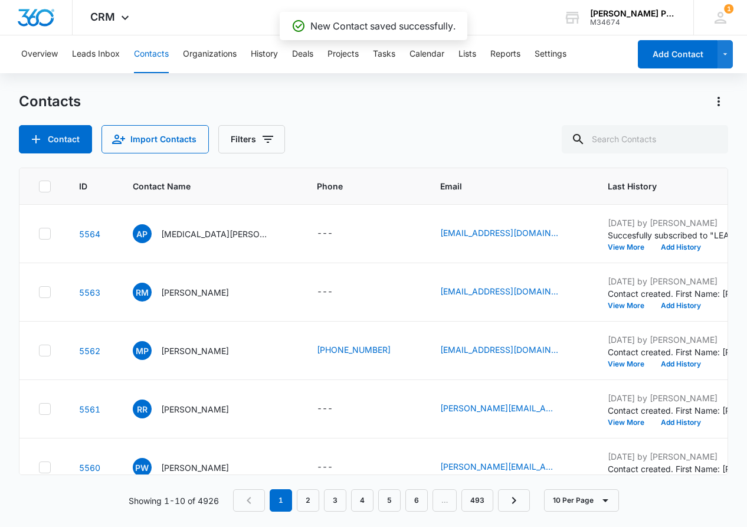
click at [676, 52] on button "Add Contact" at bounding box center [678, 54] width 80 height 28
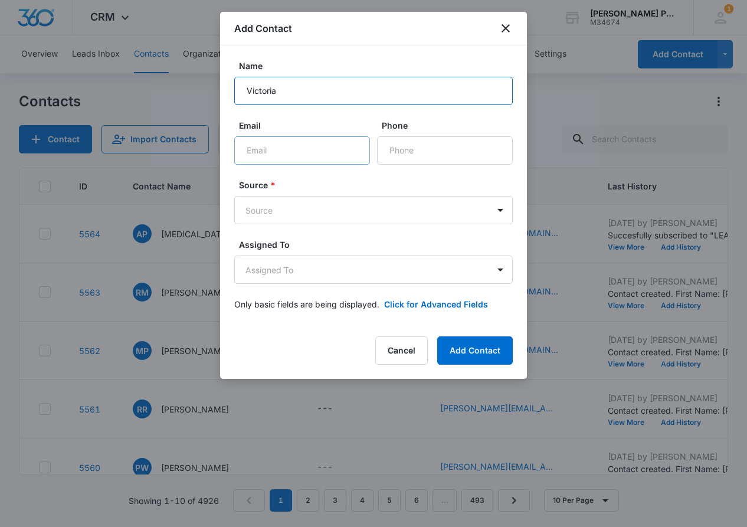
type input "Victoria"
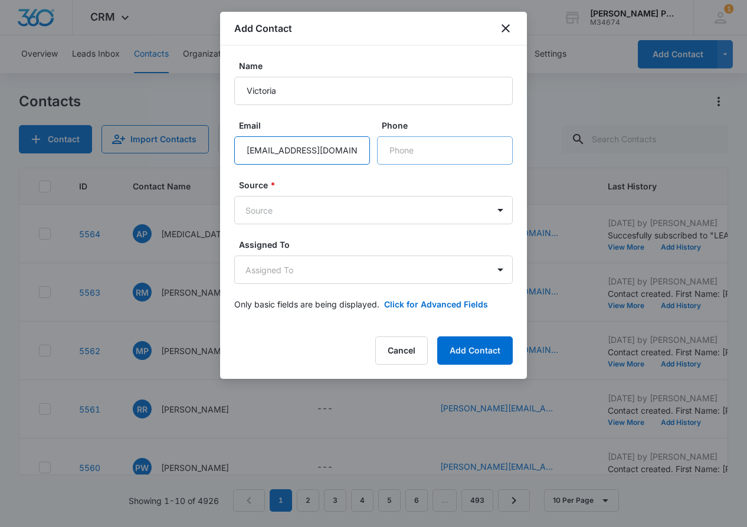
type input "victoria05@yahoo.com"
type input "(510) 320-9095"
click at [426, 203] on body "CRM Apps Reputation Websites Forms CRM Email Shop Payments POS Ads Intelligence…" at bounding box center [373, 263] width 747 height 527
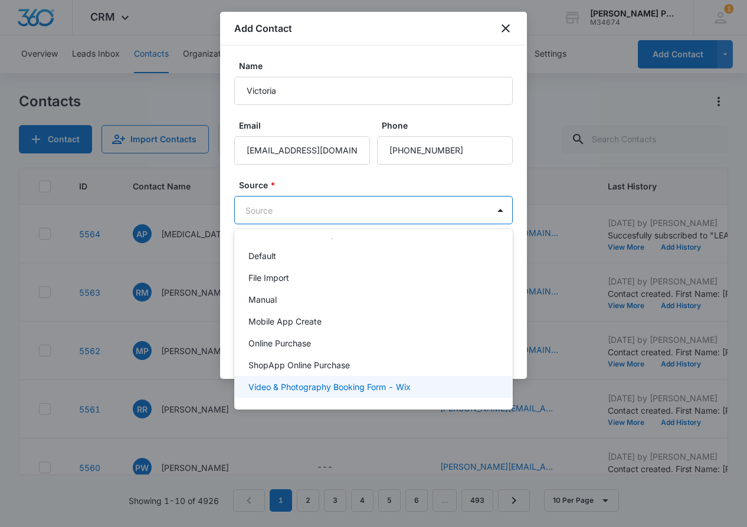
click at [392, 384] on p "Video & Photography Booking Form - Wix" at bounding box center [329, 387] width 162 height 12
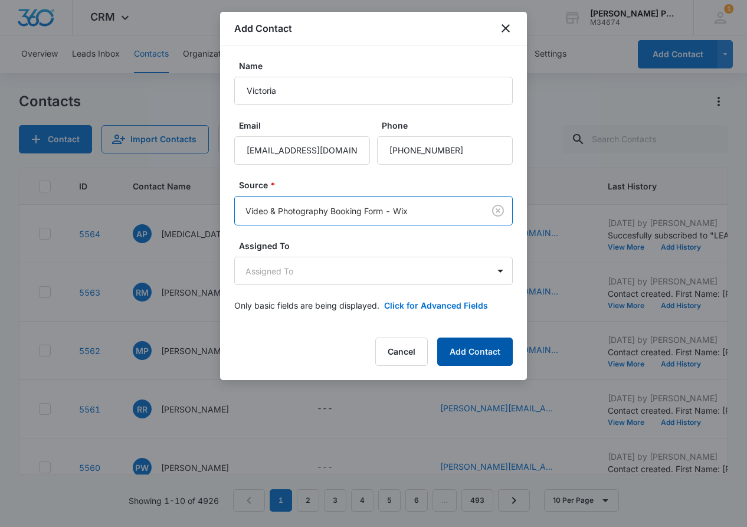
click at [476, 348] on button "Add Contact" at bounding box center [475, 352] width 76 height 28
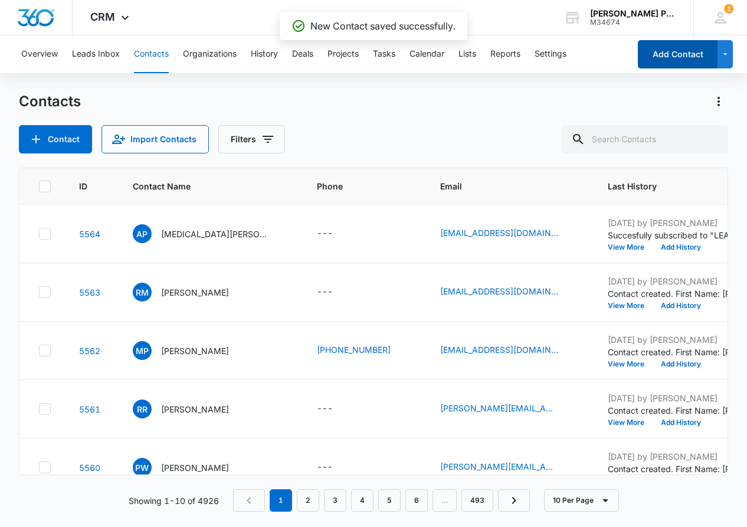
click at [683, 46] on button "Add Contact" at bounding box center [678, 54] width 80 height 28
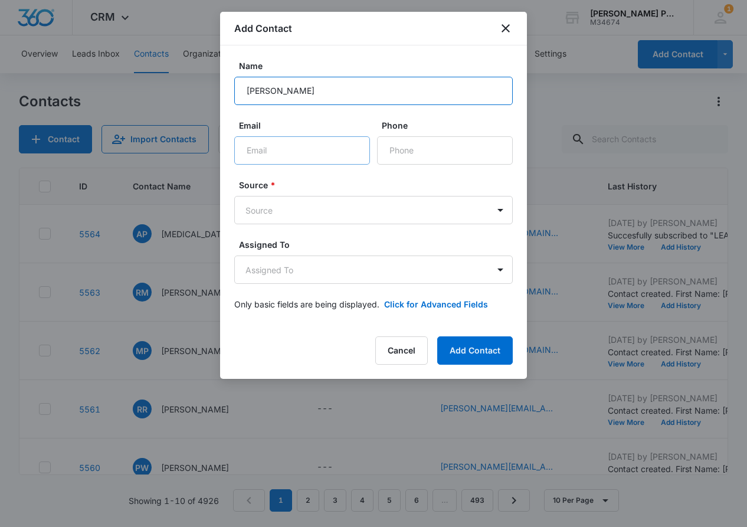
type input "Varsha Shah"
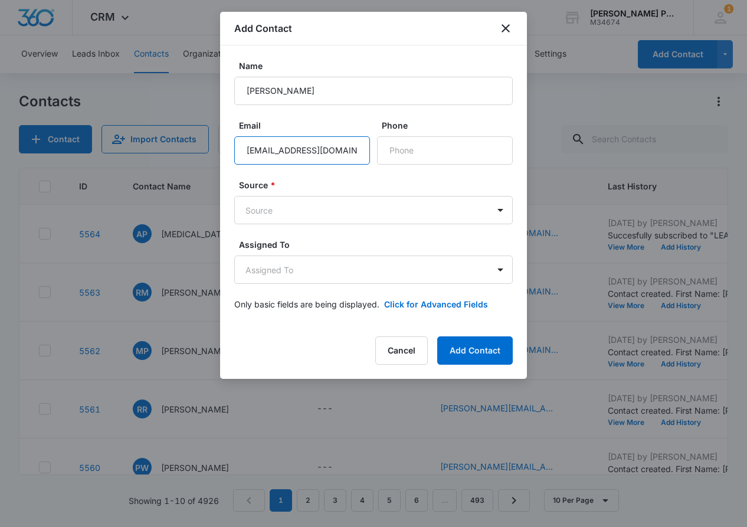
type input "vks888@yahoo.com"
drag, startPoint x: 370, startPoint y: 194, endPoint x: 372, endPoint y: 204, distance: 10.9
click at [370, 194] on div "Source * Source" at bounding box center [373, 201] width 279 height 45
click at [373, 216] on body "CRM Apps Reputation Websites Forms CRM Email Shop Payments POS Ads Intelligence…" at bounding box center [373, 263] width 747 height 527
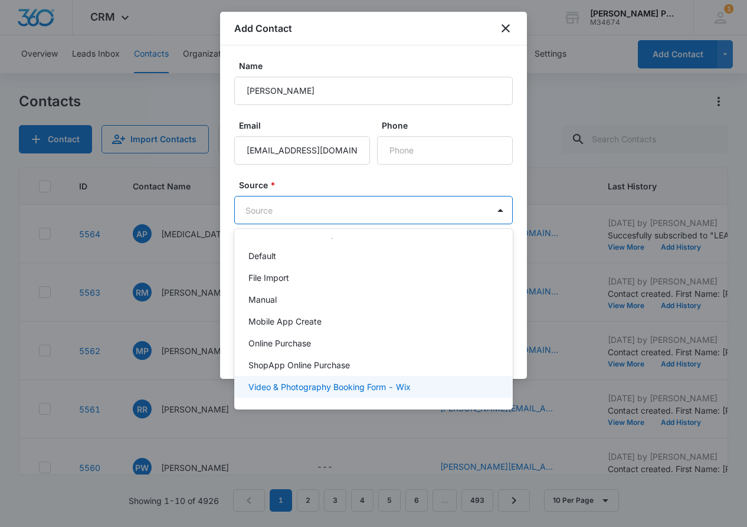
click at [375, 386] on p "Video & Photography Booking Form - Wix" at bounding box center [329, 387] width 162 height 12
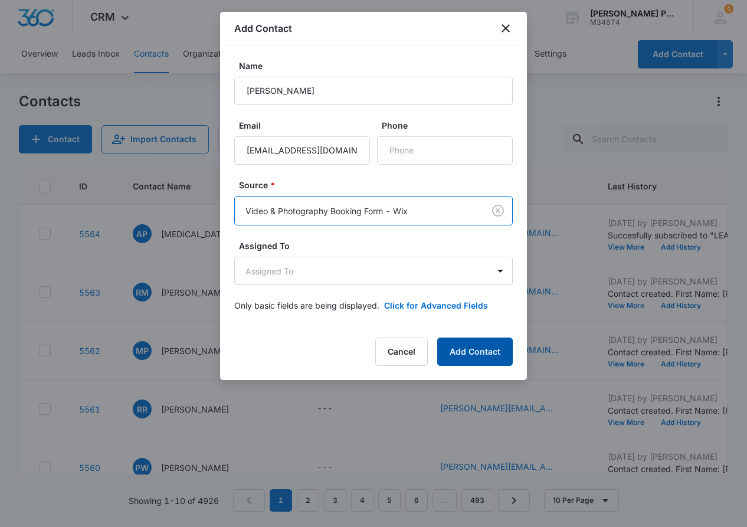
click at [458, 350] on button "Add Contact" at bounding box center [475, 352] width 76 height 28
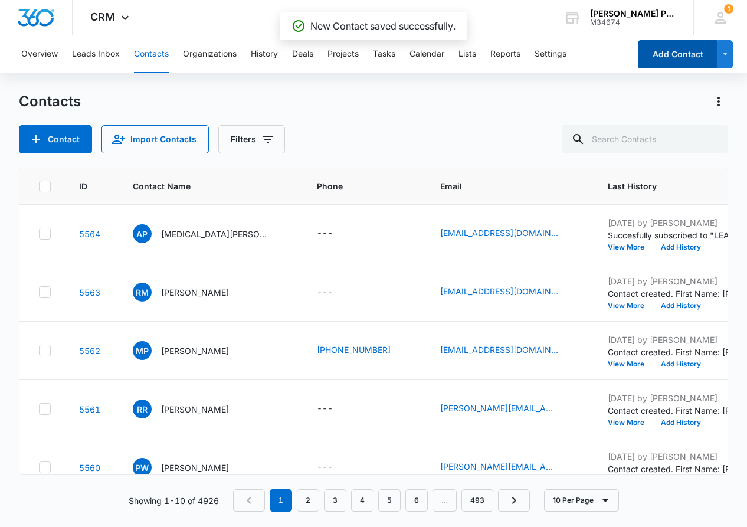
click at [673, 61] on button "Add Contact" at bounding box center [678, 54] width 80 height 28
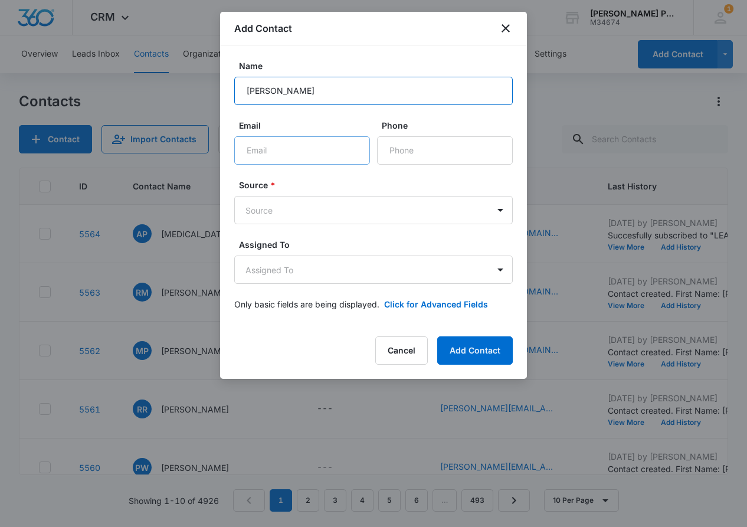
type input "Michelle Wang"
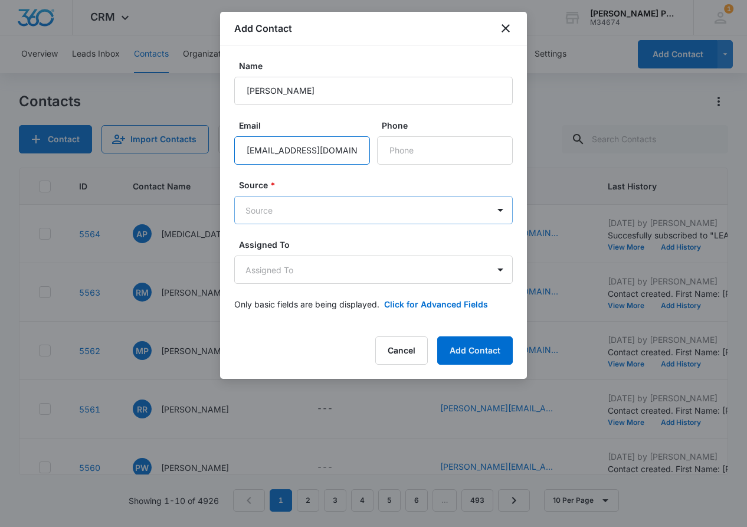
type input "wang.michelle329@gmail.com"
click at [374, 215] on body "CRM Apps Reputation Websites Forms CRM Email Shop Payments POS Ads Intelligence…" at bounding box center [373, 263] width 747 height 527
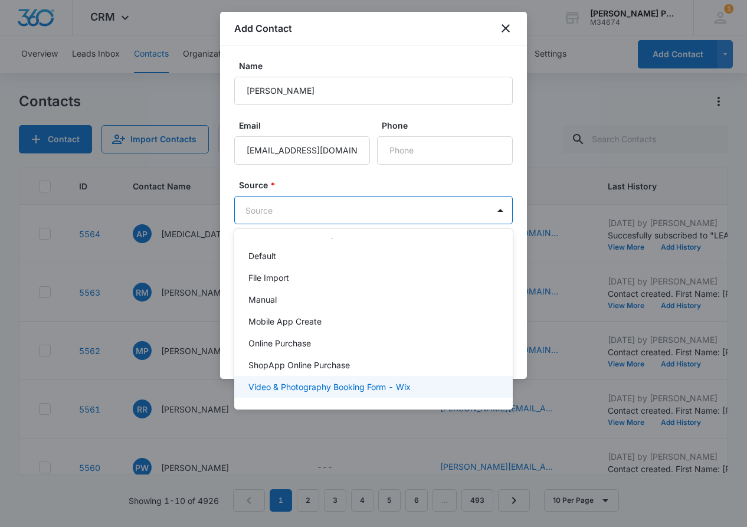
click at [358, 386] on p "Video & Photography Booking Form - Wix" at bounding box center [329, 387] width 162 height 12
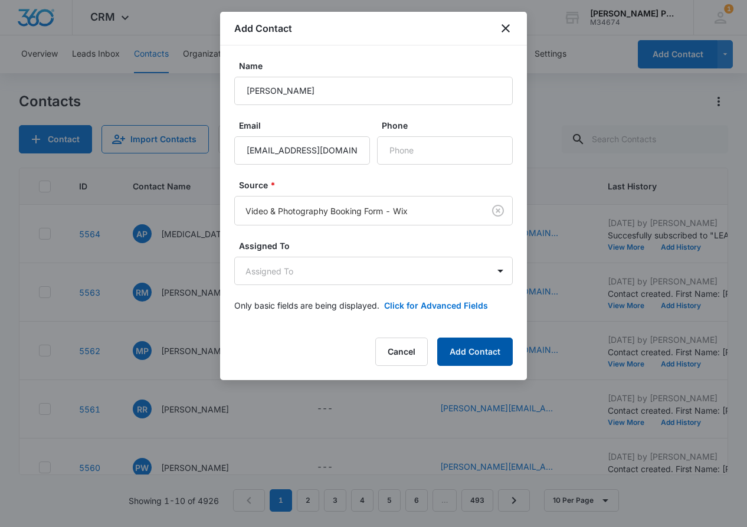
click at [458, 342] on button "Add Contact" at bounding box center [475, 352] width 76 height 28
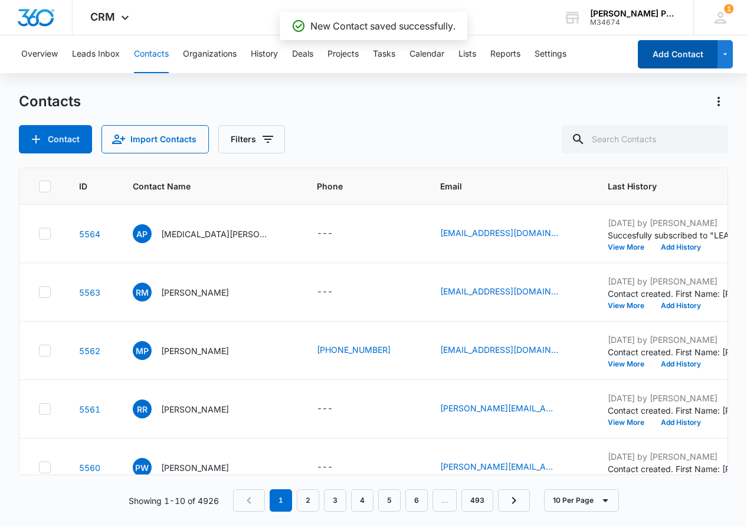
click at [671, 51] on button "Add Contact" at bounding box center [678, 54] width 80 height 28
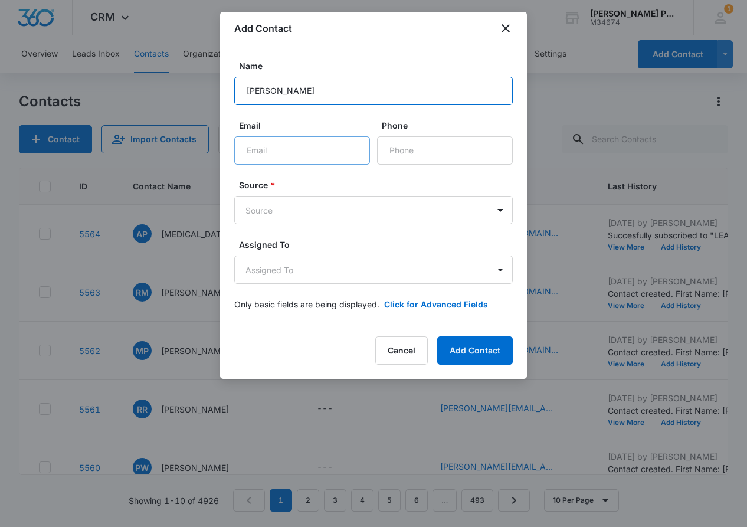
type input "Connie Jones"
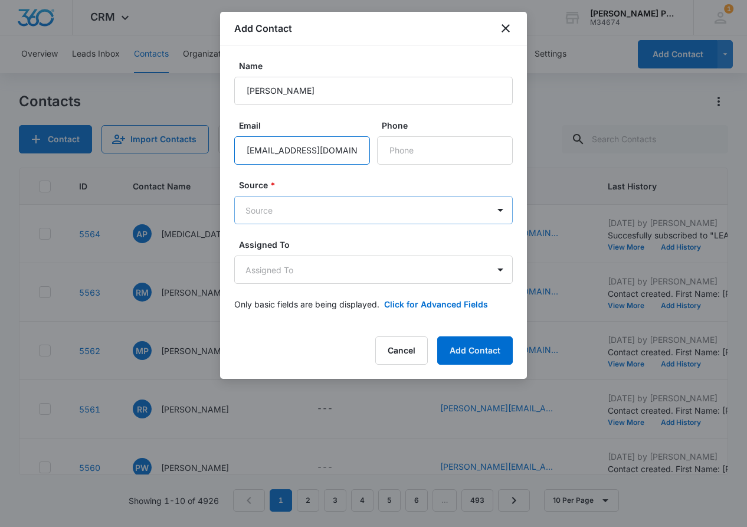
type input "winthecupsharks@gmail.com"
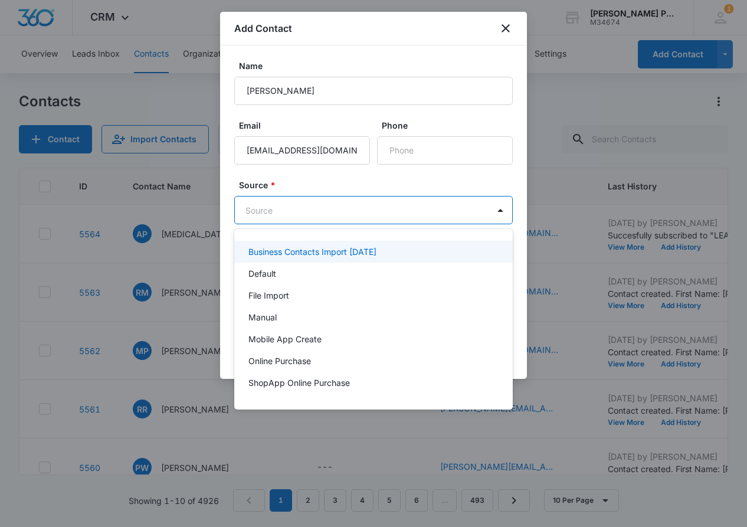
click at [366, 208] on body "CRM Apps Reputation Websites Forms CRM Email Shop Payments POS Ads Intelligence…" at bounding box center [373, 263] width 747 height 527
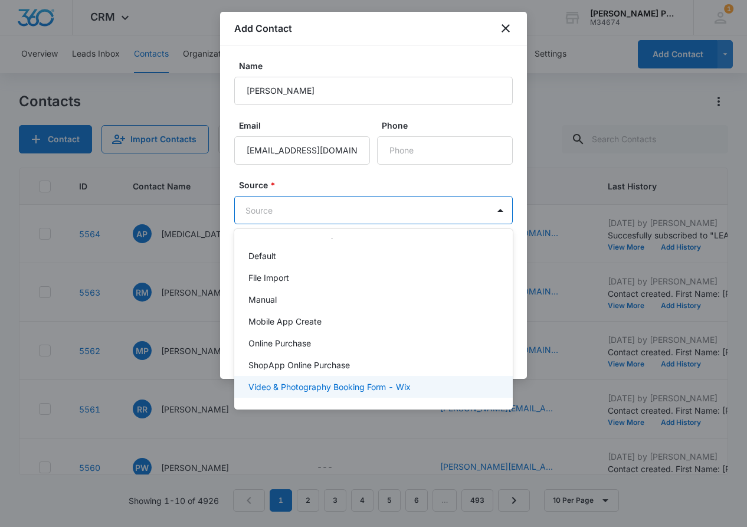
click at [381, 394] on div "Video & Photography Booking Form - Wix" at bounding box center [373, 387] width 279 height 22
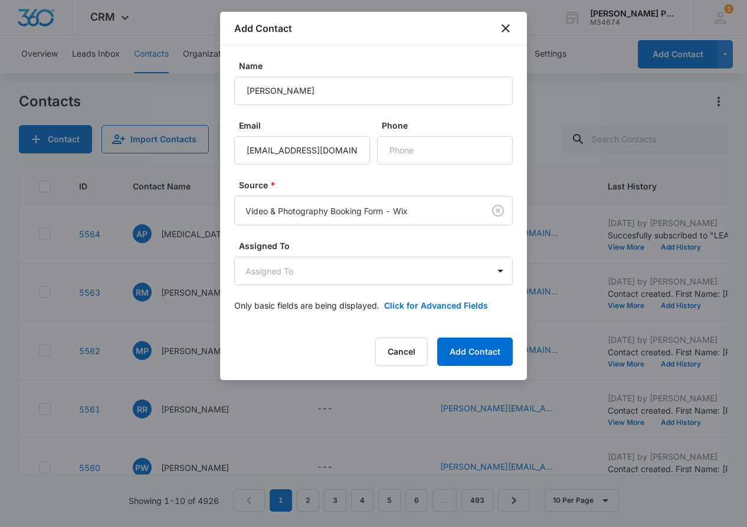
click at [452, 169] on form "Name Connie Jones Email winthecupsharks@gmail.com Phone Source * Video & Photog…" at bounding box center [373, 193] width 279 height 266
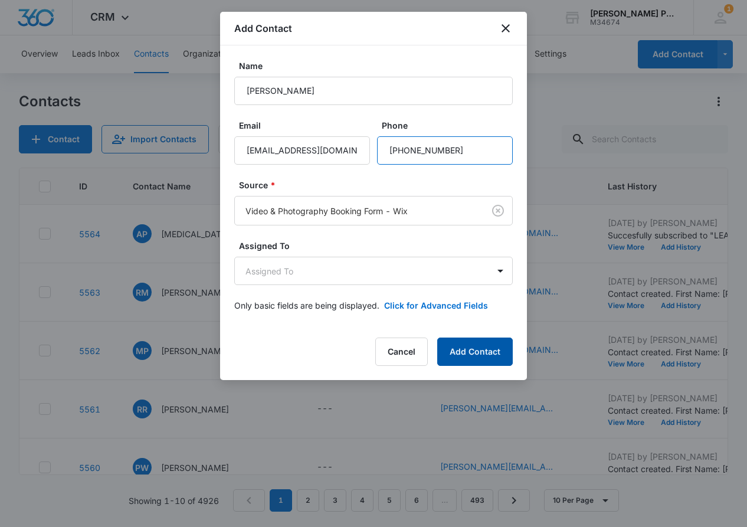
type input "(408) 332-1940"
click at [467, 356] on button "Add Contact" at bounding box center [475, 352] width 76 height 28
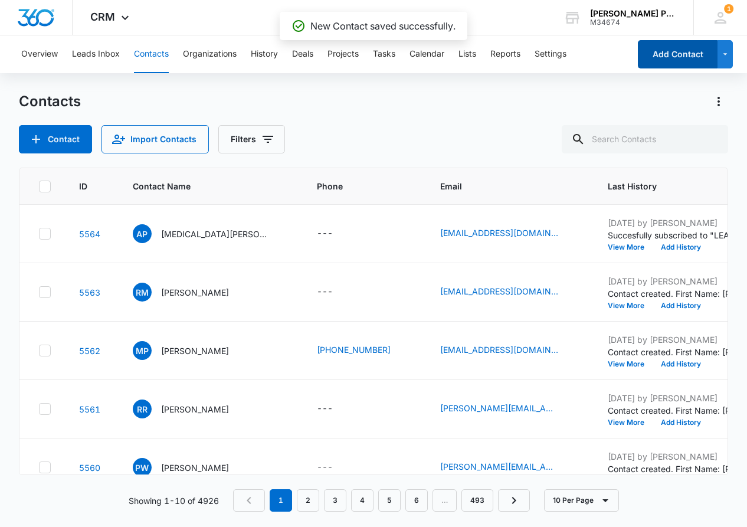
click at [656, 51] on button "Add Contact" at bounding box center [678, 54] width 80 height 28
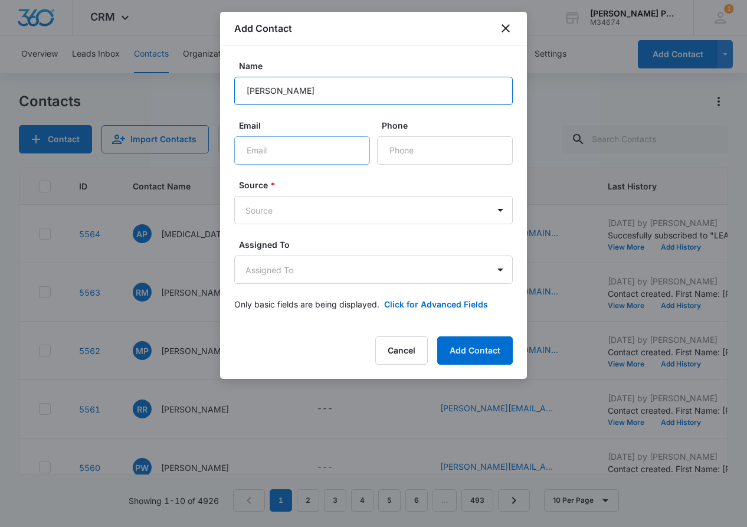
type input "Kaceyrose Lee"
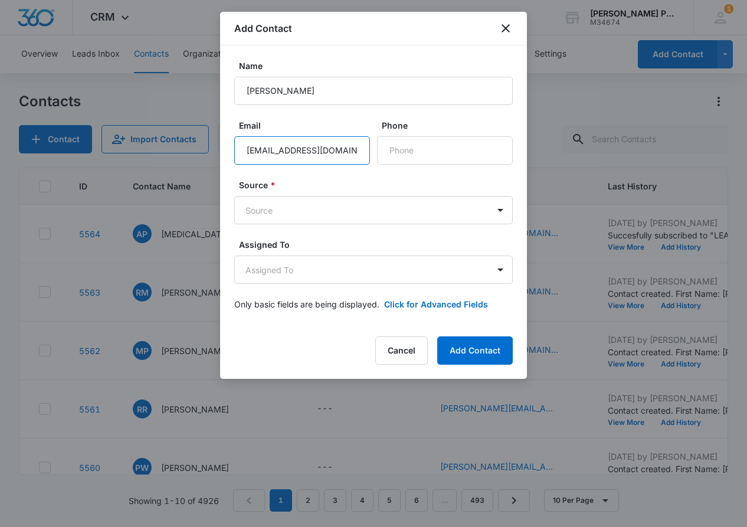
type input "xokaceykins@gmail.com"
drag, startPoint x: 367, startPoint y: 195, endPoint x: 371, endPoint y: 200, distance: 6.7
click at [367, 195] on div "Source * Source" at bounding box center [373, 201] width 279 height 45
click at [373, 202] on body "CRM Apps Reputation Websites Forms CRM Email Shop Payments POS Ads Intelligence…" at bounding box center [373, 263] width 747 height 527
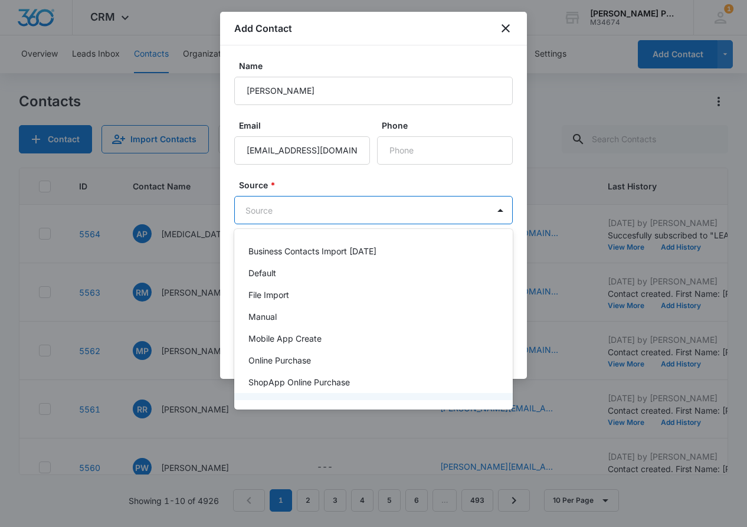
scroll to position [18, 0]
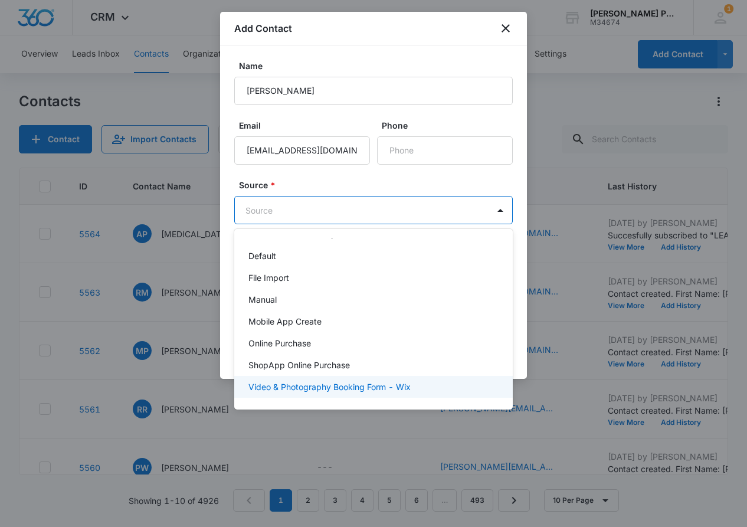
click at [386, 386] on p "Video & Photography Booking Form - Wix" at bounding box center [329, 387] width 162 height 12
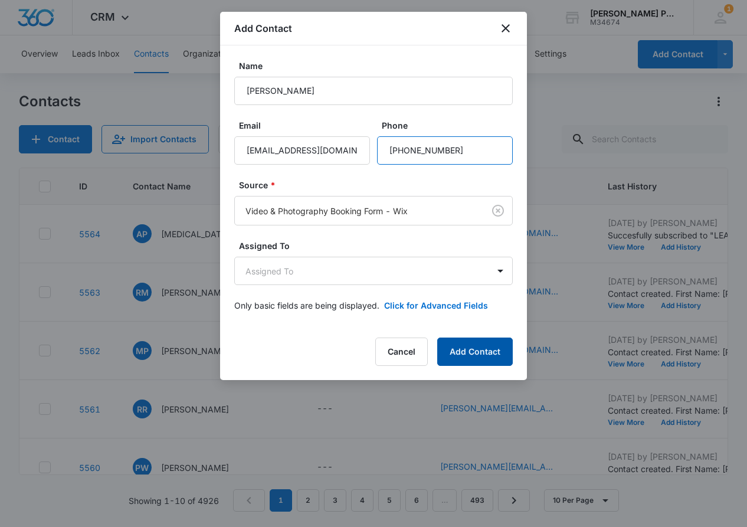
type input "(669) 296-6962"
click at [463, 349] on button "Add Contact" at bounding box center [475, 352] width 76 height 28
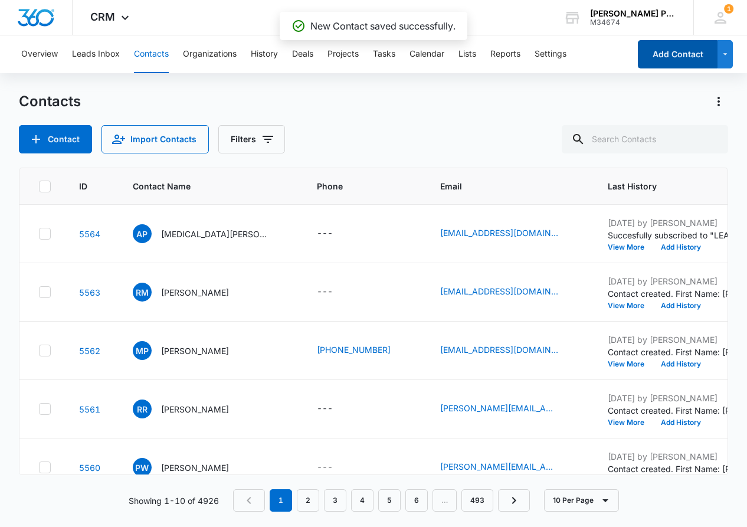
click at [669, 57] on button "Add Contact" at bounding box center [678, 54] width 80 height 28
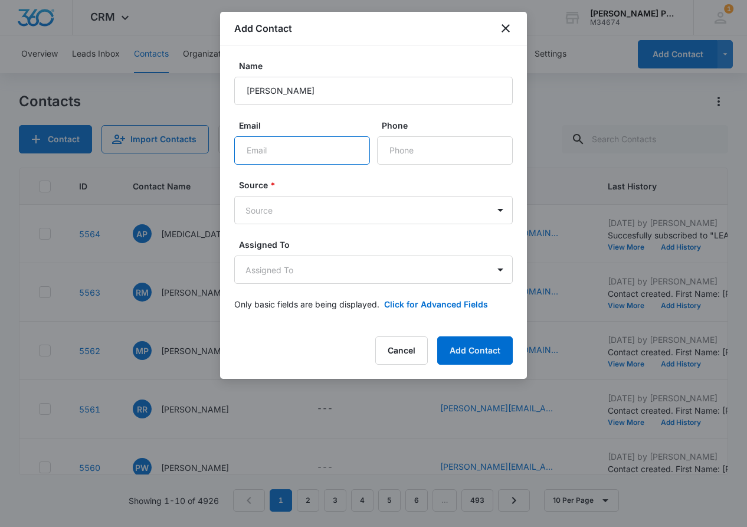
scroll to position [0, 0]
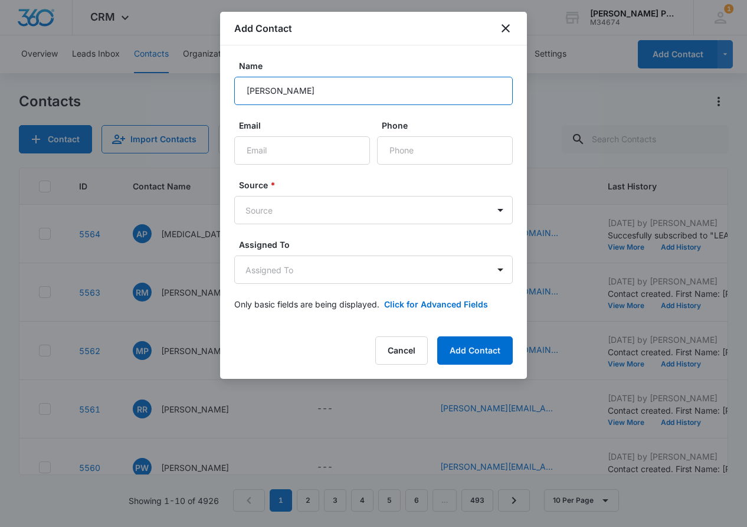
click at [249, 90] on input "jaime Yoo" at bounding box center [373, 91] width 279 height 28
type input "Jaime Yoo"
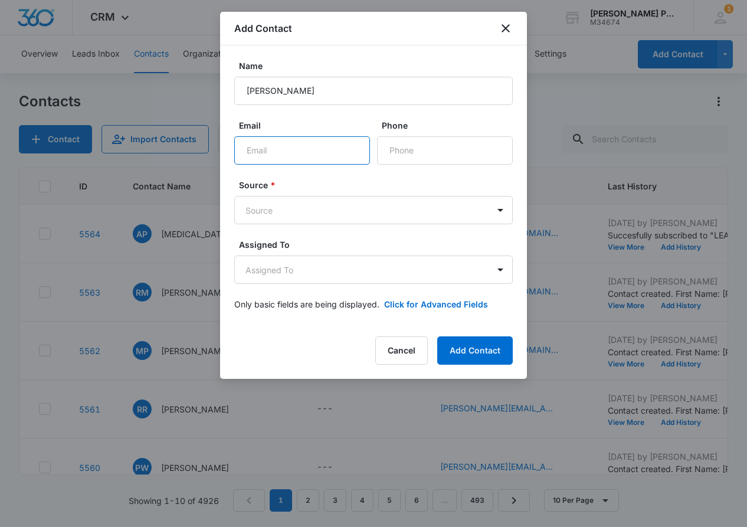
click at [310, 158] on input "Email" at bounding box center [302, 150] width 136 height 28
type input "yoojy90@gmail.com"
click at [325, 211] on body "CRM Apps Reputation Websites Forms CRM Email Shop Payments POS Ads Intelligence…" at bounding box center [373, 263] width 747 height 527
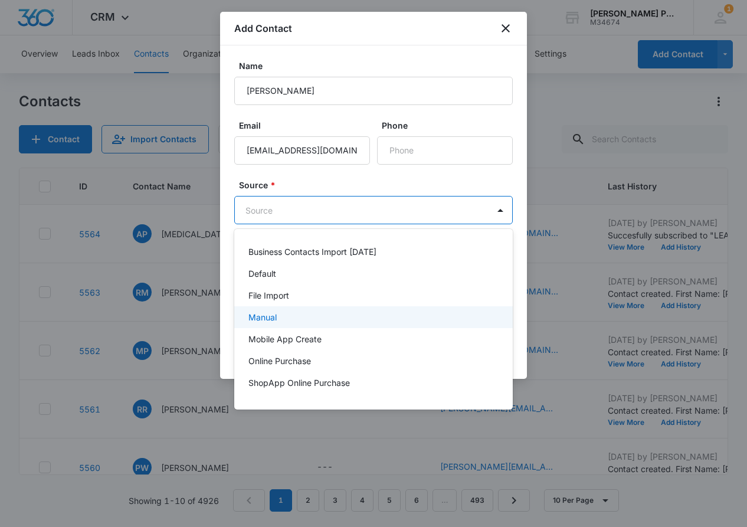
scroll to position [18, 0]
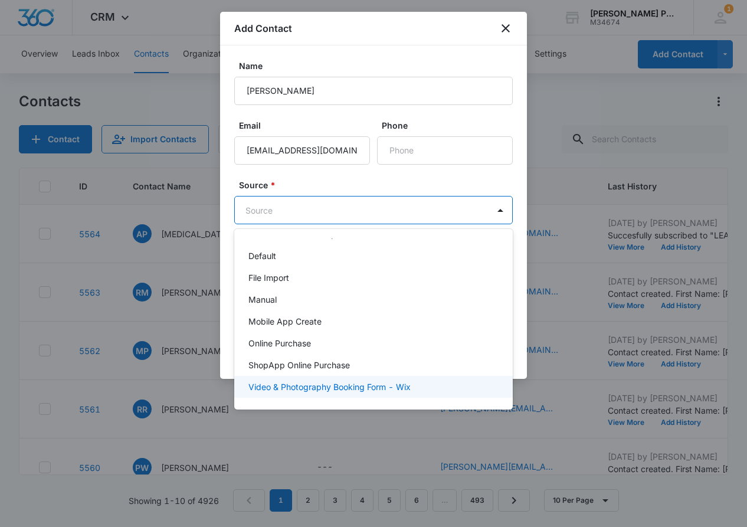
click at [367, 388] on p "Video & Photography Booking Form - Wix" at bounding box center [329, 387] width 162 height 12
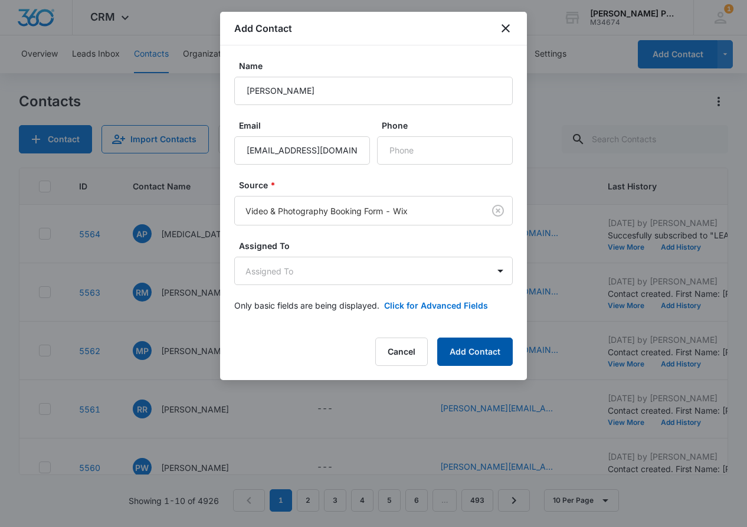
click at [468, 359] on button "Add Contact" at bounding box center [475, 352] width 76 height 28
